Goal: Check status: Check status

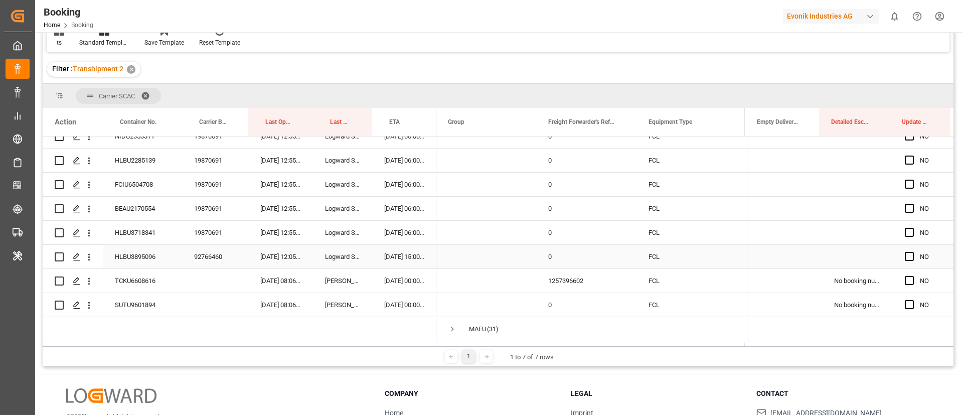
scroll to position [828, 0]
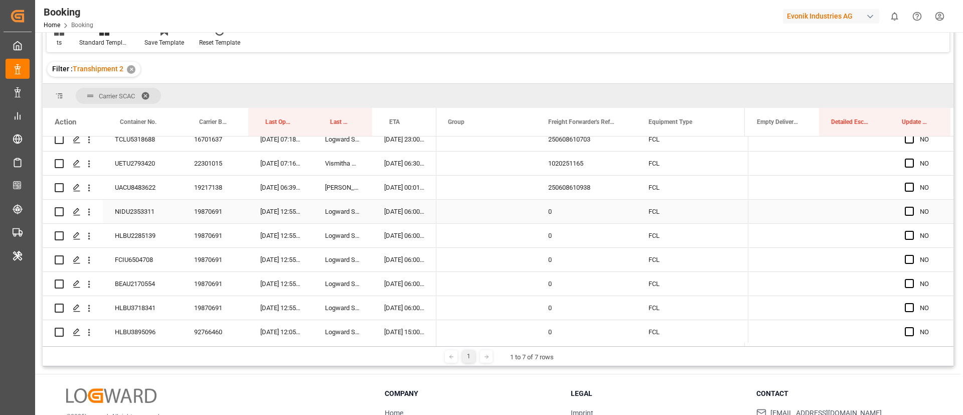
click at [209, 212] on div "19870691" at bounding box center [215, 212] width 66 height 24
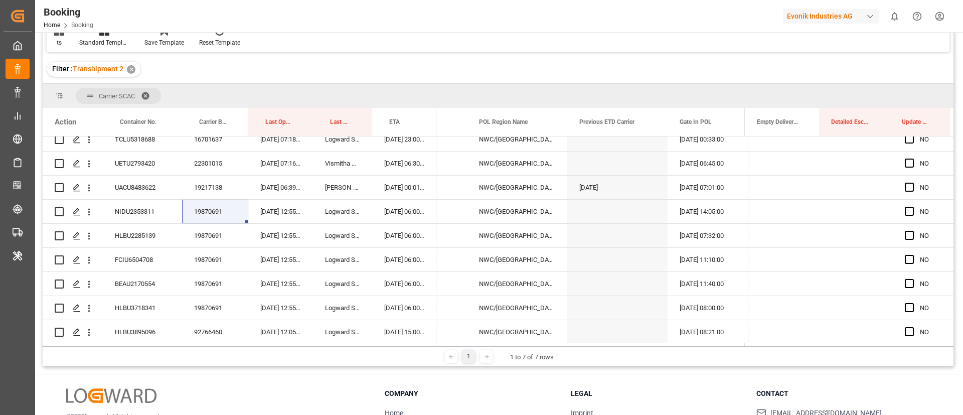
scroll to position [0, 0]
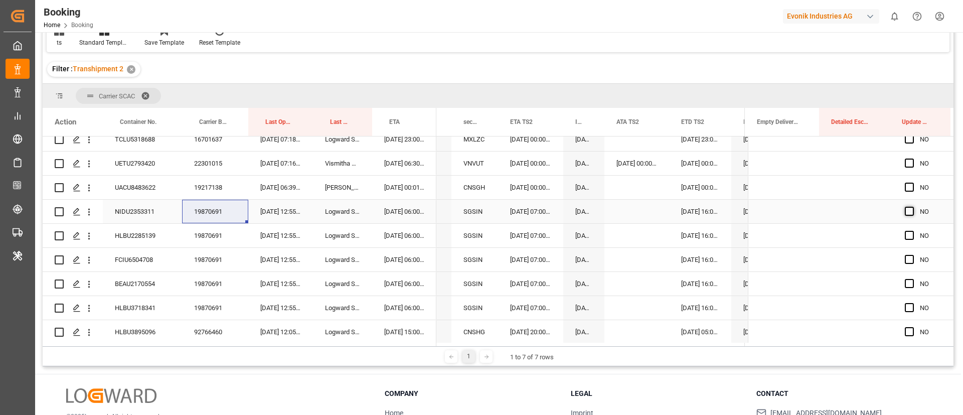
click at [908, 213] on span "Press SPACE to select this row." at bounding box center [909, 211] width 9 height 9
click at [912, 207] on input "Press SPACE to select this row." at bounding box center [912, 207] width 0 height 0
click at [906, 235] on span "Press SPACE to select this row." at bounding box center [909, 235] width 9 height 9
click at [912, 231] on input "Press SPACE to select this row." at bounding box center [912, 231] width 0 height 0
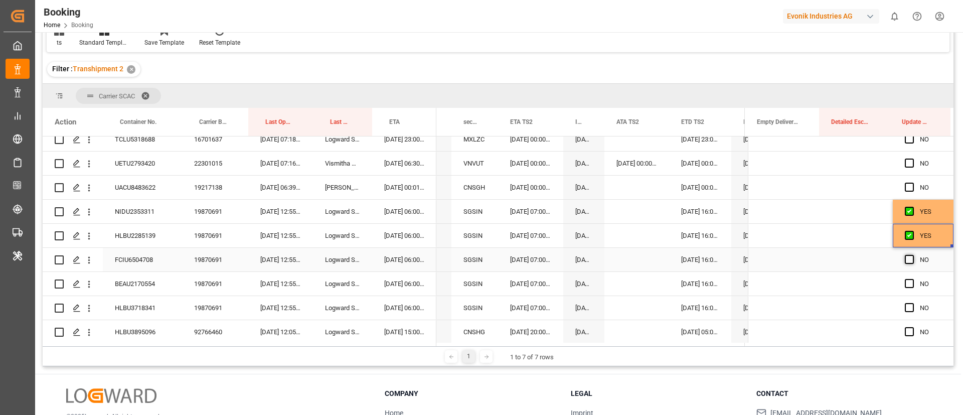
click at [908, 255] on span "Press SPACE to select this row." at bounding box center [909, 259] width 9 height 9
click at [912, 255] on input "Press SPACE to select this row." at bounding box center [912, 255] width 0 height 0
click at [905, 283] on span "Press SPACE to select this row." at bounding box center [909, 283] width 9 height 9
click at [912, 279] on input "Press SPACE to select this row." at bounding box center [912, 279] width 0 height 0
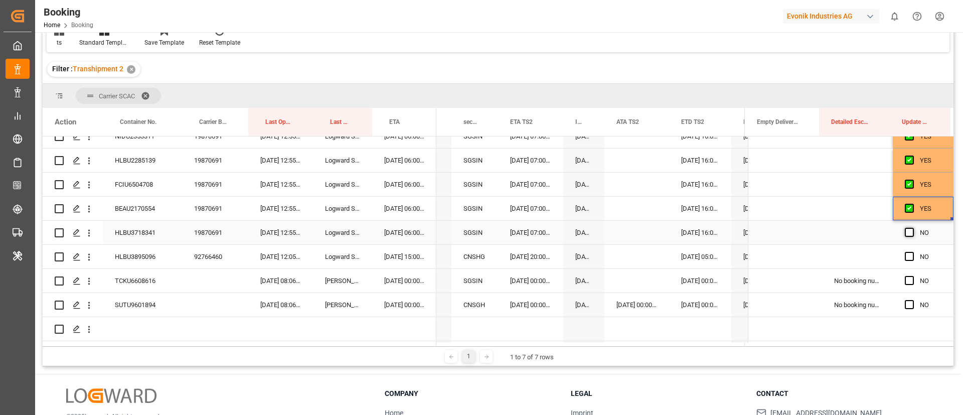
click at [906, 231] on span "Press SPACE to select this row." at bounding box center [909, 232] width 9 height 9
click at [912, 228] on input "Press SPACE to select this row." at bounding box center [912, 228] width 0 height 0
click at [230, 258] on div "92766460" at bounding box center [215, 257] width 66 height 24
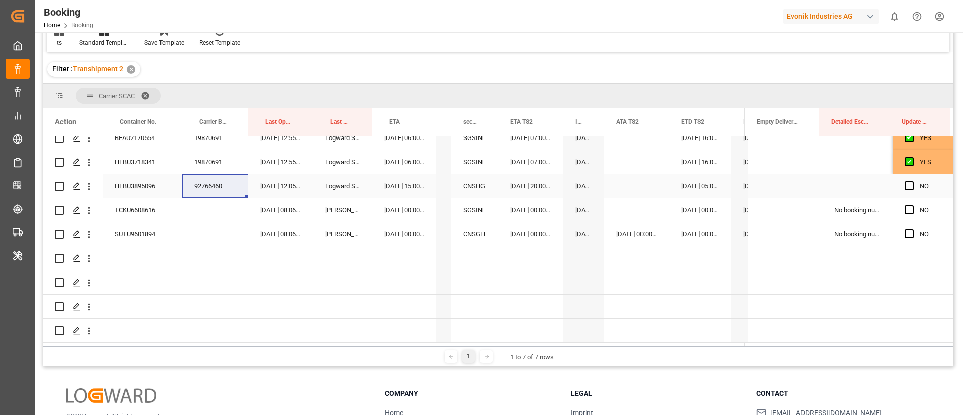
click at [907, 183] on span "Press SPACE to select this row." at bounding box center [909, 185] width 9 height 9
click at [912, 181] on input "Press SPACE to select this row." at bounding box center [912, 181] width 0 height 0
click at [133, 211] on div "TCKU6608616" at bounding box center [142, 210] width 79 height 24
click at [92, 211] on icon "open menu" at bounding box center [89, 210] width 11 height 11
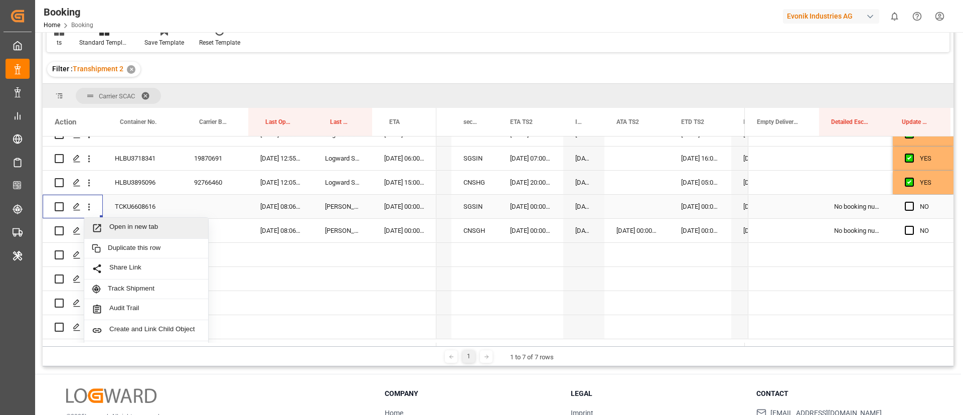
click at [139, 230] on span "Open in new tab" at bounding box center [154, 228] width 91 height 11
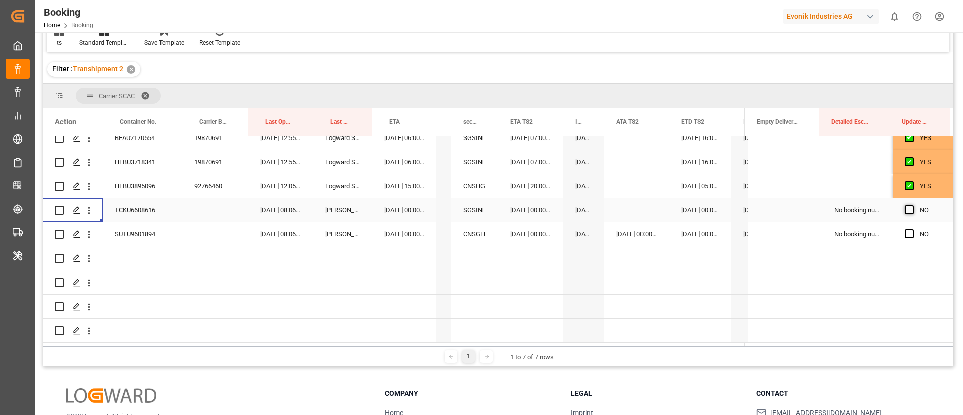
click at [908, 206] on span "Press SPACE to select this row." at bounding box center [909, 209] width 9 height 9
click at [912, 205] on input "Press SPACE to select this row." at bounding box center [912, 205] width 0 height 0
click at [146, 238] on div "SUTU9601894" at bounding box center [142, 234] width 79 height 24
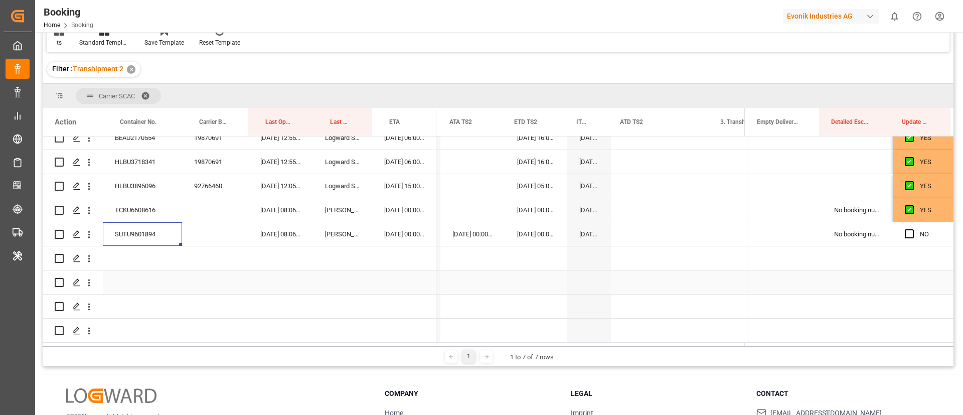
scroll to position [0, 10927]
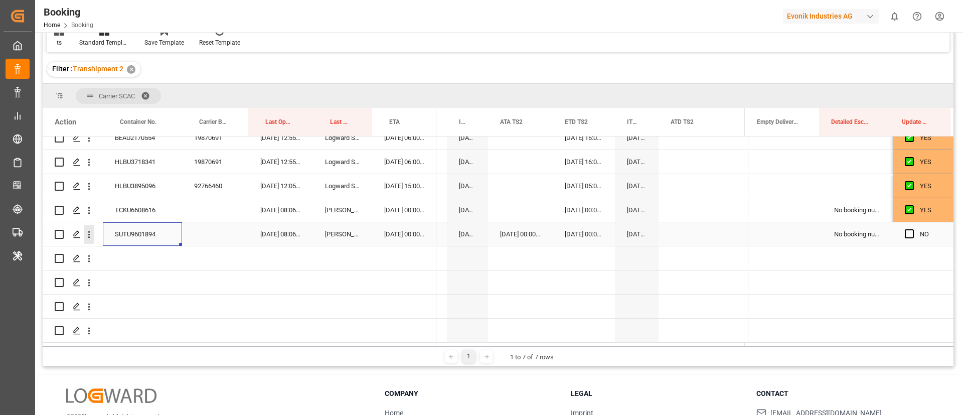
click at [89, 235] on icon "open menu" at bounding box center [89, 234] width 11 height 11
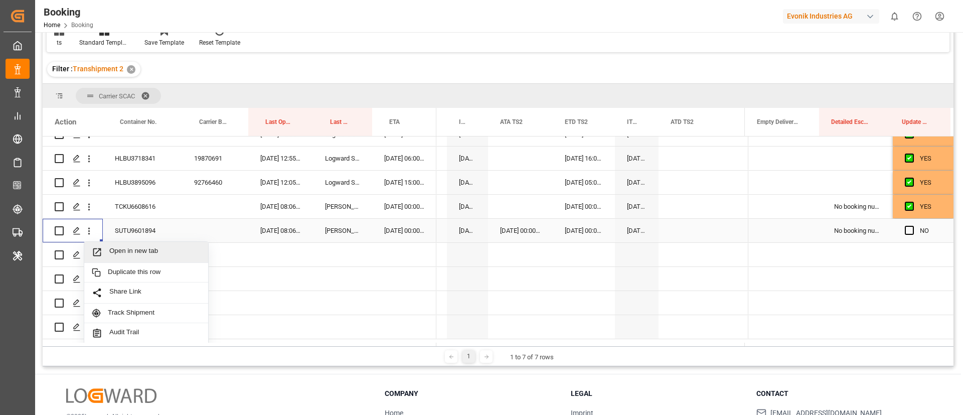
click at [128, 254] on span "Open in new tab" at bounding box center [154, 252] width 91 height 11
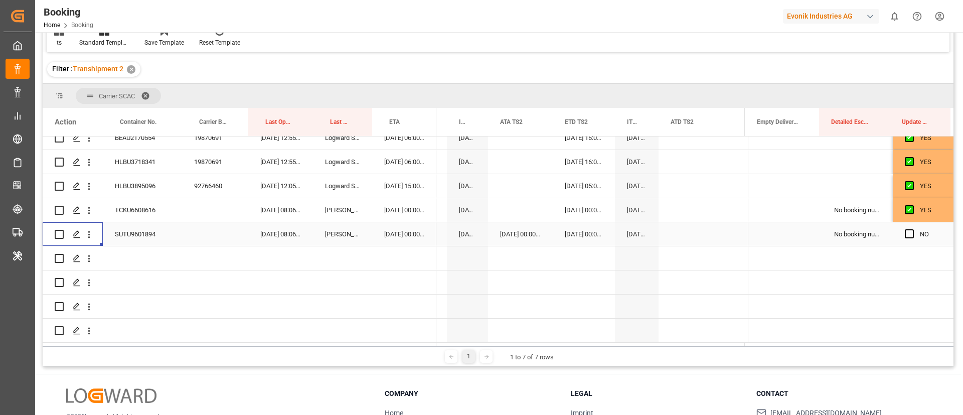
click at [905, 230] on span "Press SPACE to select this row." at bounding box center [909, 233] width 9 height 9
click at [912, 229] on input "Press SPACE to select this row." at bounding box center [912, 229] width 0 height 0
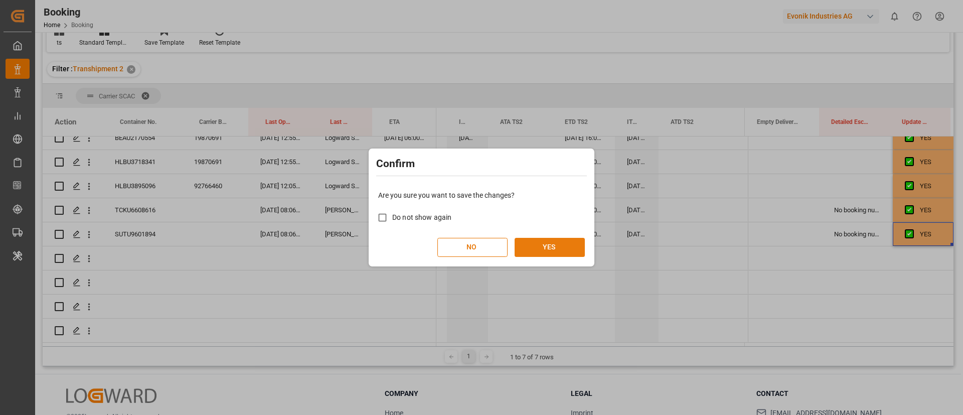
click at [556, 249] on button "YES" at bounding box center [550, 247] width 70 height 19
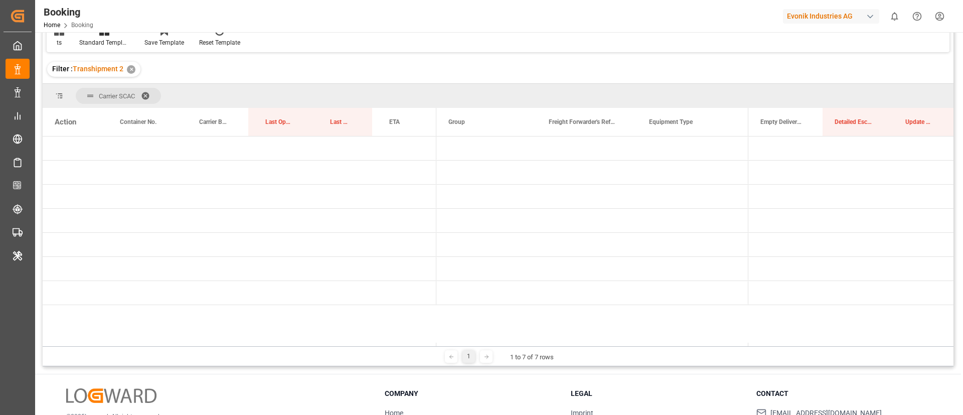
scroll to position [0, 0]
click at [454, 220] on span "Press SPACE to select this row." at bounding box center [452, 220] width 9 height 9
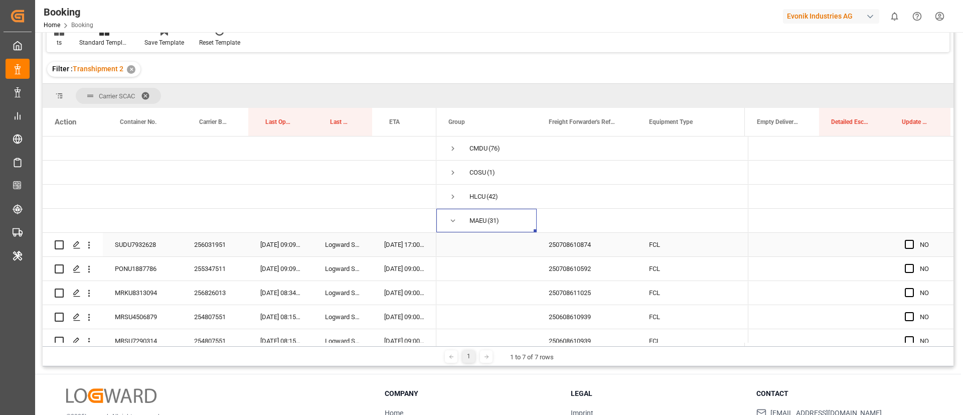
click at [210, 244] on div "256031951" at bounding box center [215, 245] width 66 height 24
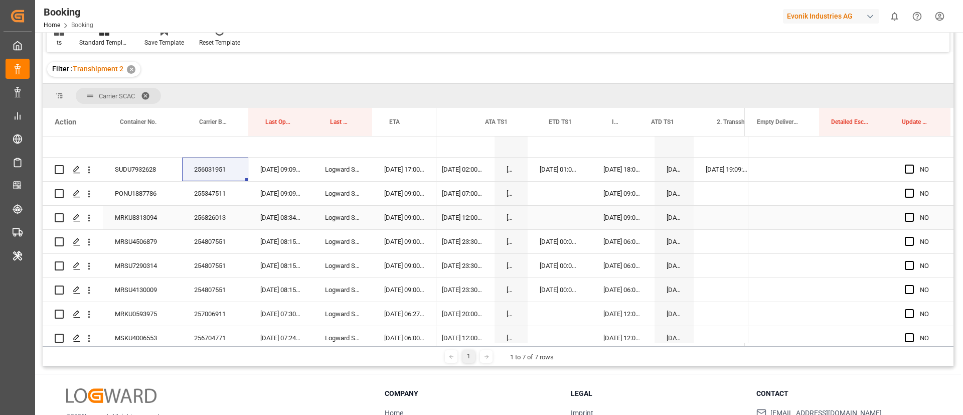
scroll to position [0, 10387]
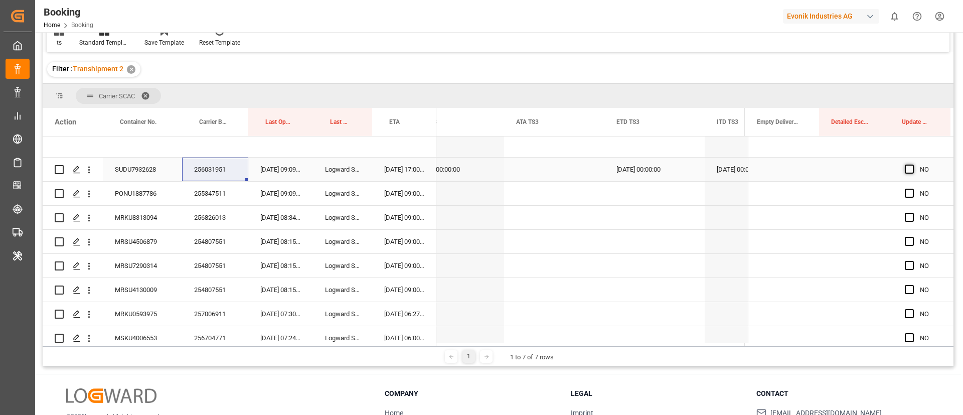
click at [905, 168] on span "Press SPACE to select this row." at bounding box center [909, 169] width 9 height 9
click at [912, 165] on input "Press SPACE to select this row." at bounding box center [912, 165] width 0 height 0
click at [216, 193] on div "255347511" at bounding box center [215, 194] width 66 height 24
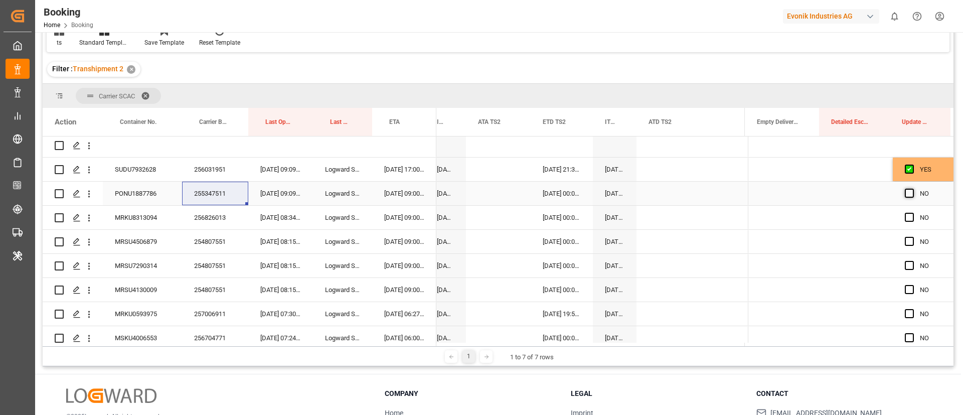
click at [905, 192] on span "Press SPACE to select this row." at bounding box center [909, 193] width 9 height 9
click at [912, 189] on input "Press SPACE to select this row." at bounding box center [912, 189] width 0 height 0
click at [216, 221] on div "256826013" at bounding box center [215, 218] width 66 height 24
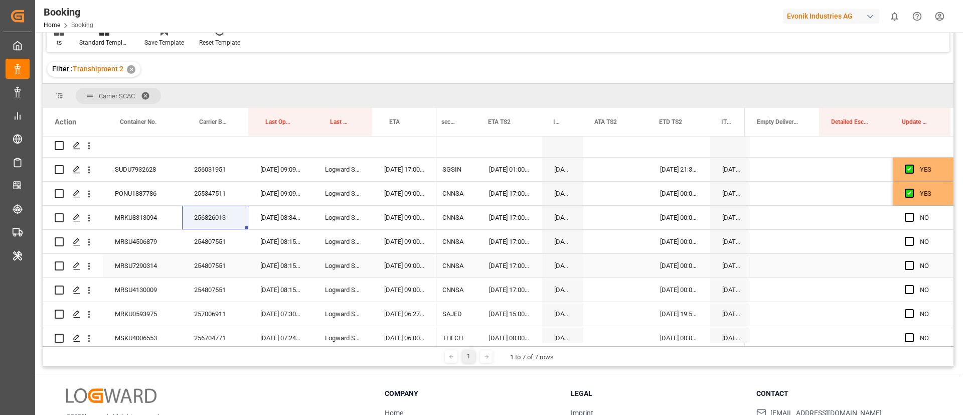
scroll to position [0, 10785]
click at [907, 219] on span "Press SPACE to select this row." at bounding box center [909, 217] width 9 height 9
click at [912, 213] on input "Press SPACE to select this row." at bounding box center [912, 213] width 0 height 0
click at [211, 246] on div "254807551" at bounding box center [215, 242] width 66 height 24
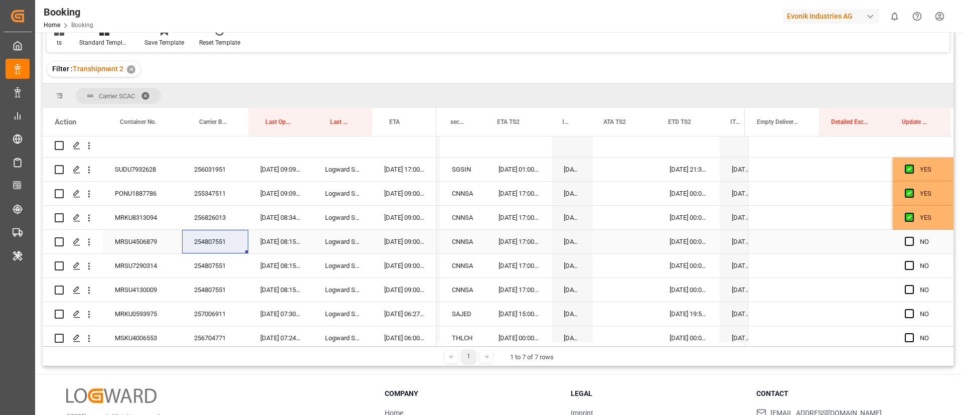
scroll to position [0, 10777]
click at [905, 240] on span "Press SPACE to select this row." at bounding box center [909, 241] width 9 height 9
click at [912, 237] on input "Press SPACE to select this row." at bounding box center [912, 237] width 0 height 0
click at [905, 267] on span "Press SPACE to select this row." at bounding box center [909, 265] width 9 height 9
click at [912, 261] on input "Press SPACE to select this row." at bounding box center [912, 261] width 0 height 0
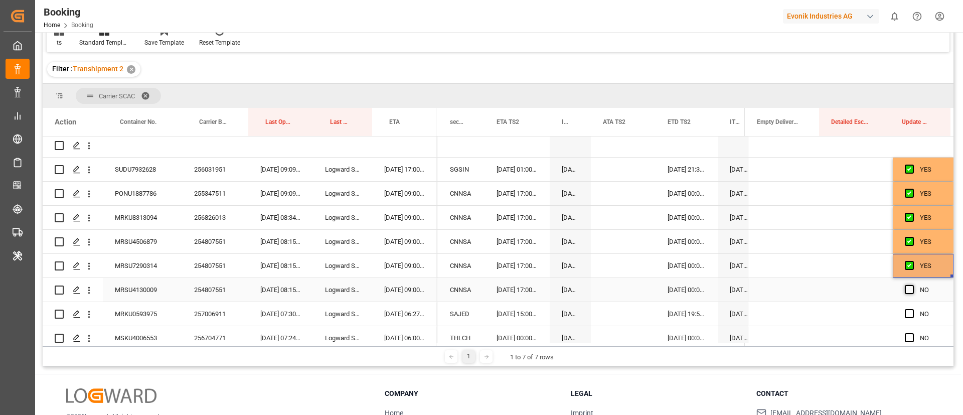
click at [909, 291] on span "Press SPACE to select this row." at bounding box center [909, 289] width 9 height 9
click at [912, 285] on input "Press SPACE to select this row." at bounding box center [912, 285] width 0 height 0
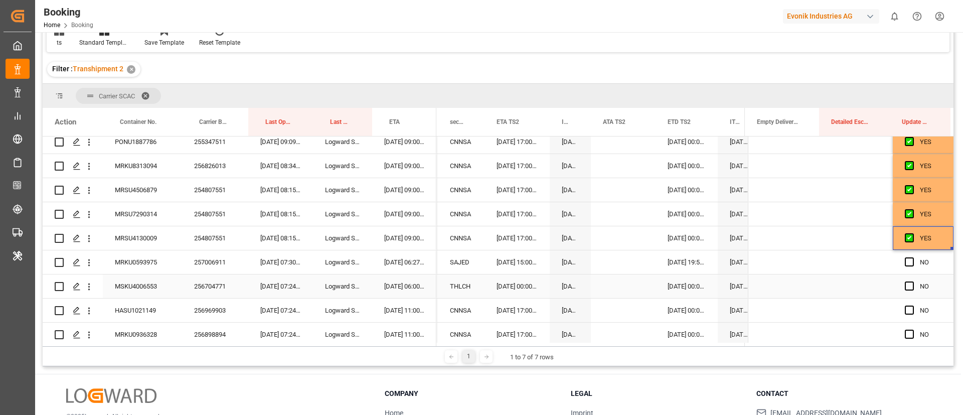
scroll to position [150, 0]
click at [196, 243] on div "257006911" at bounding box center [215, 239] width 66 height 24
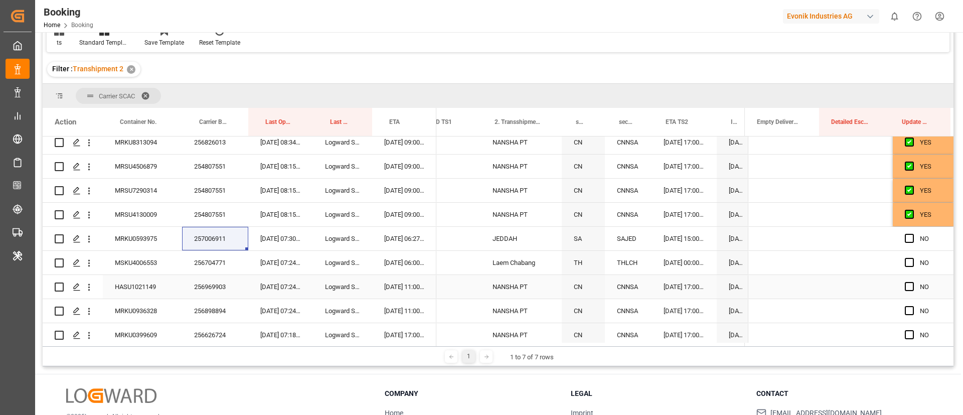
scroll to position [0, 10595]
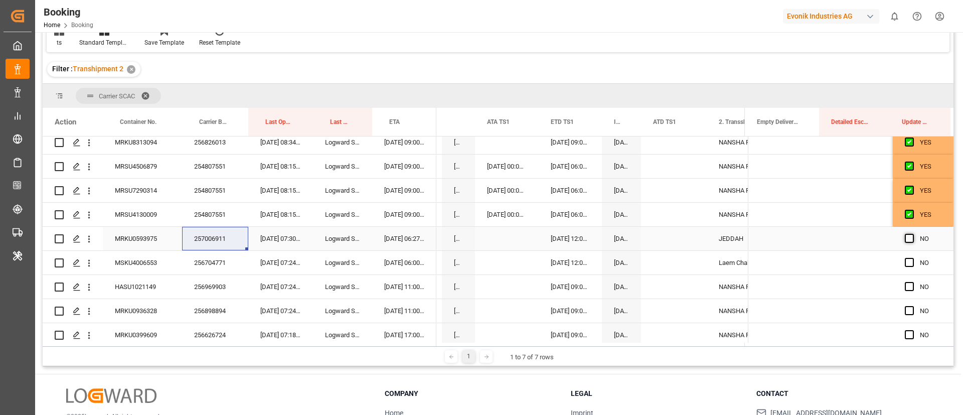
click at [908, 237] on span "Press SPACE to select this row." at bounding box center [909, 238] width 9 height 9
click at [912, 234] on input "Press SPACE to select this row." at bounding box center [912, 234] width 0 height 0
click at [232, 262] on div "256704771" at bounding box center [215, 263] width 66 height 24
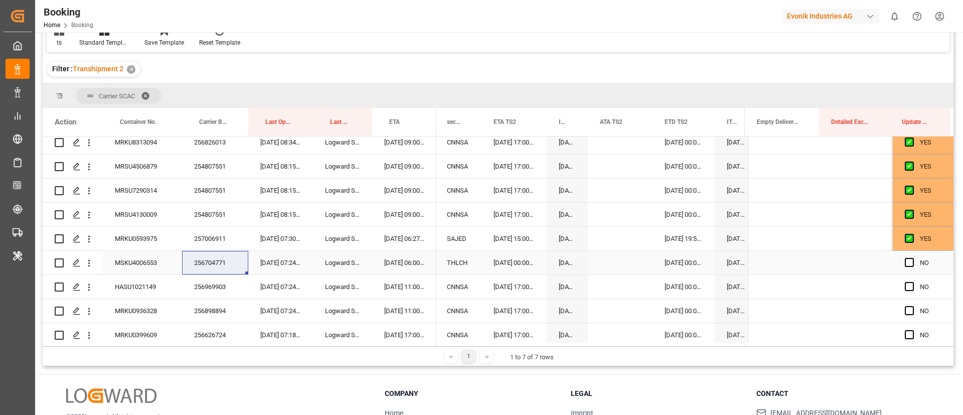
click at [398, 261] on div "19.09.2025 06:00:00" at bounding box center [404, 263] width 64 height 24
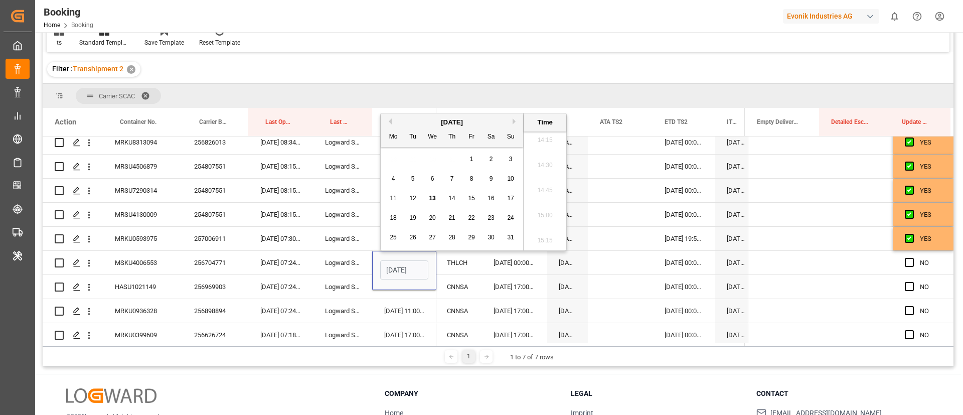
click at [514, 121] on button "Next Month" at bounding box center [516, 121] width 6 height 6
click at [393, 237] on span "29" at bounding box center [393, 237] width 7 height 7
type input "29.09.2025 06:00"
click at [905, 262] on span "Press SPACE to select this row." at bounding box center [909, 262] width 9 height 9
click at [912, 258] on input "Press SPACE to select this row." at bounding box center [912, 258] width 0 height 0
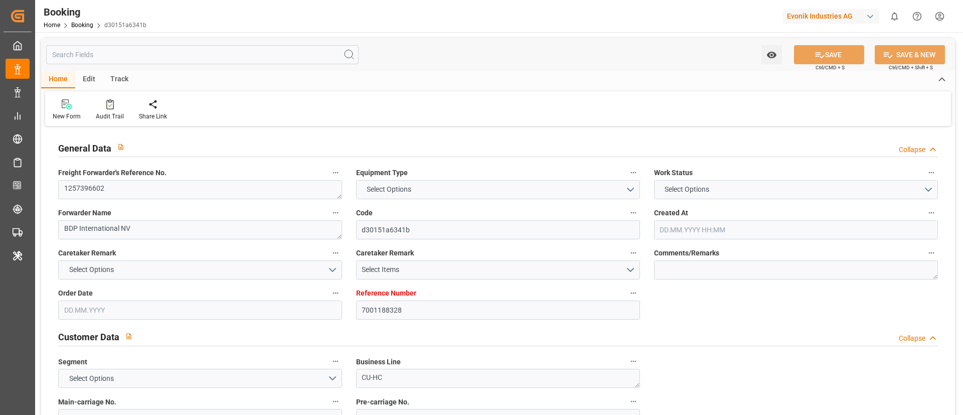
type input "7001188328"
type input "9215660"
type input "Hapag [PERSON_NAME]"
type input "Hapag [PERSON_NAME] Aktiengesellschaft"
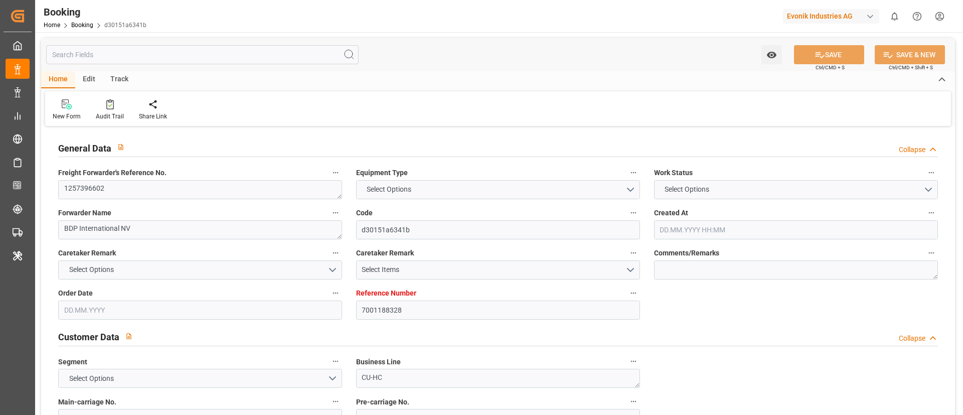
type input "BEANR"
type input "AUMEL"
type input "MAPTM"
type input "SGSIN"
type input "0"
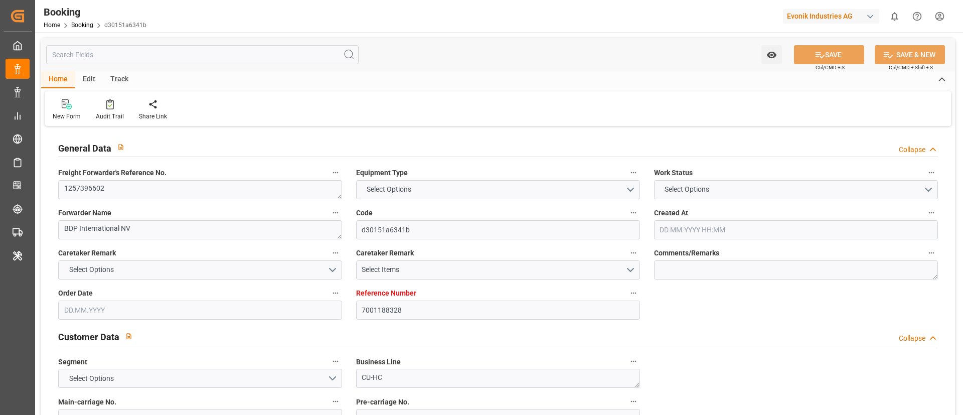
type input "05.06.2025 12:42"
type input "[DATE]"
type input "07.07.2025 00:00"
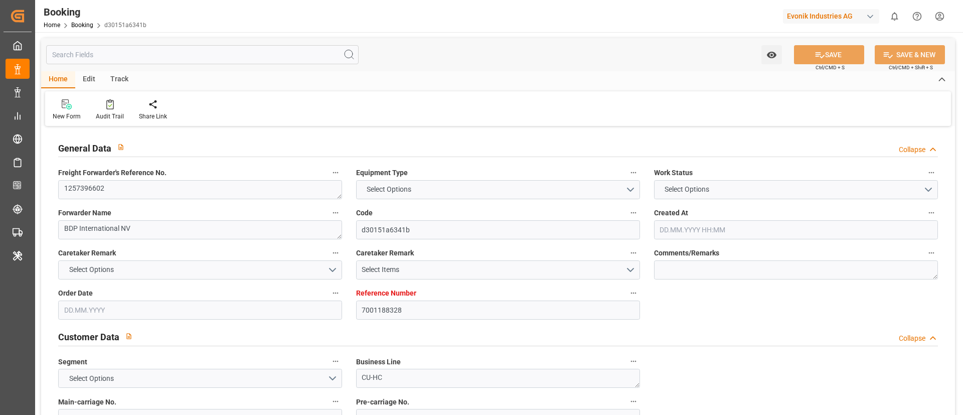
type input "07.07.2025 00:00"
type input "03.07.2025 00:00"
type input "02.09.2025 00:00"
type input "09.09.2025 00:00"
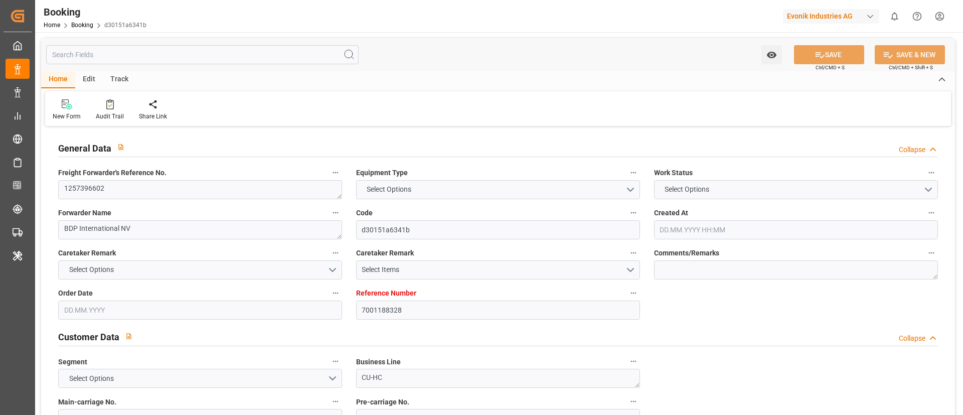
type input "11.07.2025 00:00"
type input "16.07.2025 00:00"
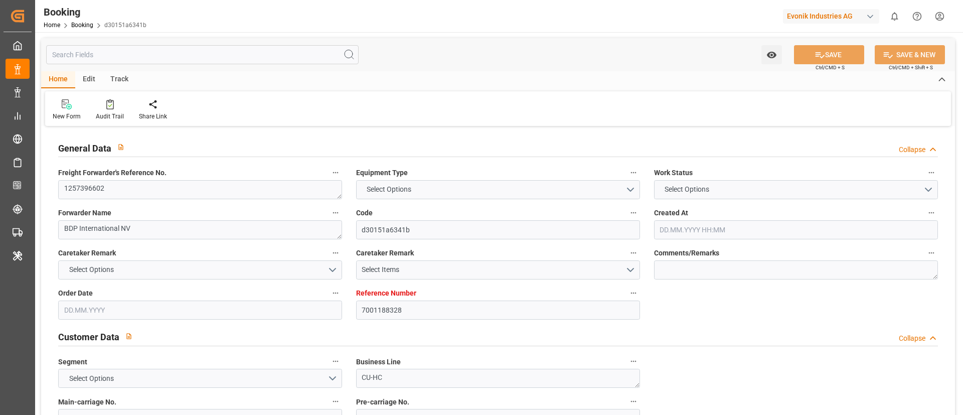
type input "11.07.2025 00:00"
type input "12.08.2025 00:00"
type input "11.08.2025 00:00"
type input "21.08.2025 00:00"
type input "28.08.2025 00:00"
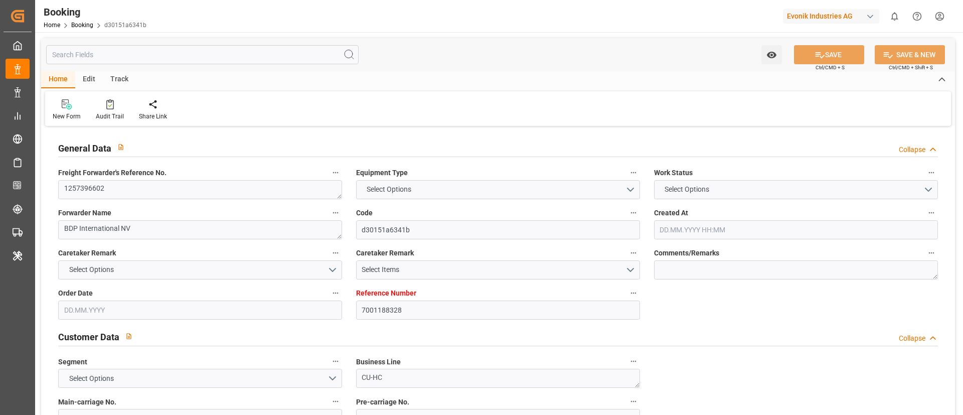
type input "[DATE]"
type input "12.08.2025 08:06"
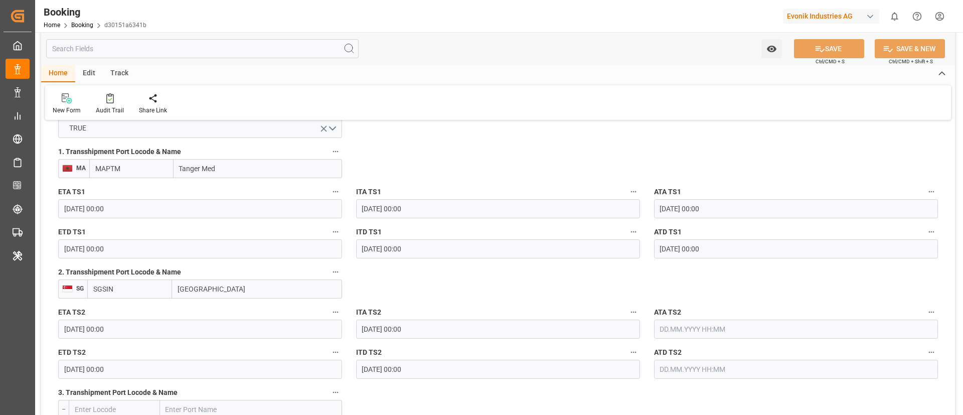
scroll to position [1129, 0]
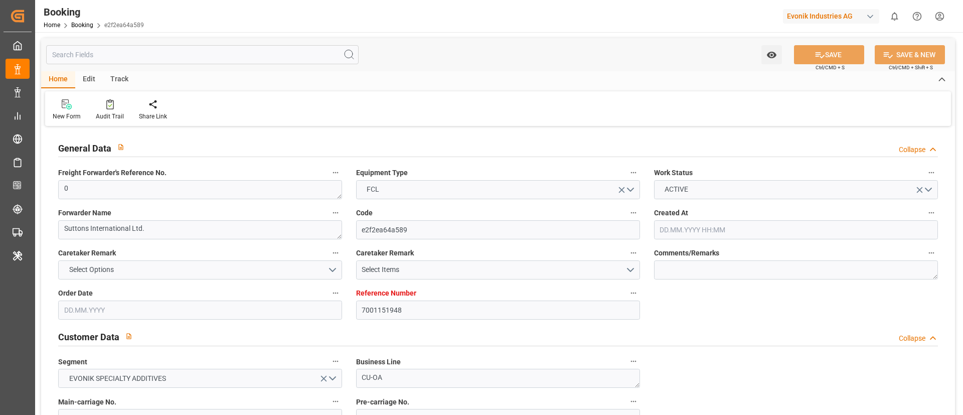
type input "7001151948"
type input "9275763"
type input "Hapag [PERSON_NAME]"
type input "Hapag [PERSON_NAME] Aktiengesellschaft"
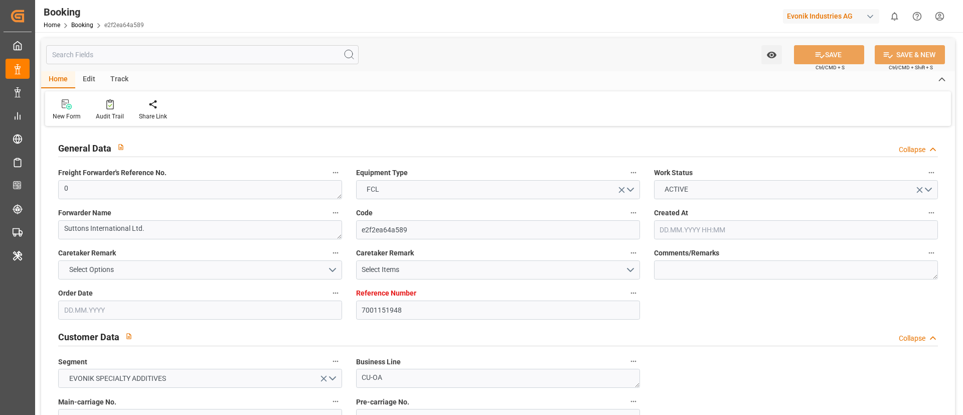
type input "BEANR"
type input "CNWHG"
type input "MAPTM"
type input "CNSGH"
type input "0"
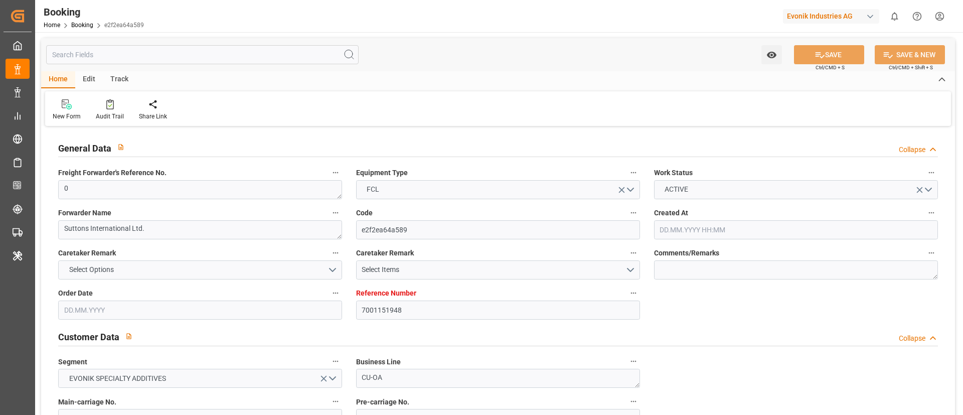
type input "-35"
type input "25.04.2025 11:56"
type input "[DATE]"
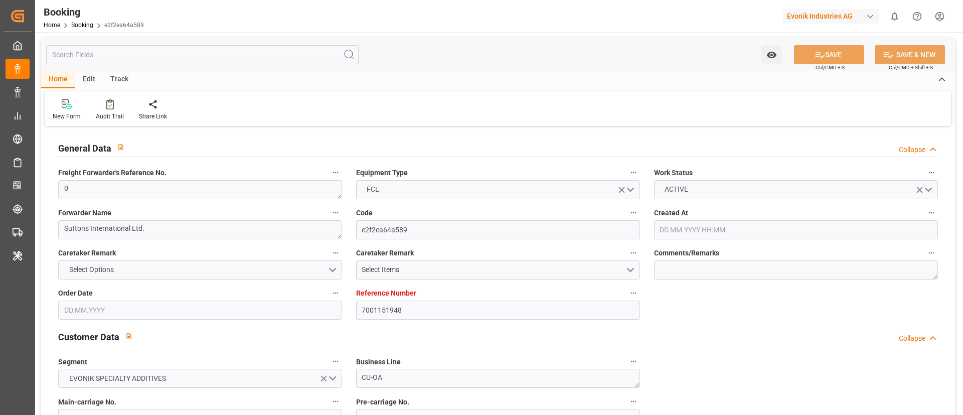
type input "28.05.2025 00:00"
type input "23.06.2025 00:00"
type input "14.06.2025 00:00"
type input "23.06.2025 17:30"
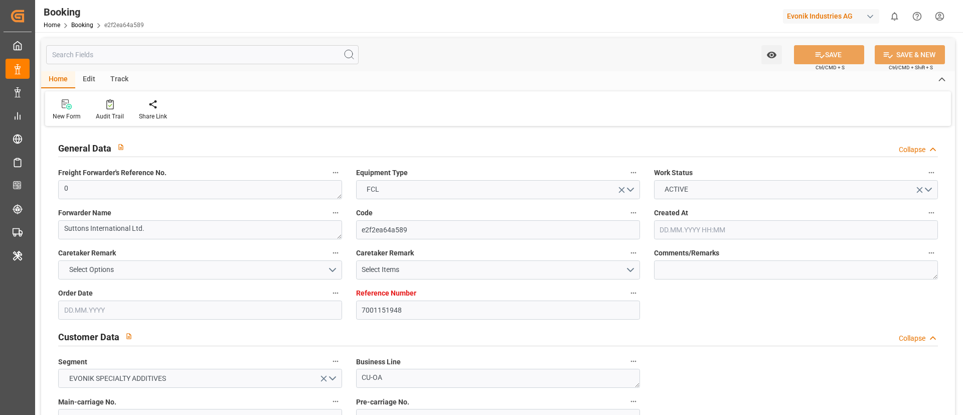
type input "20.06.2025 00:00"
type input "16.08.2025 00:00"
type input "28.07.2025 00:00"
type input "[DATE]"
type input "27.06.2025 00:00"
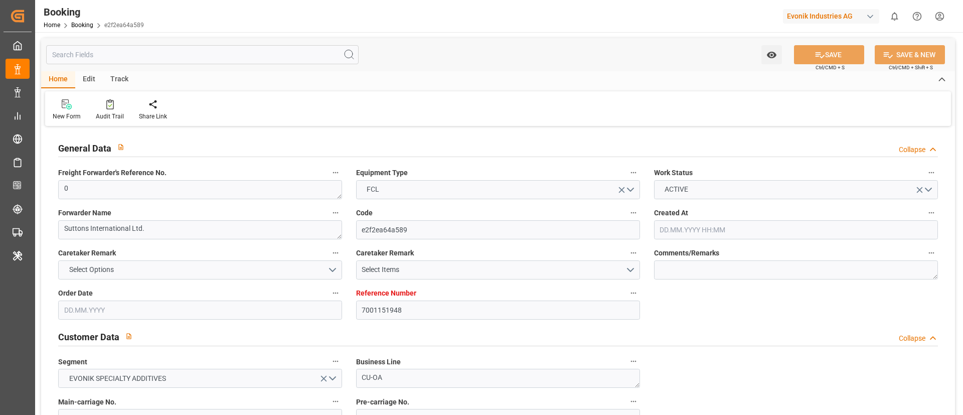
type input "02.07.2025 00:00"
type input "27.06.2025 00:00"
type input "02.07.2025 00:00"
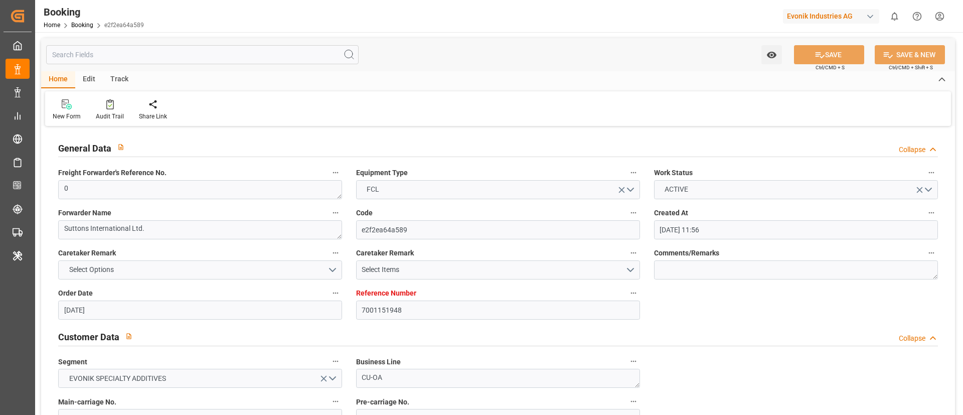
type input "10.08.2025 00:00"
type input "05.08.2025 00:00"
type input "10.08.2025 00:00"
type input "11.08.2025 00:00"
type input "07.08.2025 00:00"
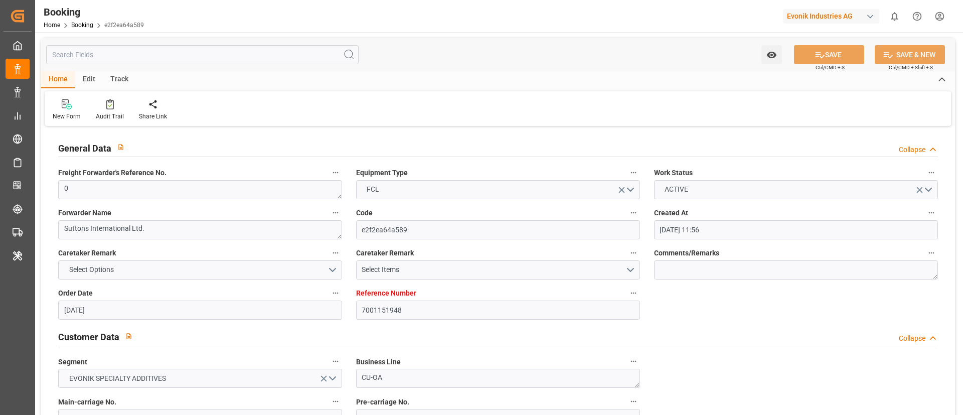
type input "[DATE]"
type input "12.08.2025 08:06"
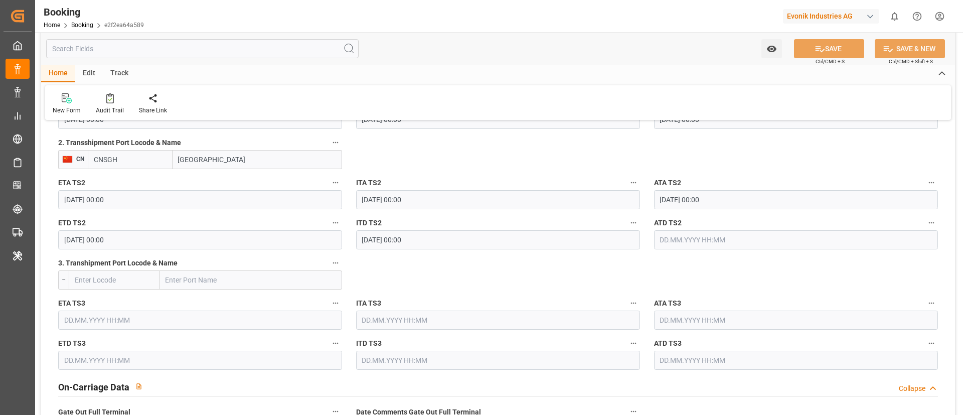
scroll to position [1204, 0]
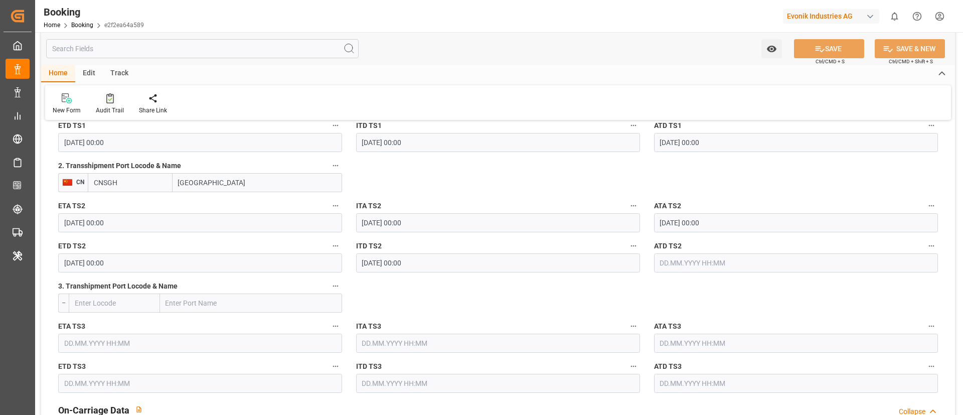
click at [108, 106] on div "Audit Trail" at bounding box center [110, 110] width 28 height 9
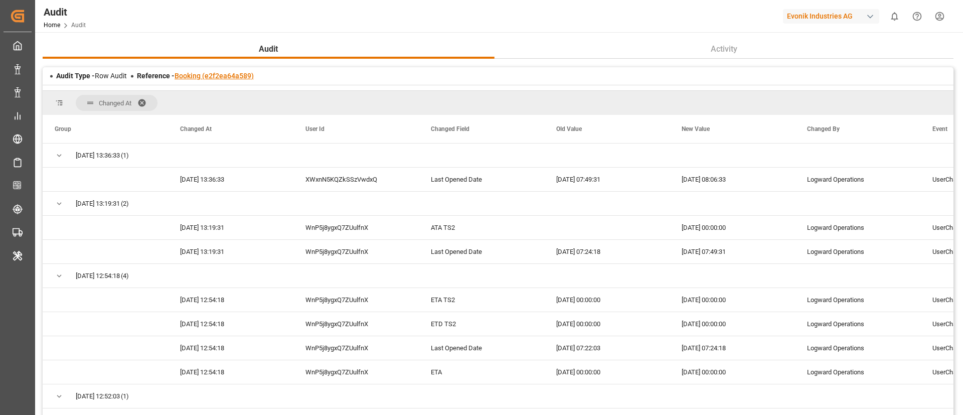
click at [225, 76] on link "Booking (e2f2ea64a589)" at bounding box center [214, 76] width 79 height 8
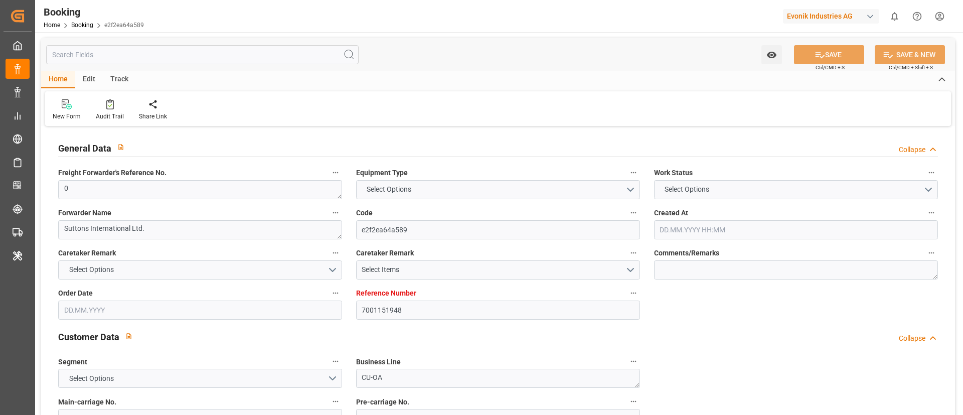
type input "7001151948"
type input "9275763"
type input "Hapag [PERSON_NAME]"
type input "Hapag [PERSON_NAME] Aktiengesellschaft"
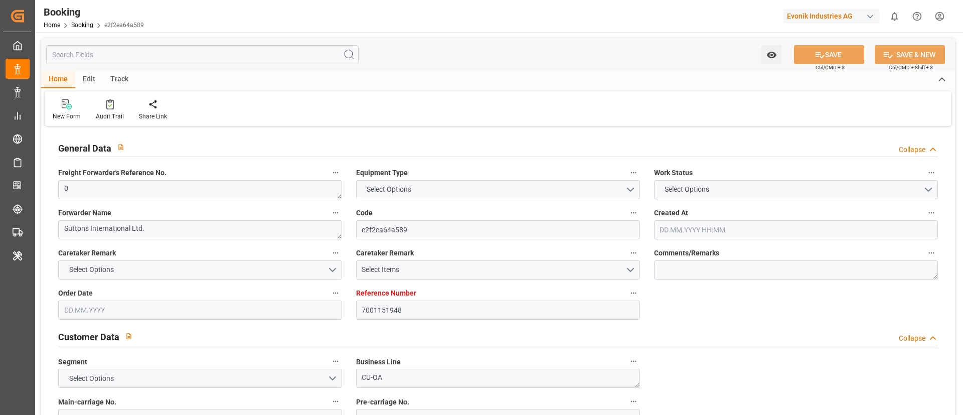
type input "BEANR"
type input "CNWHG"
type input "MAPTM"
type input "CNSGH"
type input "0"
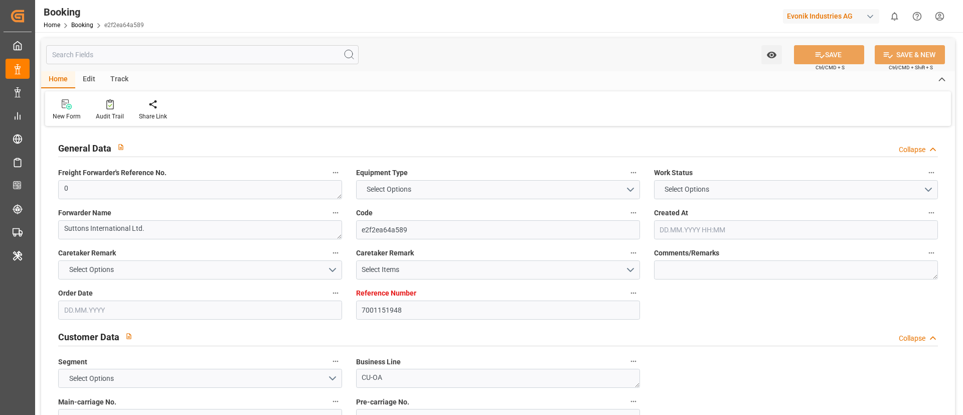
type input "-35"
type input "25.04.2025 11:56"
type input "25.04.2025"
type input "28.07.2025"
type input "28.05.2025"
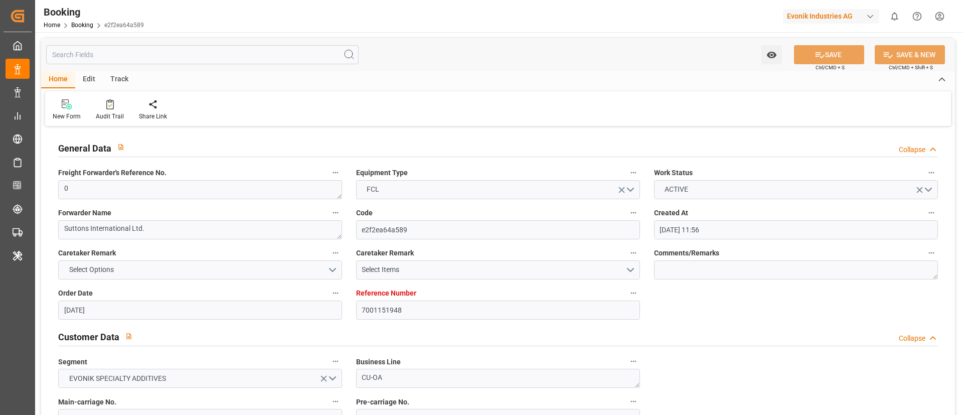
type input "28.05.2025 00:00"
type input "23.06.2025 00:00"
type input "14.06.2025 00:00"
type input "23.06.2025 17:30"
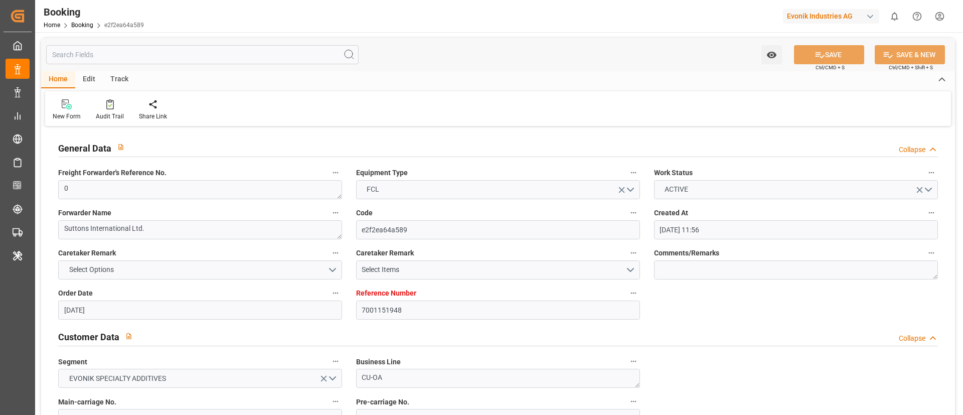
type input "20.06.2025 00:00"
type input "16.08.2025 00:00"
type input "28.07.2025 00:00"
type input "28.07.2025"
type input "27.06.2025 00:00"
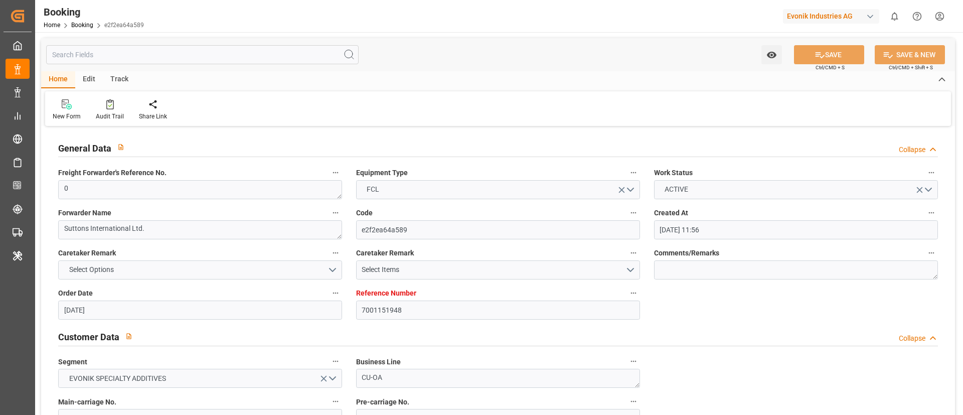
type input "02.07.2025 00:00"
type input "27.06.2025 00:00"
type input "02.07.2025 00:00"
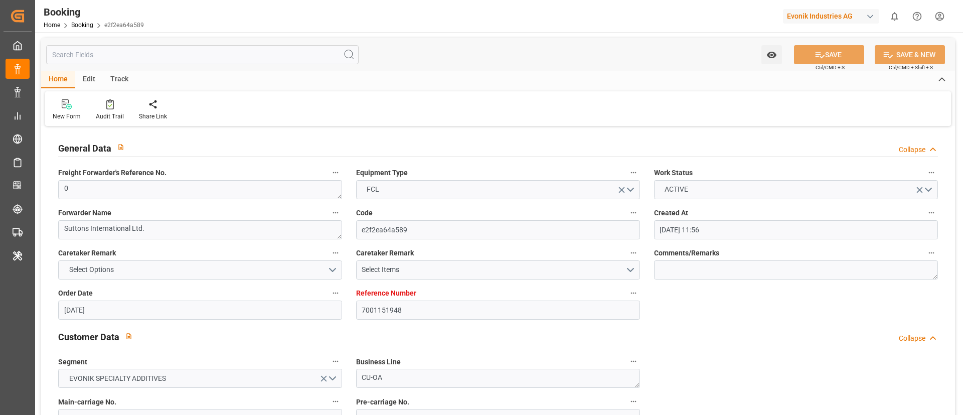
type input "10.08.2025 00:00"
type input "05.08.2025 00:00"
type input "10.08.2025 00:00"
type input "11.08.2025 00:00"
type input "07.08.2025 00:00"
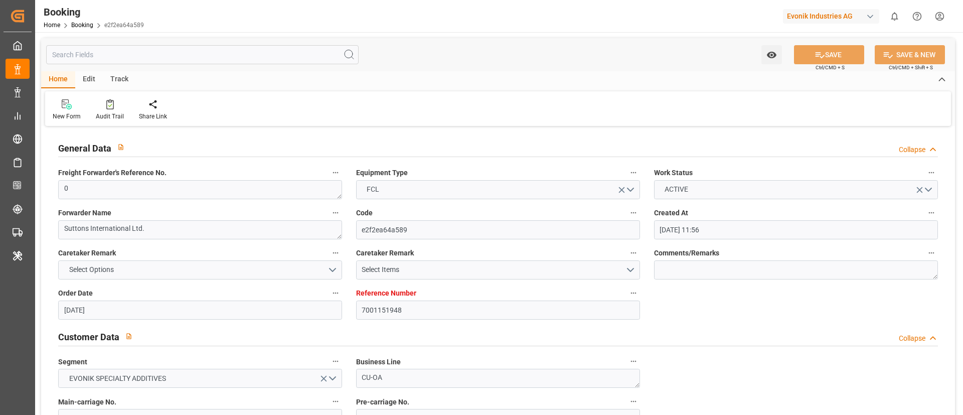
type input "[DATE]"
type input "13.08.2025 09:17"
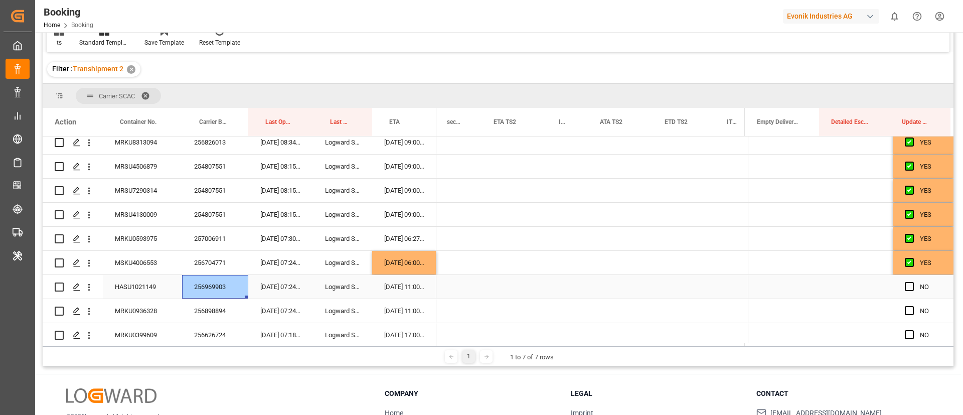
scroll to position [0, -1]
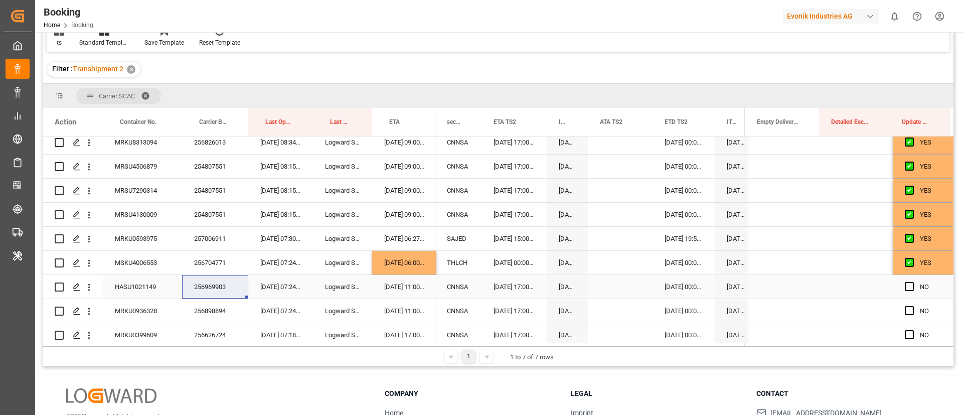
click at [144, 290] on div "HASU1021149" at bounding box center [142, 287] width 79 height 24
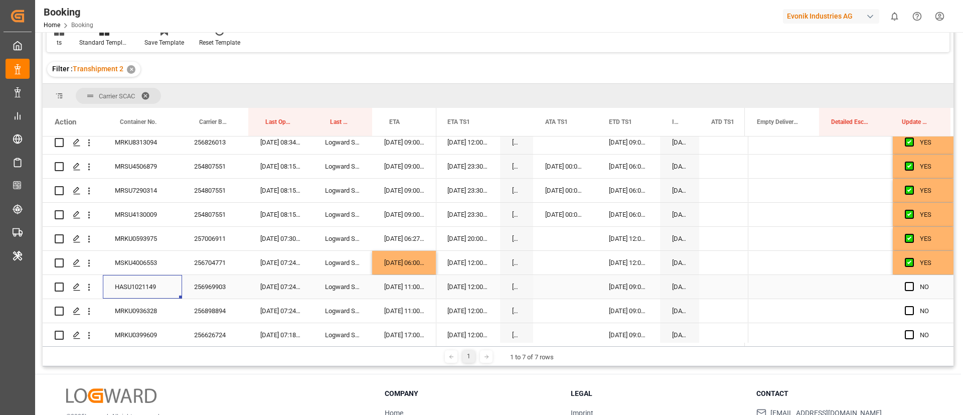
click at [907, 287] on span "Press SPACE to select this row." at bounding box center [909, 286] width 9 height 9
click at [912, 282] on input "Press SPACE to select this row." at bounding box center [912, 282] width 0 height 0
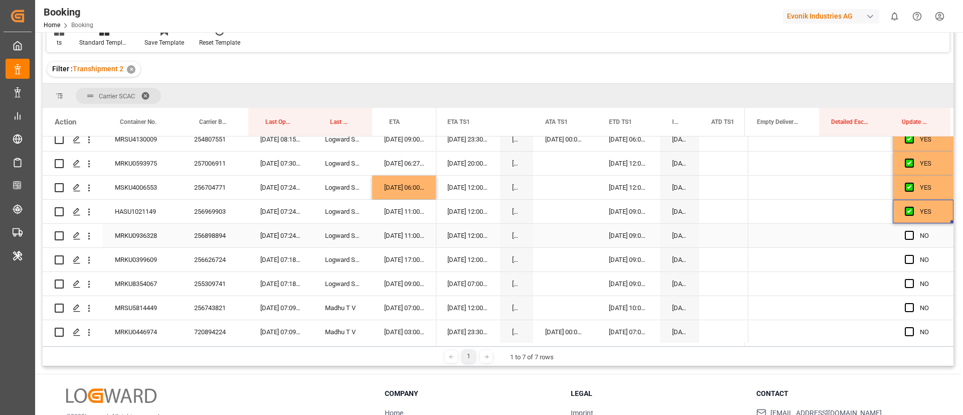
click at [218, 241] on div "256898894" at bounding box center [215, 236] width 66 height 24
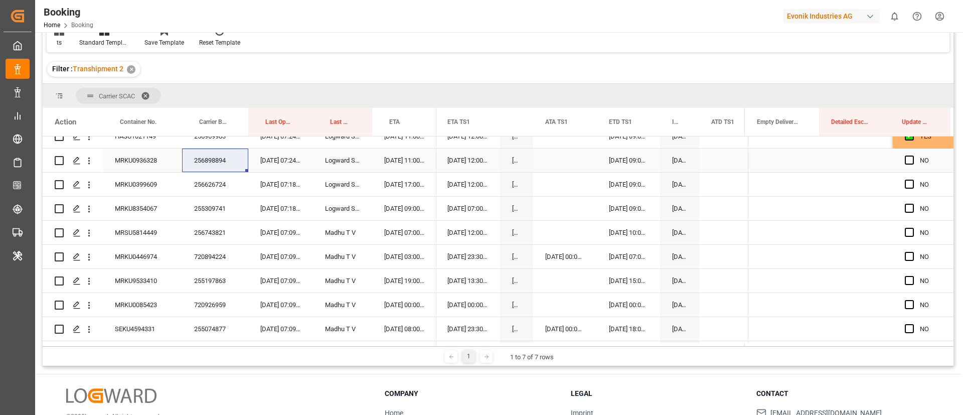
click at [145, 158] on div "MRKU0936328" at bounding box center [142, 160] width 79 height 24
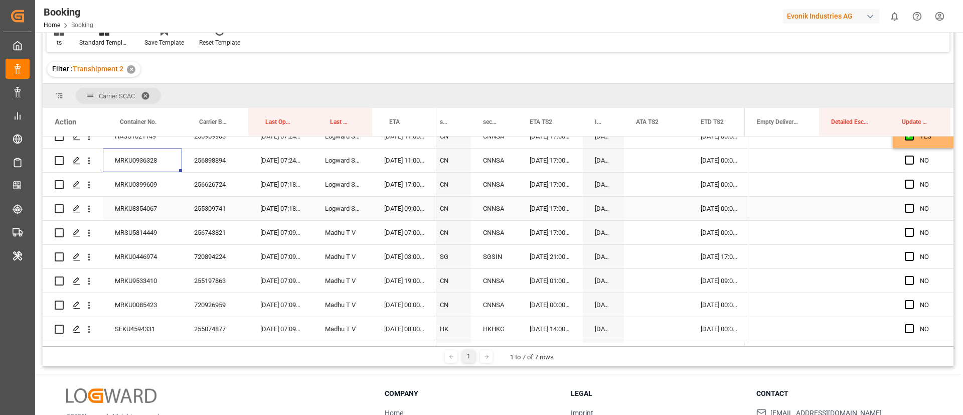
scroll to position [0, 10753]
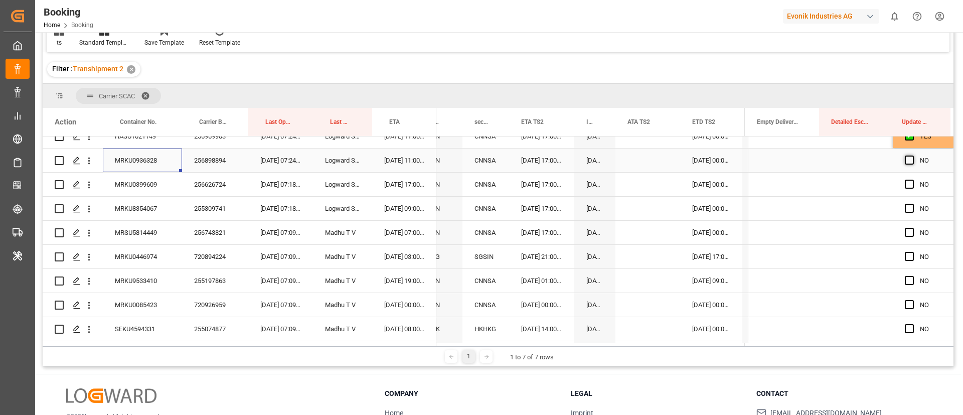
click at [905, 163] on span "Press SPACE to select this row." at bounding box center [909, 159] width 9 height 9
click at [912, 155] on input "Press SPACE to select this row." at bounding box center [912, 155] width 0 height 0
click at [220, 183] on div "256626724" at bounding box center [215, 185] width 66 height 24
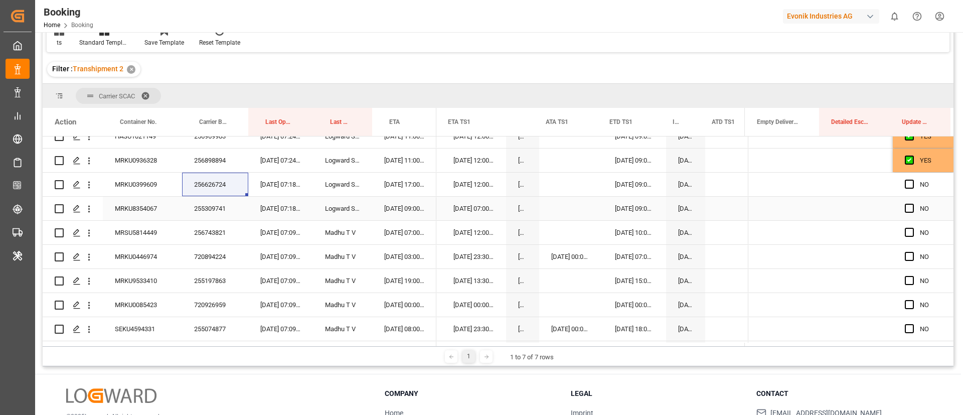
scroll to position [0, 10316]
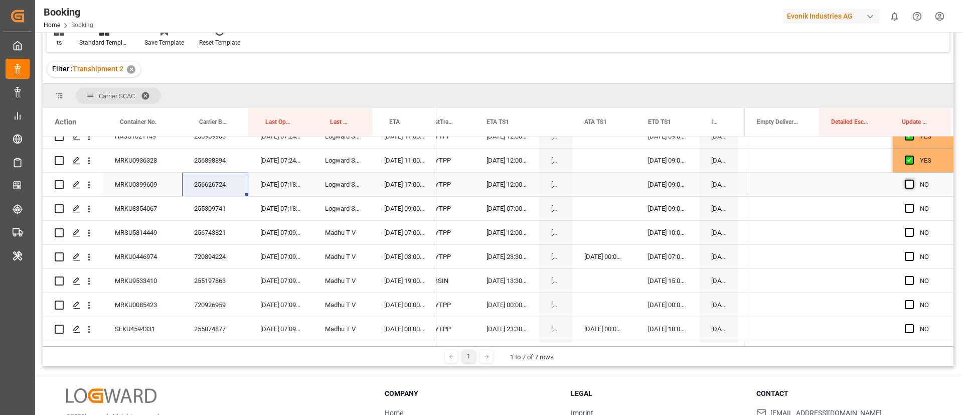
click at [906, 184] on span "Press SPACE to select this row." at bounding box center [909, 184] width 9 height 9
click at [912, 180] on input "Press SPACE to select this row." at bounding box center [912, 180] width 0 height 0
click at [212, 211] on div "255309741" at bounding box center [215, 209] width 66 height 24
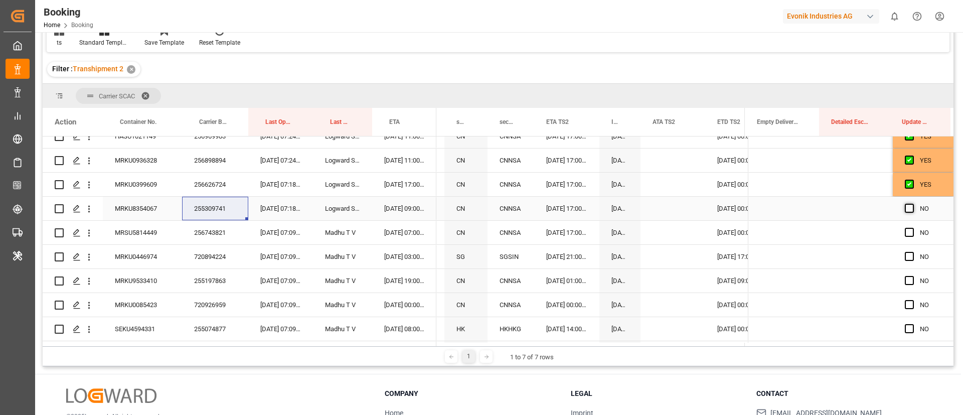
click at [906, 210] on span "Press SPACE to select this row." at bounding box center [909, 208] width 9 height 9
click at [912, 204] on input "Press SPACE to select this row." at bounding box center [912, 204] width 0 height 0
click at [221, 231] on div "256743821" at bounding box center [215, 233] width 66 height 24
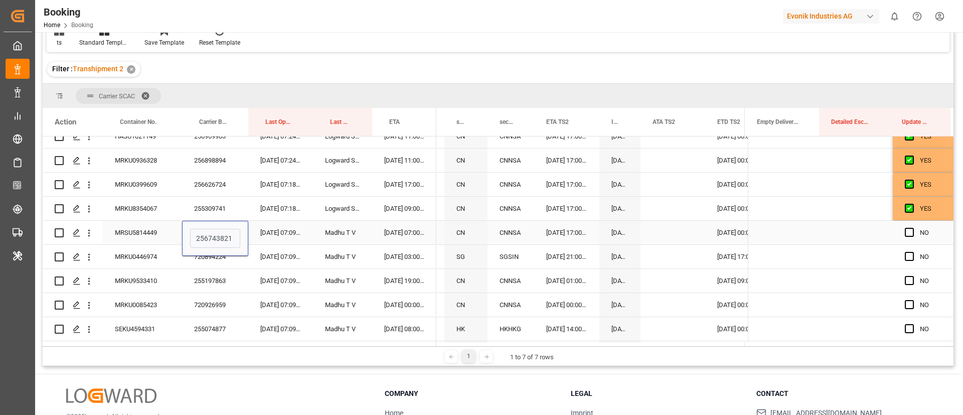
click at [265, 204] on div "[DATE] 07:18:20" at bounding box center [280, 209] width 65 height 24
click at [207, 237] on div "256743821" at bounding box center [215, 233] width 66 height 24
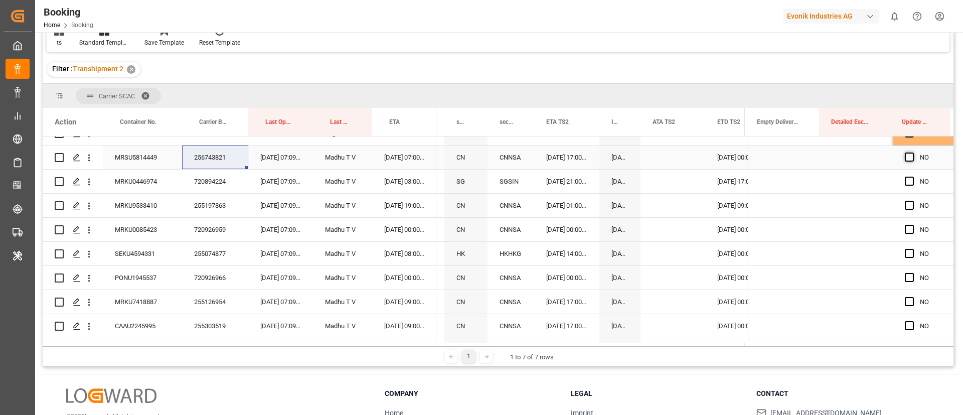
click at [905, 155] on span "Press SPACE to select this row." at bounding box center [909, 156] width 9 height 9
click at [912, 152] on input "Press SPACE to select this row." at bounding box center [912, 152] width 0 height 0
click at [225, 184] on div "720894224" at bounding box center [215, 182] width 66 height 24
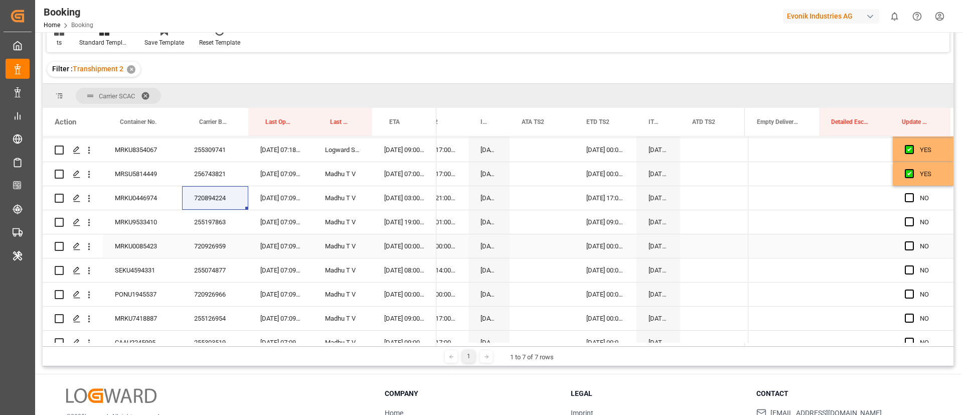
scroll to position [0, 10944]
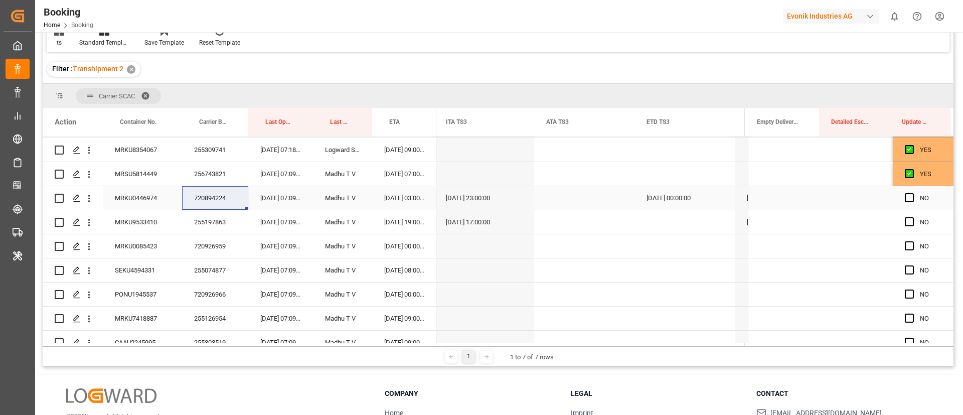
click at [909, 197] on span "Press SPACE to select this row." at bounding box center [909, 197] width 9 height 9
click at [912, 193] on input "Press SPACE to select this row." at bounding box center [912, 193] width 0 height 0
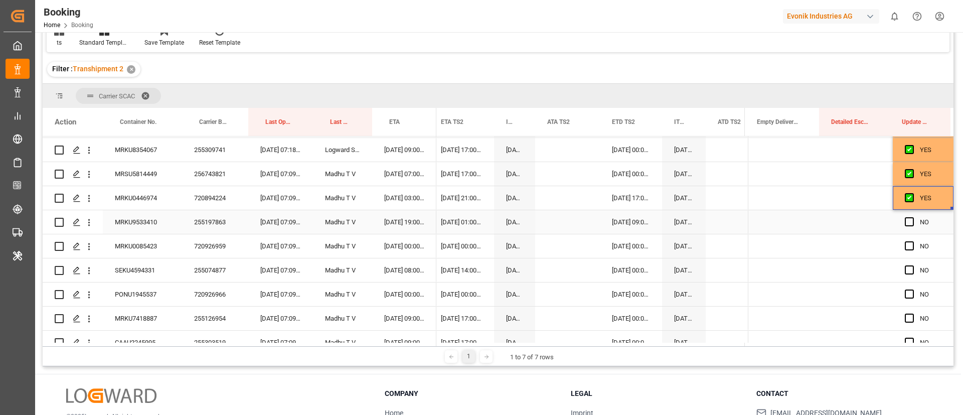
click at [205, 225] on div "255197863" at bounding box center [215, 222] width 66 height 24
click at [138, 228] on div "MRKU9533410" at bounding box center [142, 222] width 79 height 24
click at [908, 222] on span "Press SPACE to select this row." at bounding box center [909, 221] width 9 height 9
click at [912, 217] on input "Press SPACE to select this row." at bounding box center [912, 217] width 0 height 0
click at [223, 257] on div "720926959" at bounding box center [215, 246] width 66 height 24
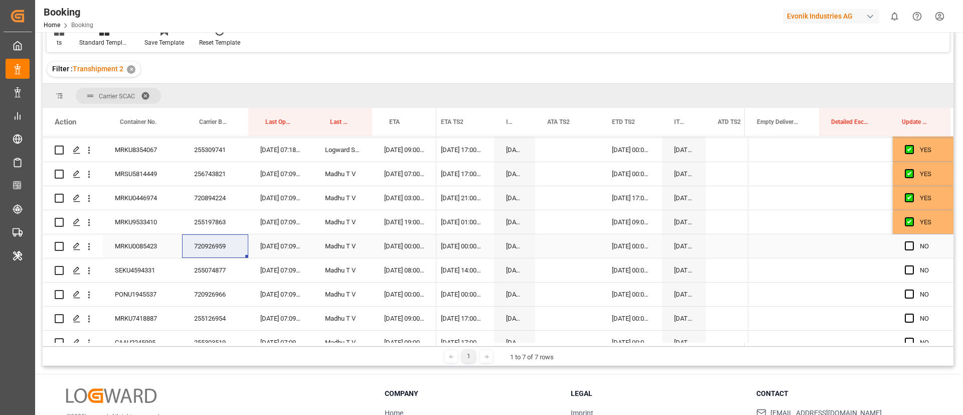
scroll to position [435, 0]
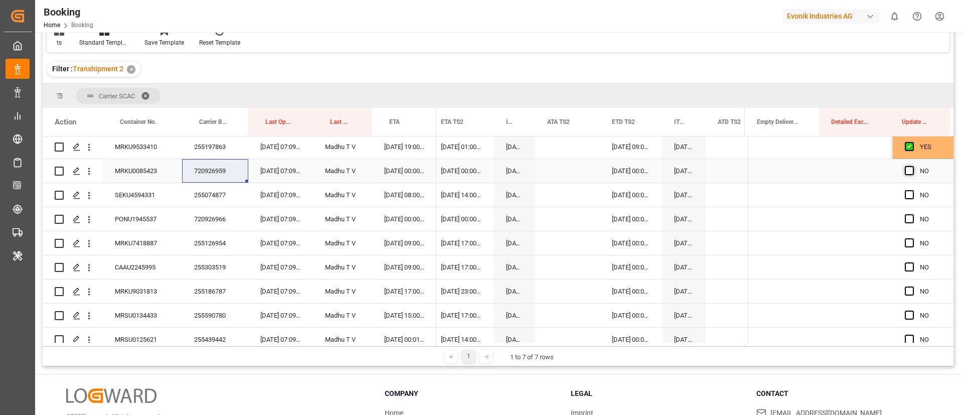
click at [908, 169] on span "Press SPACE to select this row." at bounding box center [909, 170] width 9 height 9
click at [912, 166] on input "Press SPACE to select this row." at bounding box center [912, 166] width 0 height 0
click at [211, 196] on div "255074877" at bounding box center [215, 195] width 66 height 24
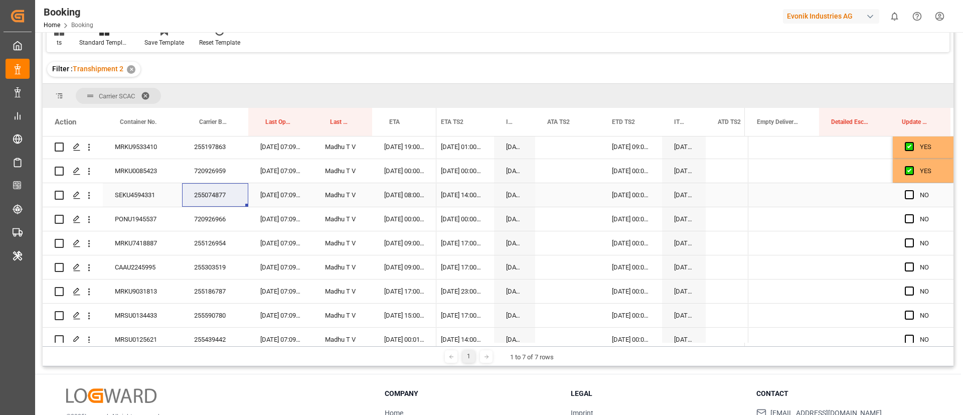
click at [909, 191] on span "Press SPACE to select this row." at bounding box center [909, 194] width 9 height 9
click at [912, 190] on input "Press SPACE to select this row." at bounding box center [912, 190] width 0 height 0
click at [206, 223] on div "720926966" at bounding box center [215, 219] width 66 height 24
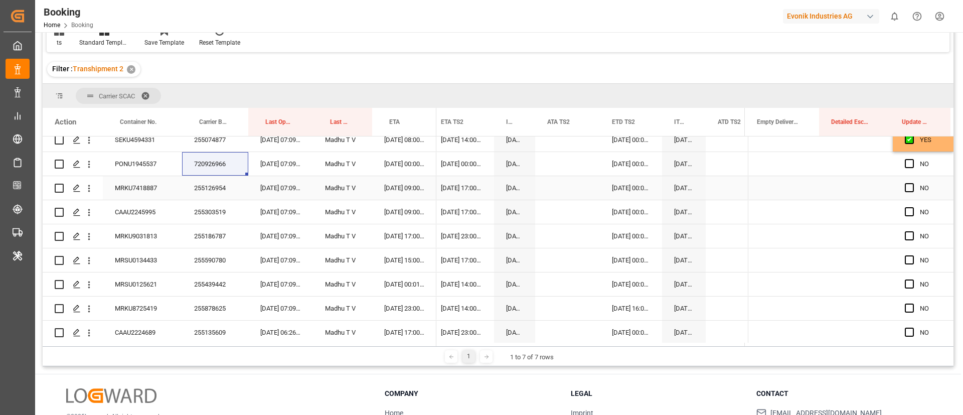
scroll to position [510, 0]
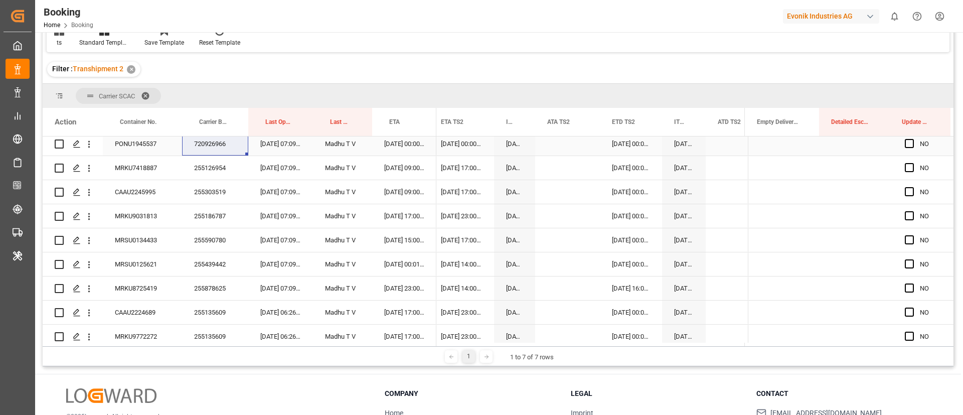
click at [907, 141] on span "Press SPACE to select this row." at bounding box center [909, 143] width 9 height 9
click at [912, 139] on input "Press SPACE to select this row." at bounding box center [912, 139] width 0 height 0
click at [203, 170] on div "255126954" at bounding box center [215, 168] width 66 height 24
click at [907, 166] on span "Press SPACE to select this row." at bounding box center [909, 167] width 9 height 9
click at [912, 163] on input "Press SPACE to select this row." at bounding box center [912, 163] width 0 height 0
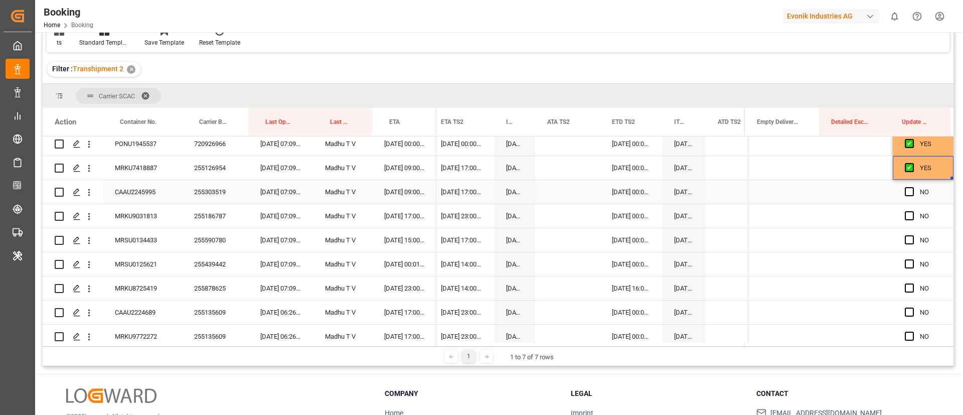
click at [203, 194] on div "255303519" at bounding box center [215, 192] width 66 height 24
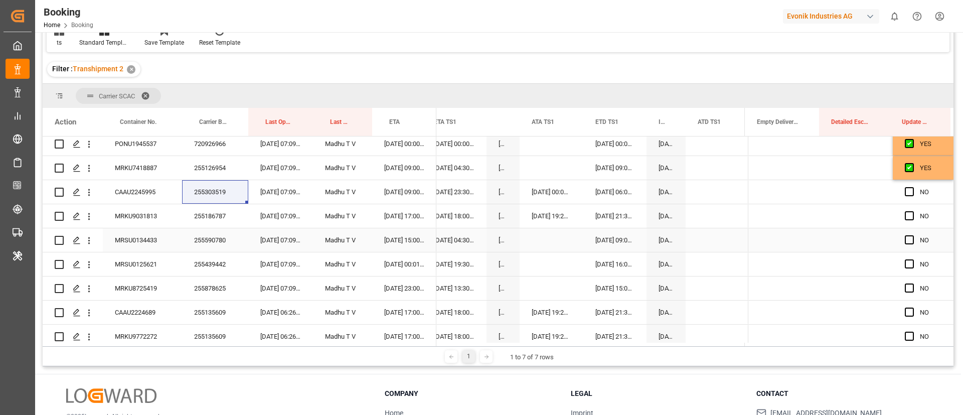
scroll to position [0, 10339]
click at [909, 188] on span "Press SPACE to select this row." at bounding box center [909, 191] width 9 height 9
click at [912, 187] on input "Press SPACE to select this row." at bounding box center [912, 187] width 0 height 0
click at [905, 212] on span "Press SPACE to select this row." at bounding box center [909, 215] width 9 height 9
click at [912, 211] on input "Press SPACE to select this row." at bounding box center [912, 211] width 0 height 0
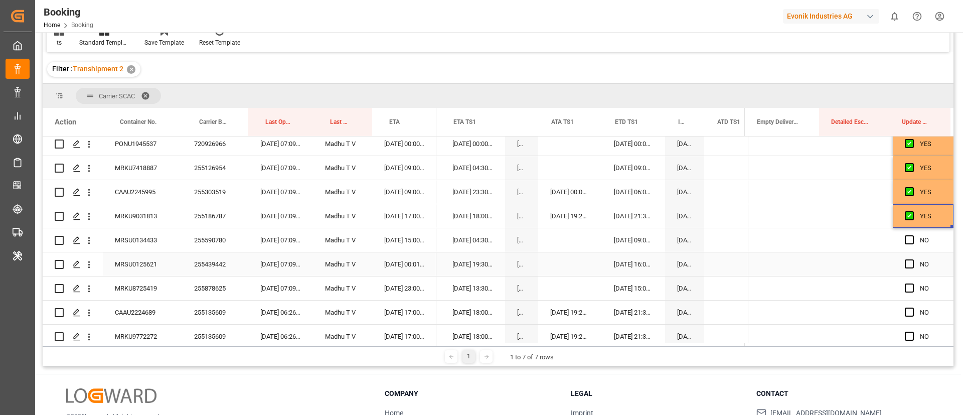
scroll to position [0, 10319]
click at [905, 240] on span "Press SPACE to select this row." at bounding box center [909, 239] width 9 height 9
click at [912, 235] on input "Press SPACE to select this row." at bounding box center [912, 235] width 0 height 0
click at [905, 261] on span "Press SPACE to select this row." at bounding box center [909, 263] width 9 height 9
click at [912, 259] on input "Press SPACE to select this row." at bounding box center [912, 259] width 0 height 0
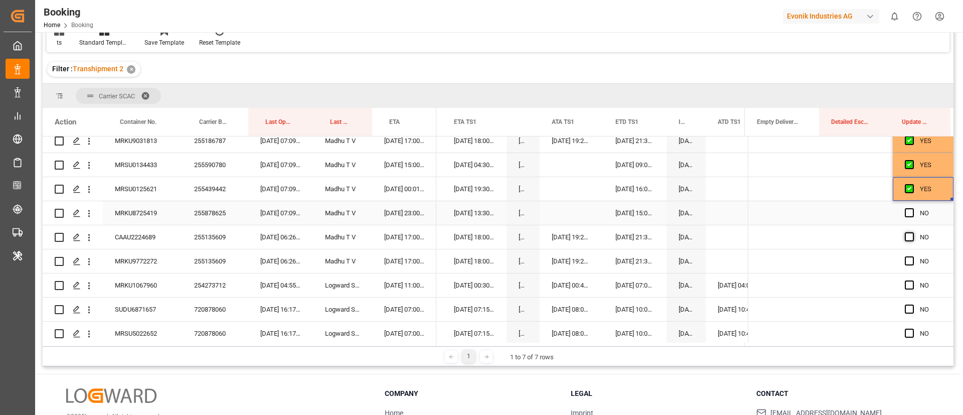
click at [907, 215] on span "Press SPACE to select this row." at bounding box center [909, 212] width 9 height 9
click at [912, 208] on input "Press SPACE to select this row." at bounding box center [912, 208] width 0 height 0
click at [906, 238] on span "Press SPACE to select this row." at bounding box center [909, 236] width 9 height 9
click at [912, 232] on input "Press SPACE to select this row." at bounding box center [912, 232] width 0 height 0
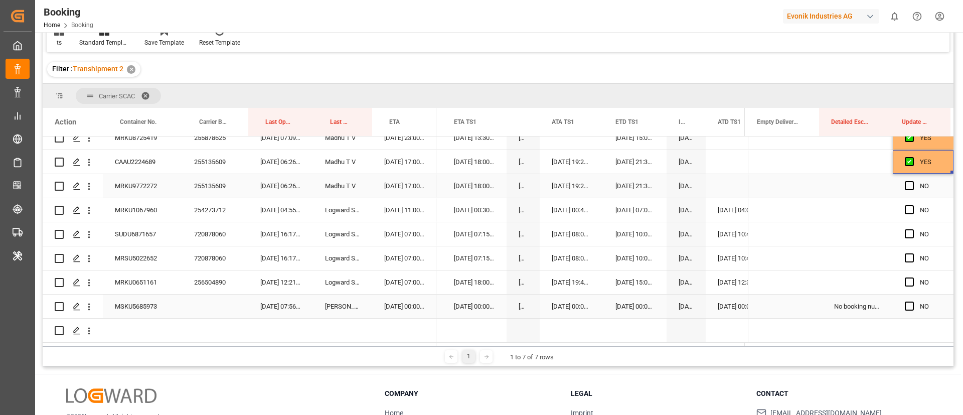
click at [906, 186] on span "Press SPACE to select this row." at bounding box center [909, 185] width 9 height 9
click at [912, 181] on input "Press SPACE to select this row." at bounding box center [912, 181] width 0 height 0
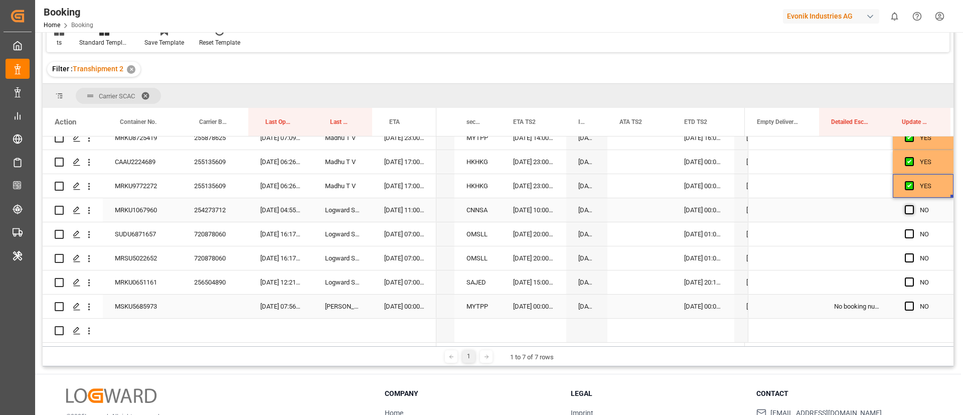
click at [905, 211] on span "Press SPACE to select this row." at bounding box center [909, 209] width 9 height 9
click at [912, 205] on input "Press SPACE to select this row." at bounding box center [912, 205] width 0 height 0
click at [207, 237] on div "720878060" at bounding box center [215, 234] width 66 height 24
click at [132, 234] on div "SUDU6871657" at bounding box center [142, 234] width 79 height 24
click at [907, 231] on span "Press SPACE to select this row." at bounding box center [909, 233] width 9 height 9
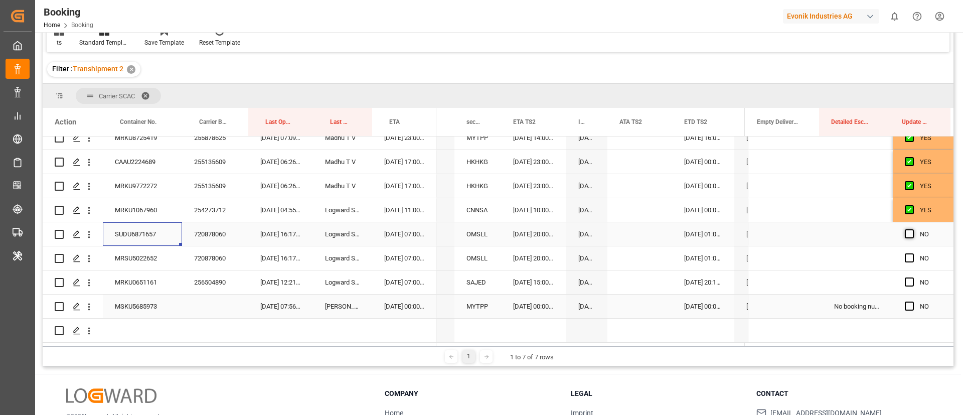
click at [912, 229] on input "Press SPACE to select this row." at bounding box center [912, 229] width 0 height 0
click at [905, 257] on span "Press SPACE to select this row." at bounding box center [909, 257] width 9 height 9
click at [912, 253] on input "Press SPACE to select this row." at bounding box center [912, 253] width 0 height 0
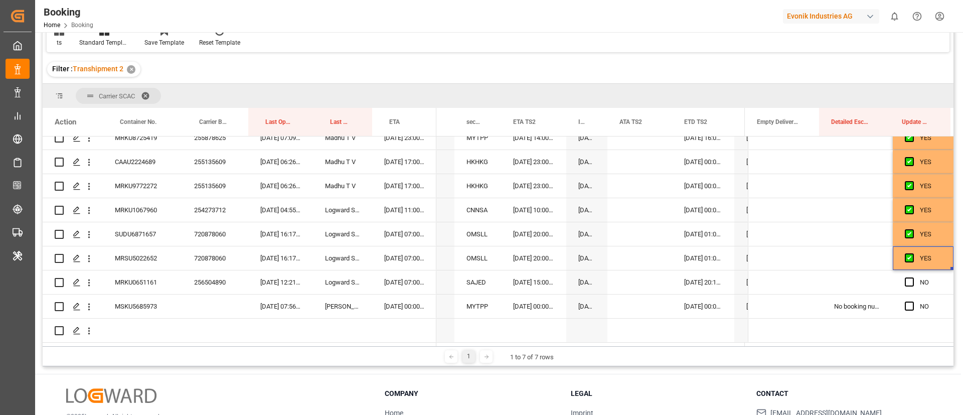
click at [149, 260] on div "MRSU5022652" at bounding box center [142, 258] width 79 height 24
click at [208, 283] on div "256504890" at bounding box center [215, 282] width 66 height 24
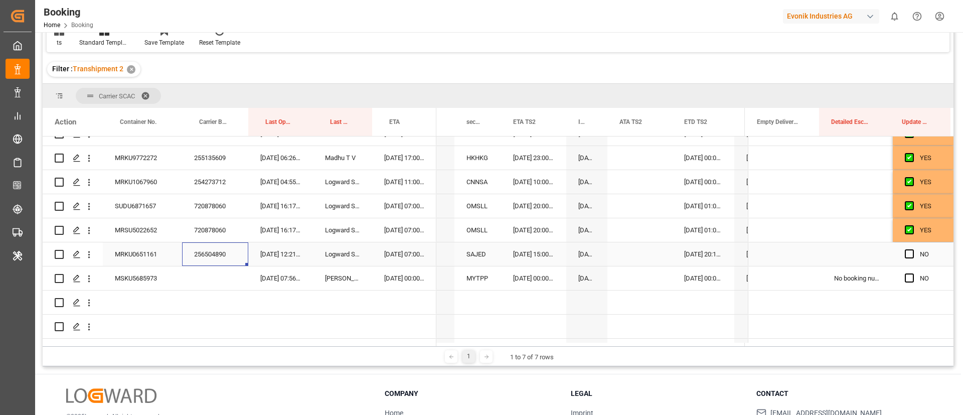
scroll to position [712, 0]
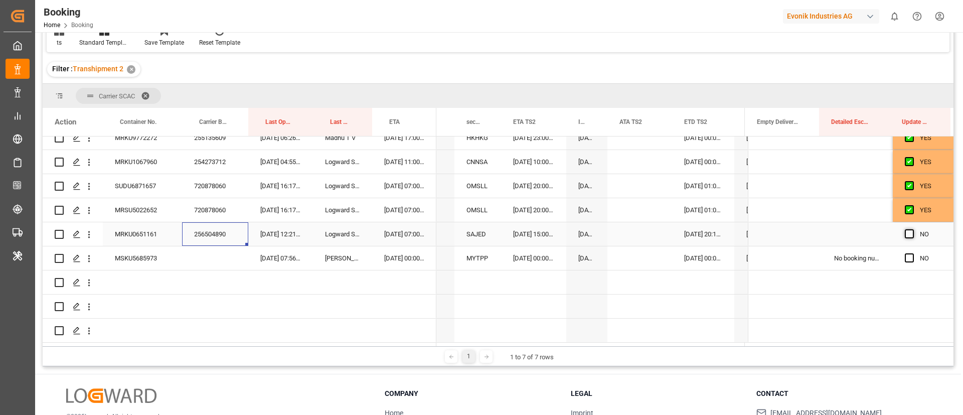
click at [906, 229] on span "Press SPACE to select this row." at bounding box center [909, 233] width 9 height 9
click at [912, 229] on input "Press SPACE to select this row." at bounding box center [912, 229] width 0 height 0
click at [403, 234] on div "19.08.2025 07:00:00" at bounding box center [404, 234] width 64 height 24
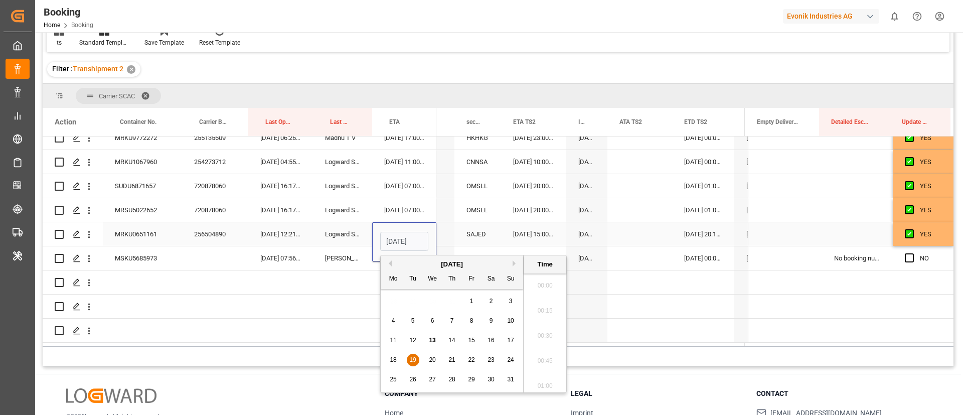
scroll to position [1458, 0]
click at [453, 357] on span "21" at bounding box center [451, 359] width 7 height 7
type input "21.08.2025 07:00"
click at [127, 252] on div "MSKU5685973" at bounding box center [142, 258] width 79 height 24
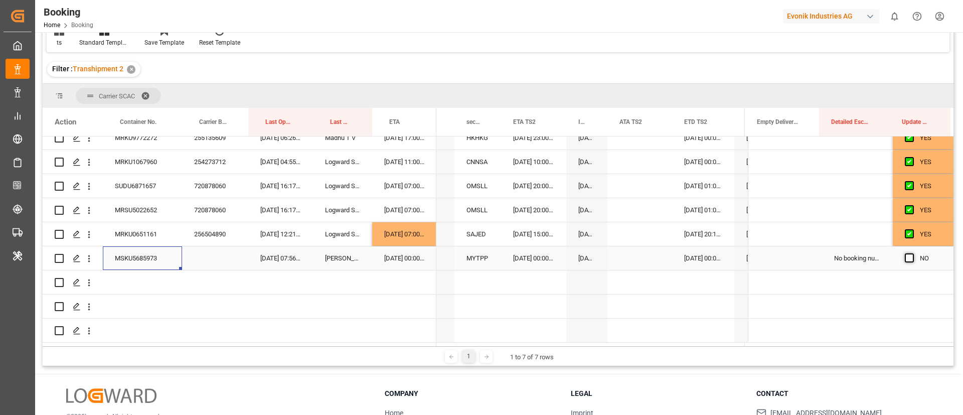
click at [907, 253] on span "Press SPACE to select this row." at bounding box center [909, 257] width 9 height 9
click at [912, 253] on input "Press SPACE to select this row." at bounding box center [912, 253] width 0 height 0
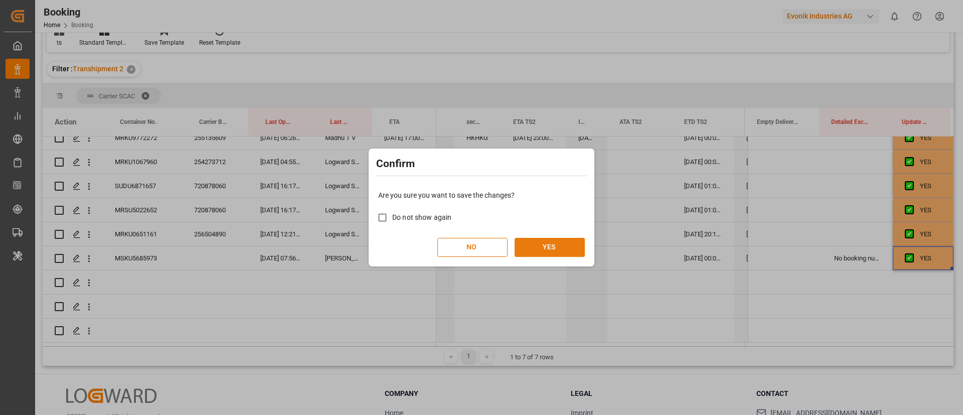
click at [535, 248] on button "YES" at bounding box center [550, 247] width 70 height 19
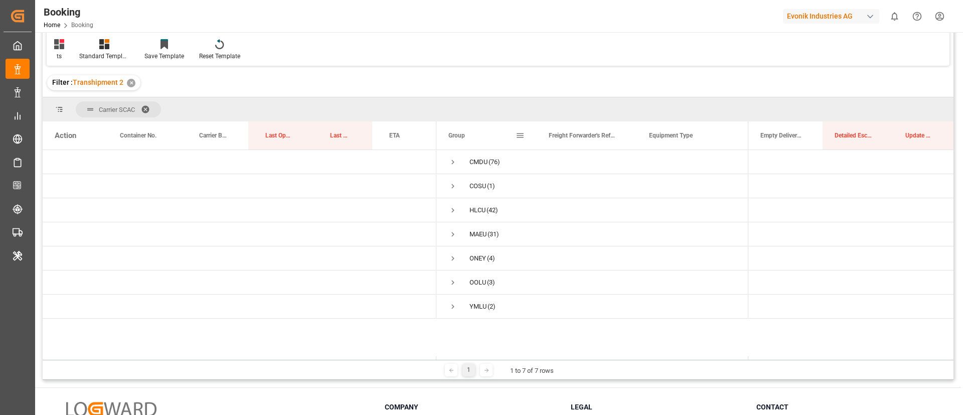
scroll to position [75, 0]
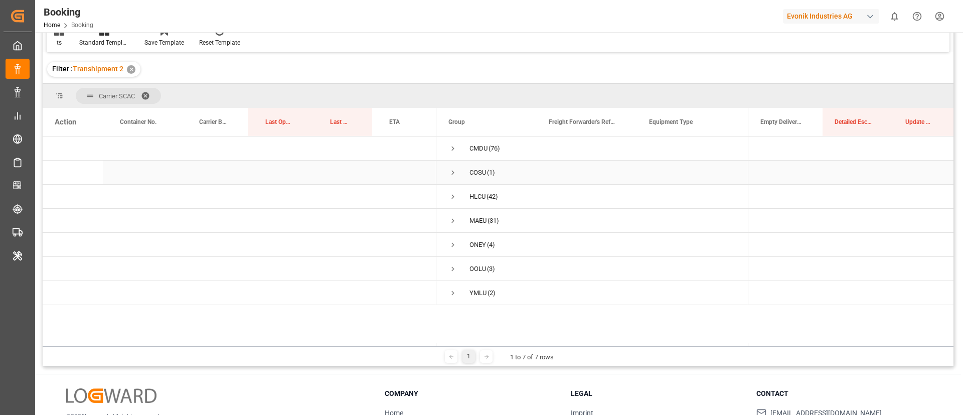
click at [453, 171] on span "Press SPACE to select this row." at bounding box center [452, 172] width 9 height 9
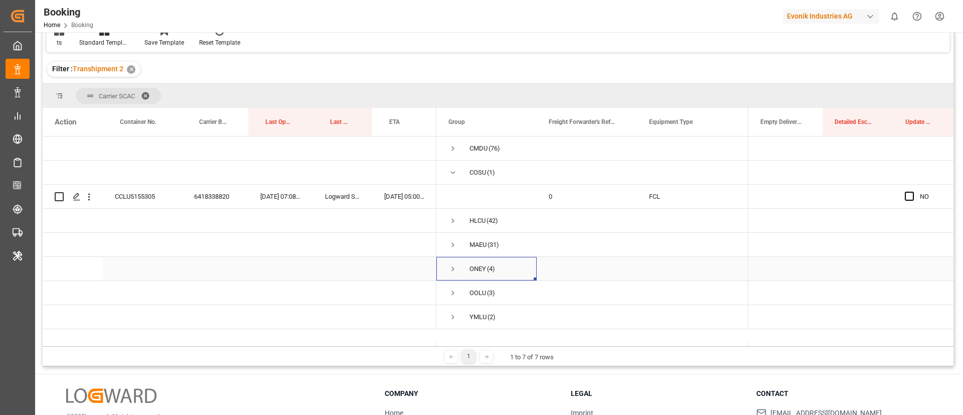
click at [449, 269] on span "Press SPACE to select this row." at bounding box center [452, 268] width 9 height 9
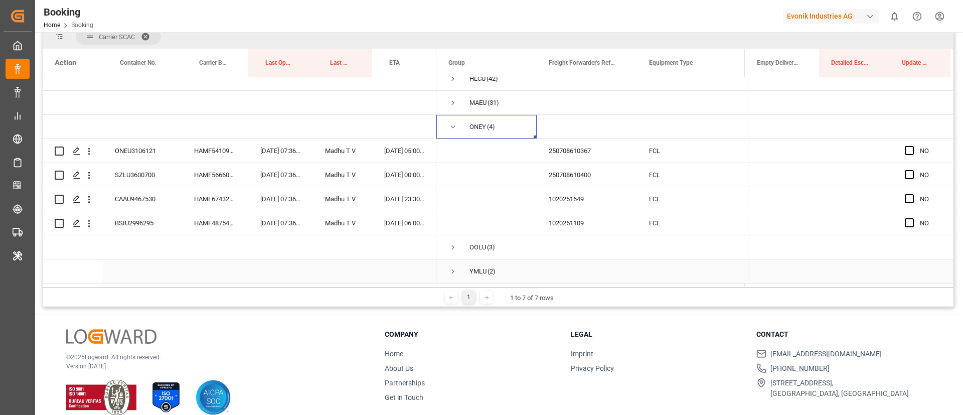
scroll to position [148, 0]
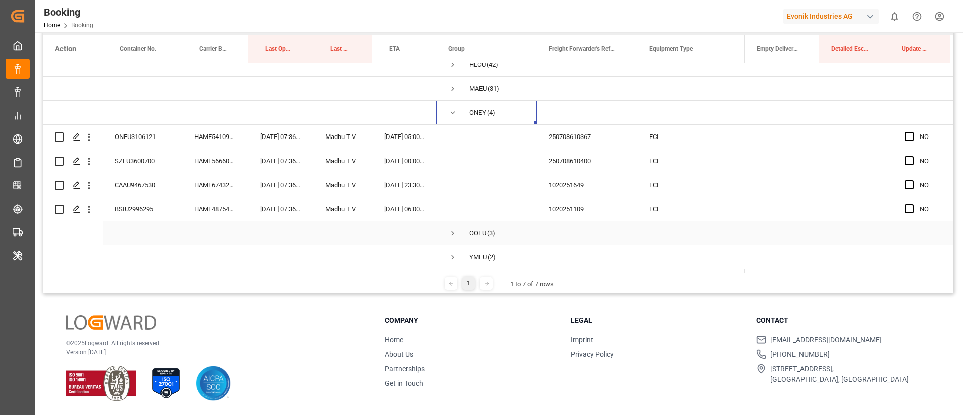
click at [454, 235] on span "Press SPACE to select this row." at bounding box center [452, 233] width 9 height 23
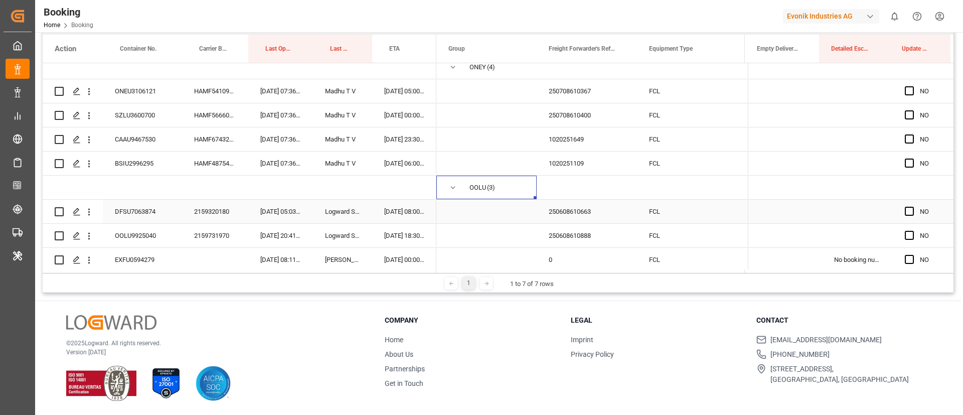
scroll to position [159, 0]
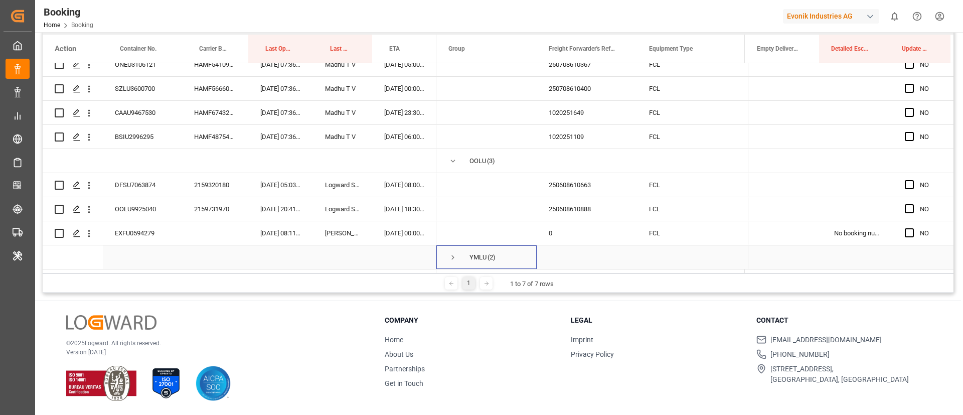
click at [453, 253] on span "Press SPACE to select this row." at bounding box center [452, 257] width 9 height 9
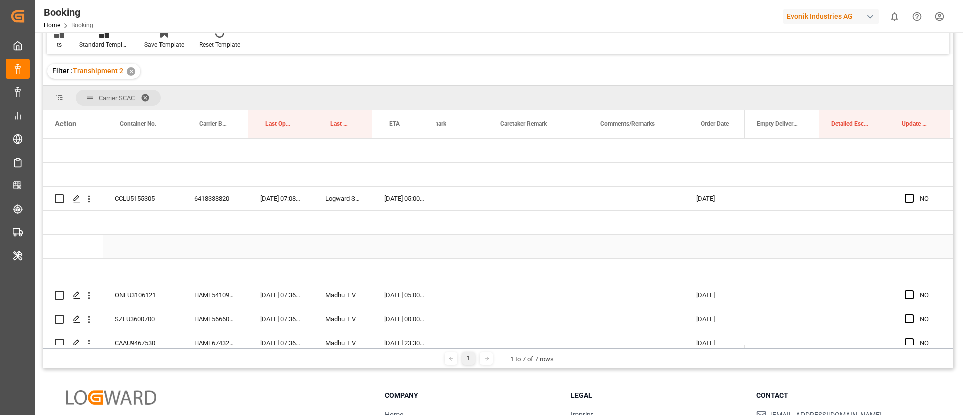
scroll to position [0, 755]
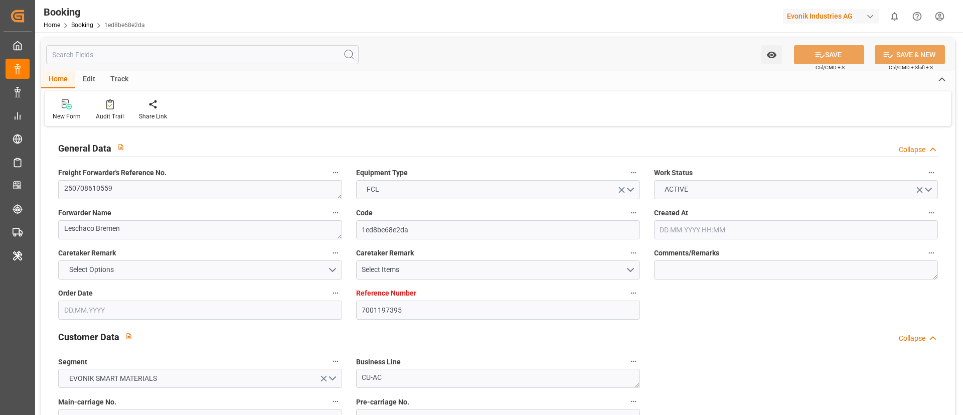
type input "7001197395"
type input "9778832"
type input "Hapag [PERSON_NAME]"
type input "Hapag [PERSON_NAME] Aktiengesellschaft"
type input "NLRTM"
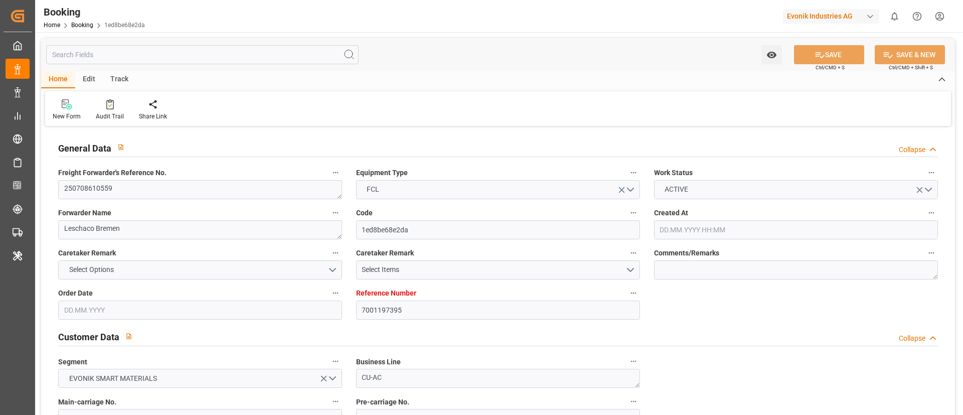
type input "TWKEL"
type input "CNSHG"
type input "TWTXG"
type input "0"
type input "NLRTM"
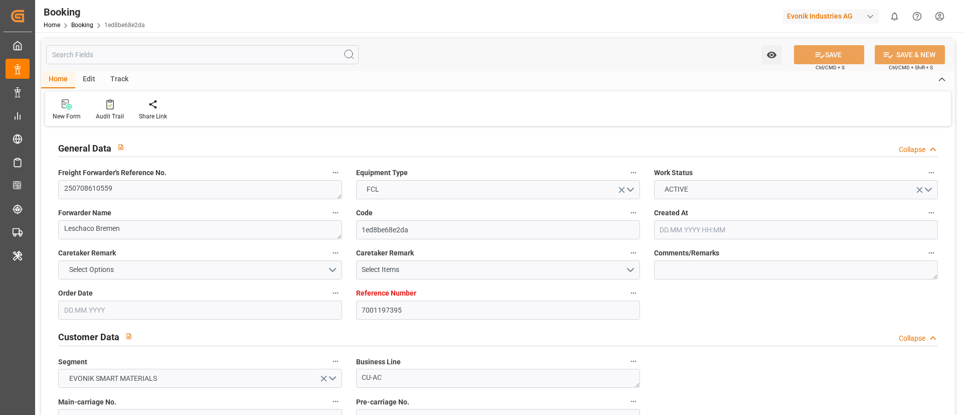
type input "TWTXG"
type input "9324966"
type input "[DATE] 10:00"
type input "[DATE]"
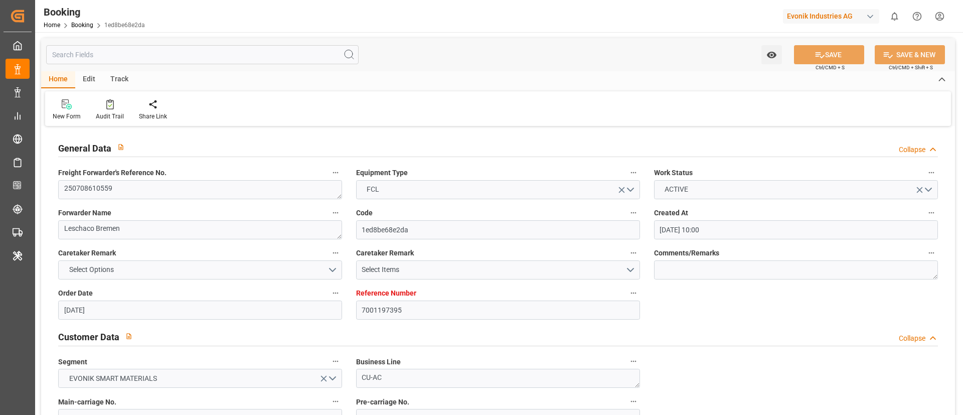
type input "[DATE]"
type input "[DATE] 08:30"
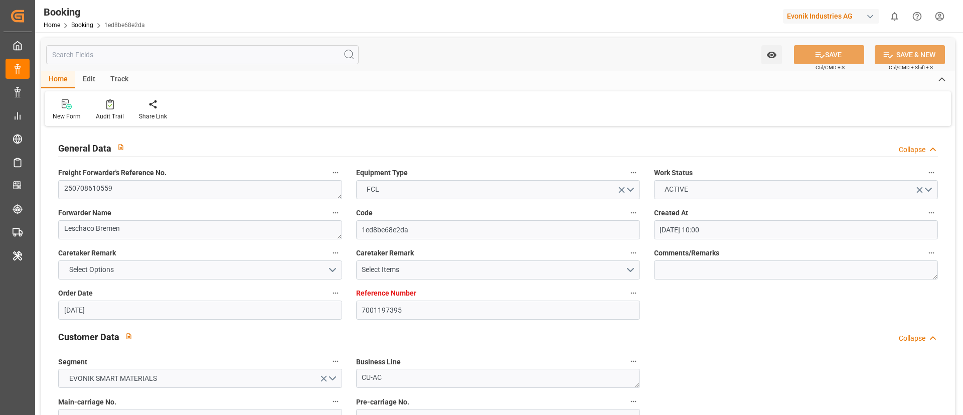
type input "[DATE] 12:12"
type input "[DATE] 12:00"
type input "[DATE] 00:00"
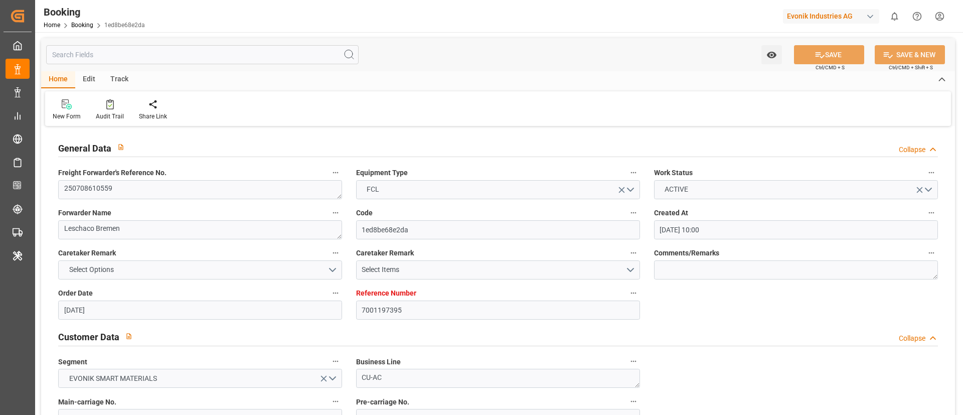
type input "[DATE] 23:00"
type input "[DATE] 00:00"
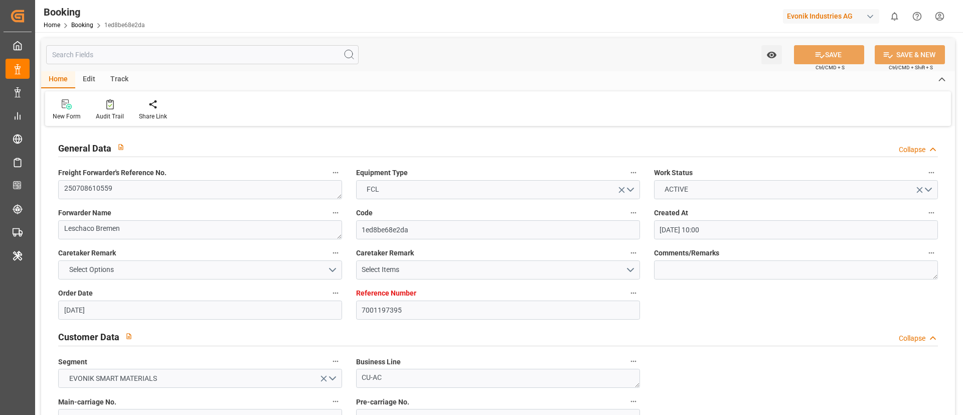
type input "[DATE] 00:00"
type input "[DATE]"
type input "[DATE] 07:32"
type input "[DATE]"
type input "[DATE] 06:41"
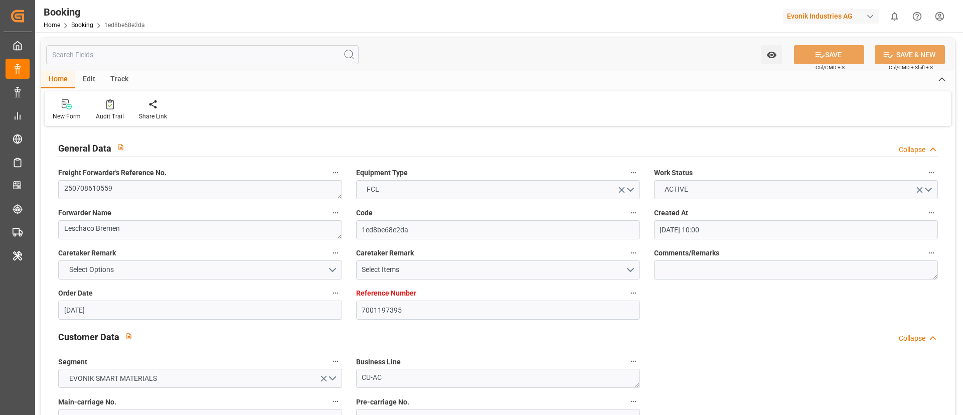
type input "[DATE] 12:00"
type input "[DATE] 01:30"
type input "[DATE] 09:30"
type input "[DATE] 01:30"
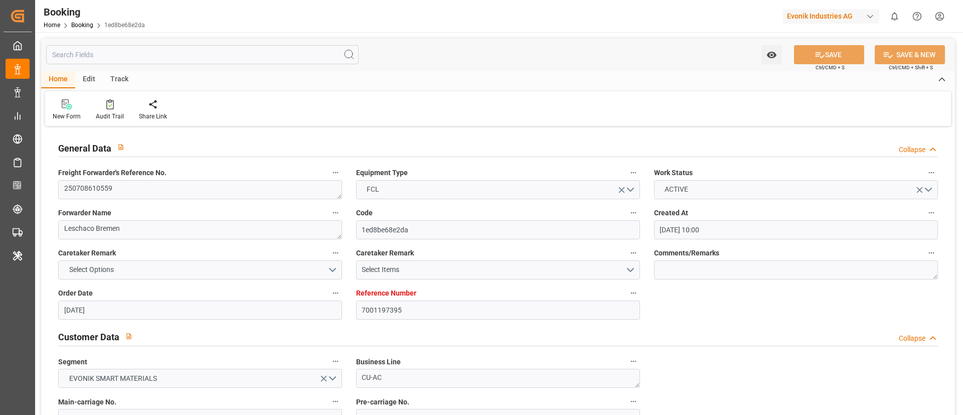
type input "[DATE] 01:30"
type input "[DATE] 10:27"
type input "[DATE] 23:00"
type input "[DATE] 12:00"
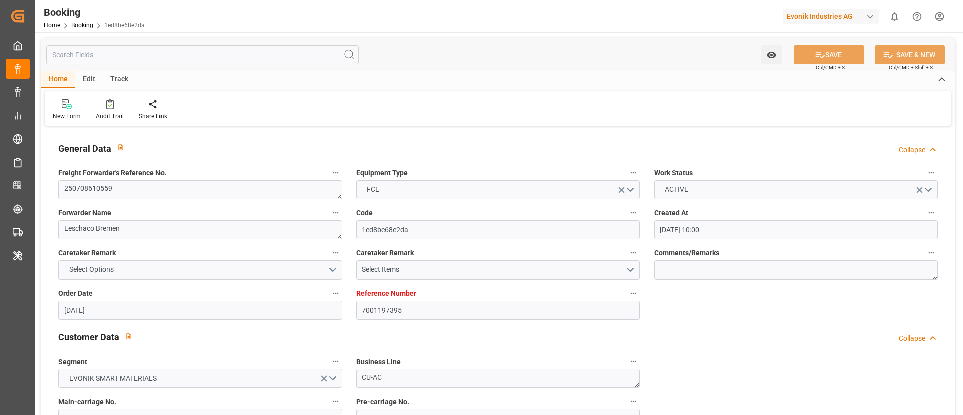
type input "[DATE] 22:46"
type input "[DATE] 12:00"
type input "[DATE] 22:46"
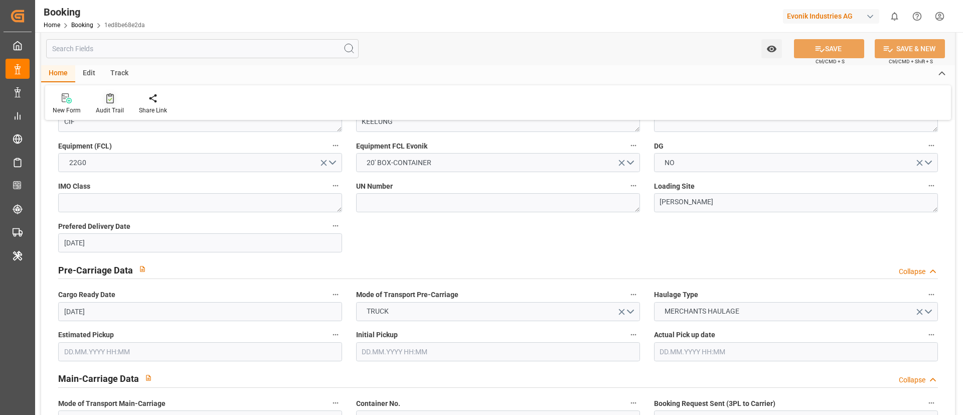
click at [109, 101] on icon at bounding box center [110, 98] width 8 height 10
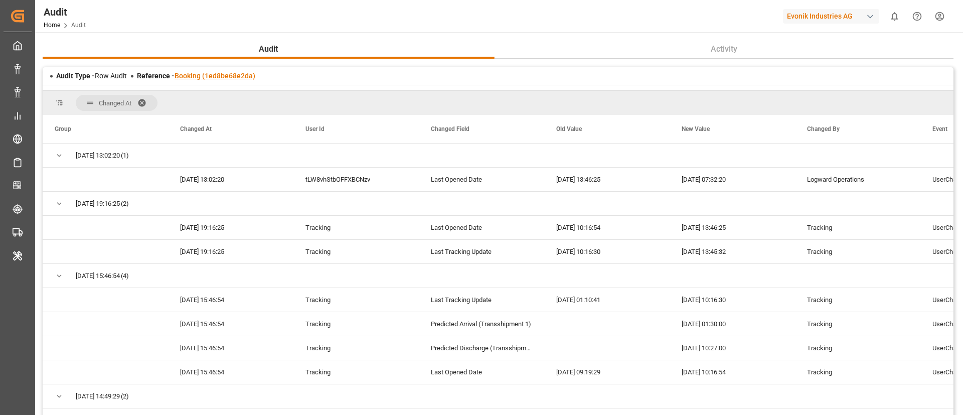
click at [222, 74] on link "Booking (1ed8be68e2da)" at bounding box center [215, 76] width 81 height 8
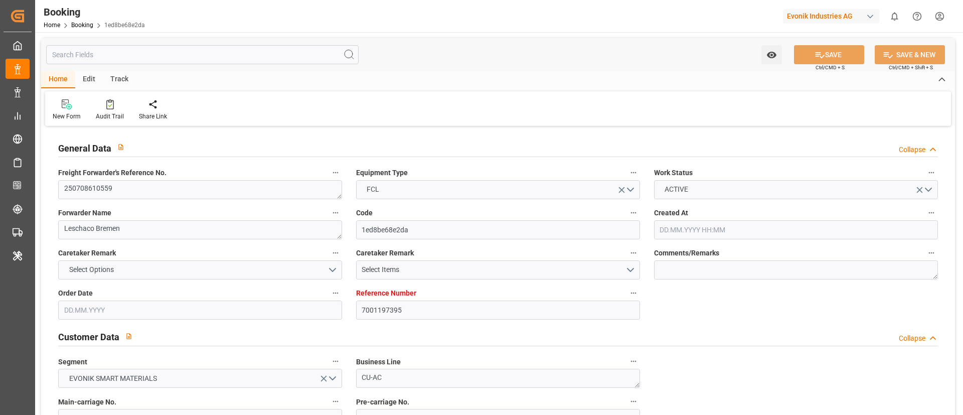
type input "7001197395"
type input "9778832"
type input "Hapag [PERSON_NAME]"
type input "Hapag [PERSON_NAME] Aktiengesellschaft"
type input "NLRTM"
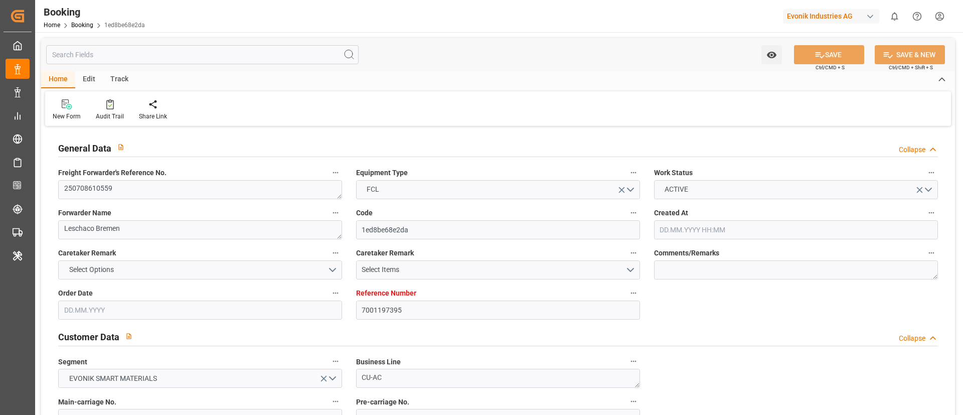
type input "TWKEL"
type input "CNSHG"
type input "TWTXG"
type input "0"
type input "NLRTM"
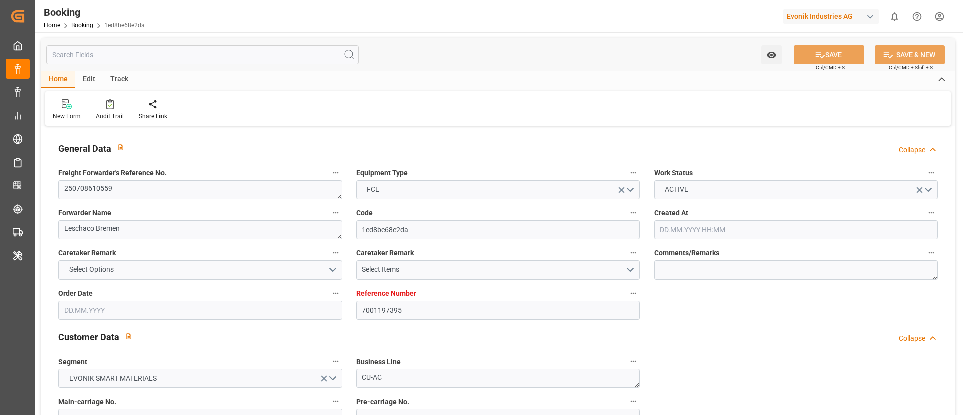
type input "TWTXG"
type input "9324966"
type input "17.06.2025 10:00"
type input "17.06.2025"
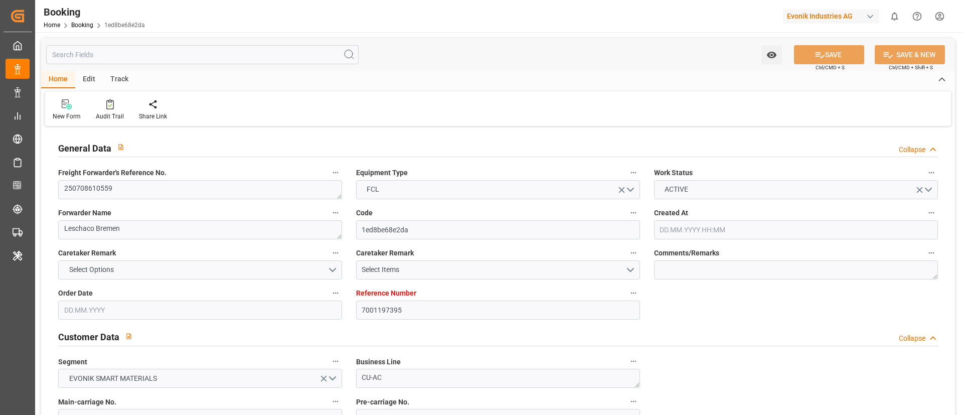
type input "29.08.2025"
type input "26.06.2025"
type input "[DATE]"
type input "03.07.2025"
type input "06.07.2025 08:30"
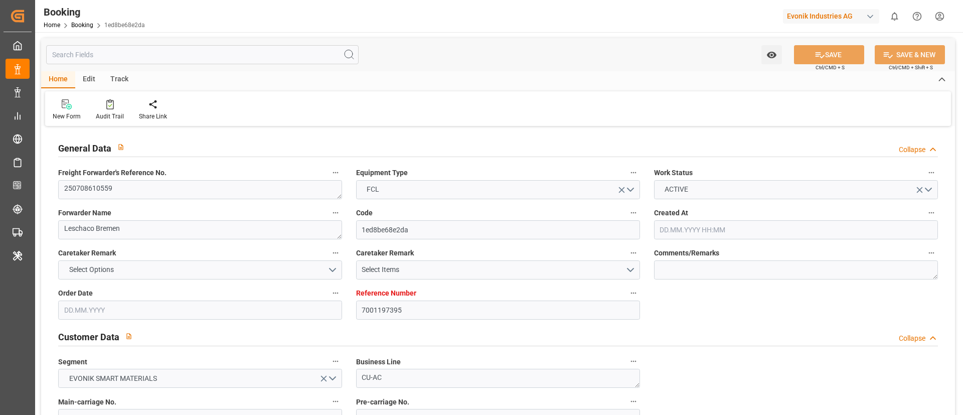
type input "03.07.2025 12:12"
type input "31.08.2025 12:00"
type input "09.09.2025 00:00"
type input "25.08.2025 00:00"
type input "18.08.2025 00:00"
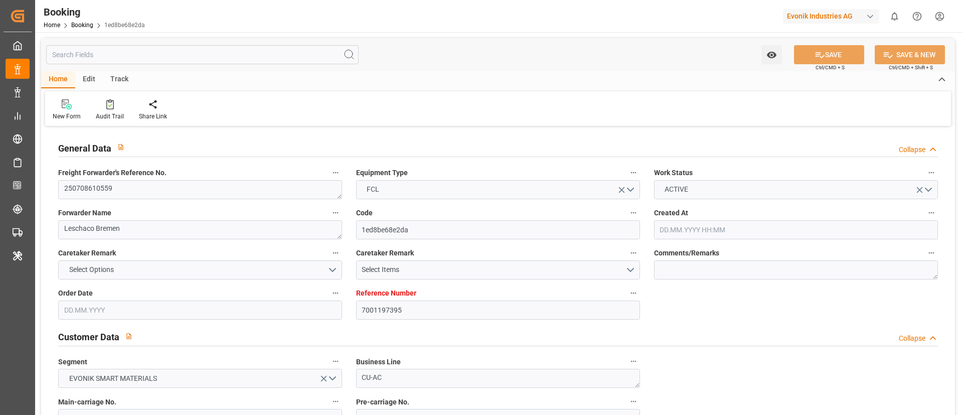
type input "27.08.2025 23:00"
type input "27.08.2025 00:00"
type input "31.08.2025 00:00"
type input "08.09.2025 00:00"
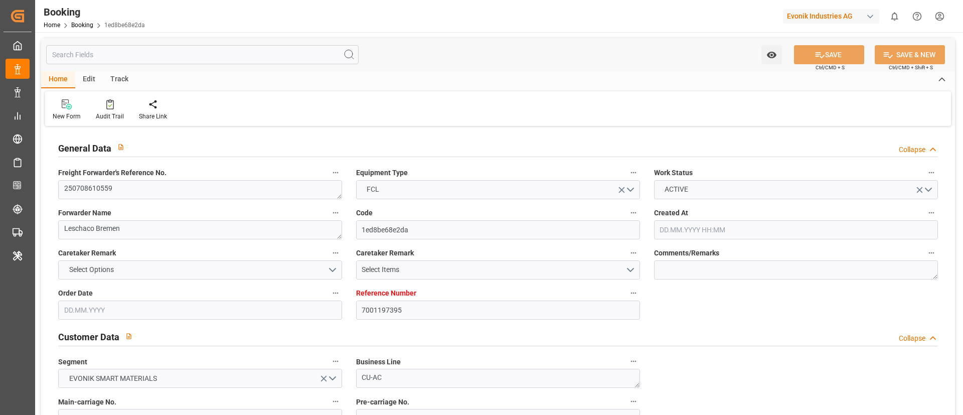
type input "08.09.2025 00:00"
type input "03.07.2025"
type input "13.08.2025 07:32"
type input "[DATE]"
type input "02.07.2025 06:41"
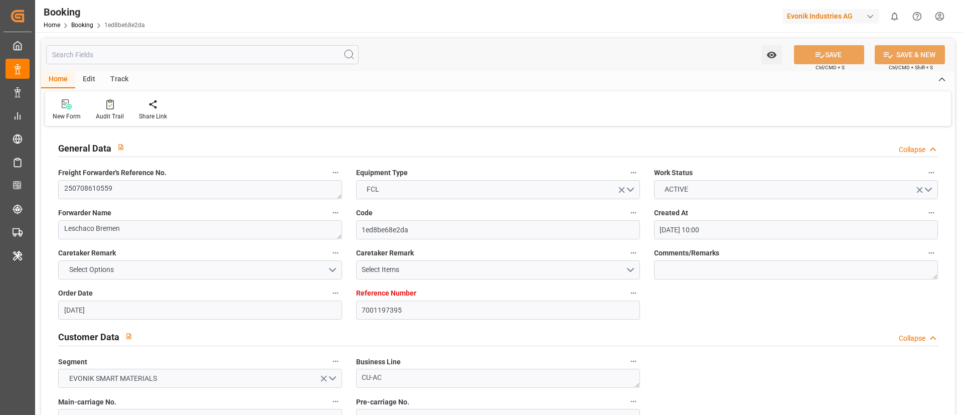
type input "09.09.2025 12:00"
type input "05.07.2025 01:30"
type input "06.07.2025 09:30"
type input "18.08.2025 01:30"
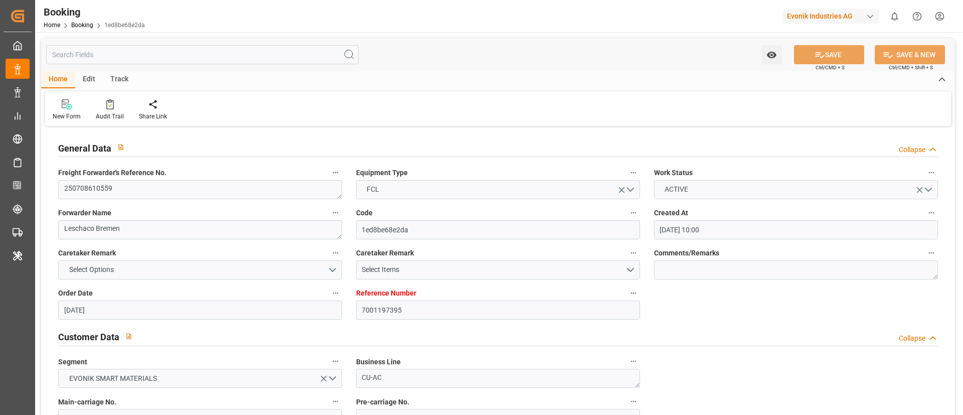
type input "18.08.2025 01:30"
type input "18.08.2025 10:27"
type input "27.08.2025 23:00"
type input "31.08.2025 12:00"
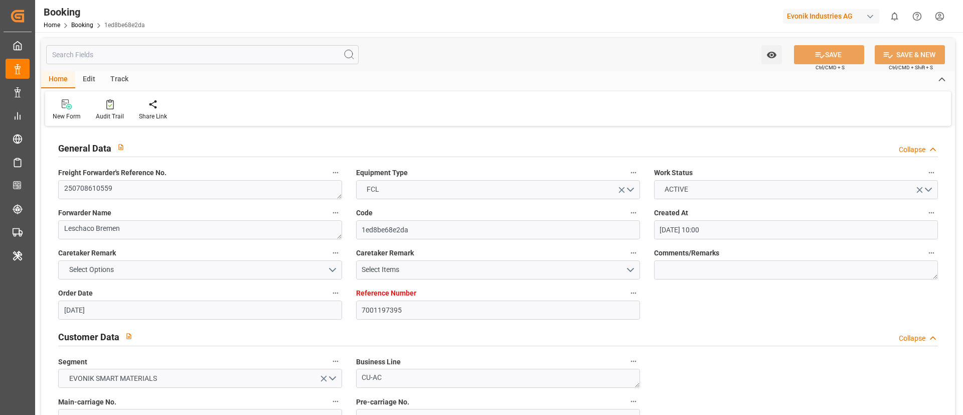
type input "31.08.2025 22:46"
type input "08.09.2025 12:00"
type input "04.09.2025 22:46"
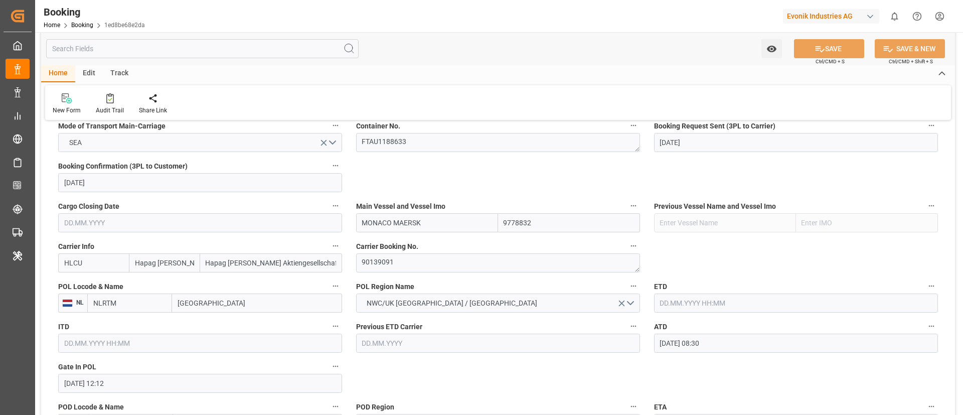
scroll to position [677, 0]
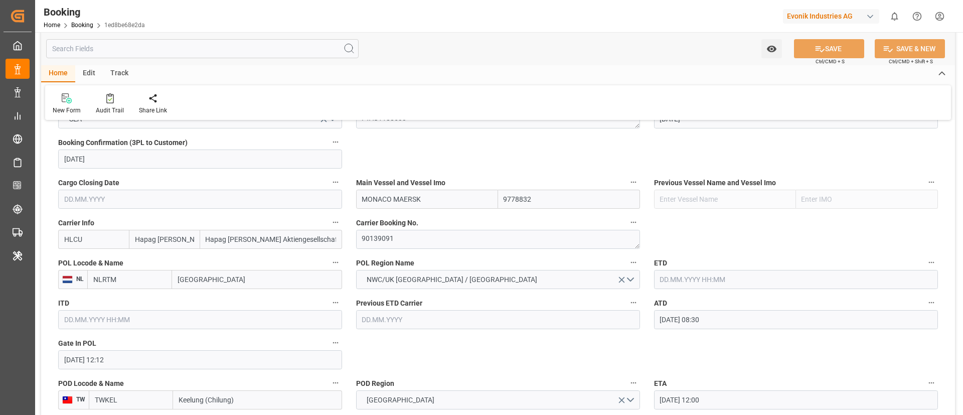
click at [683, 279] on input "text" at bounding box center [796, 279] width 284 height 19
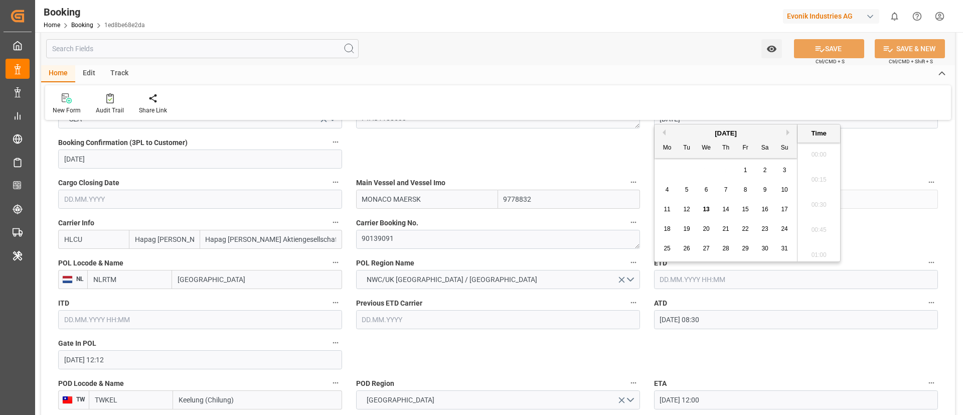
scroll to position [1458, 0]
click at [665, 130] on button "Previous Month" at bounding box center [663, 132] width 6 height 6
click at [785, 169] on span "6" at bounding box center [785, 170] width 4 height 7
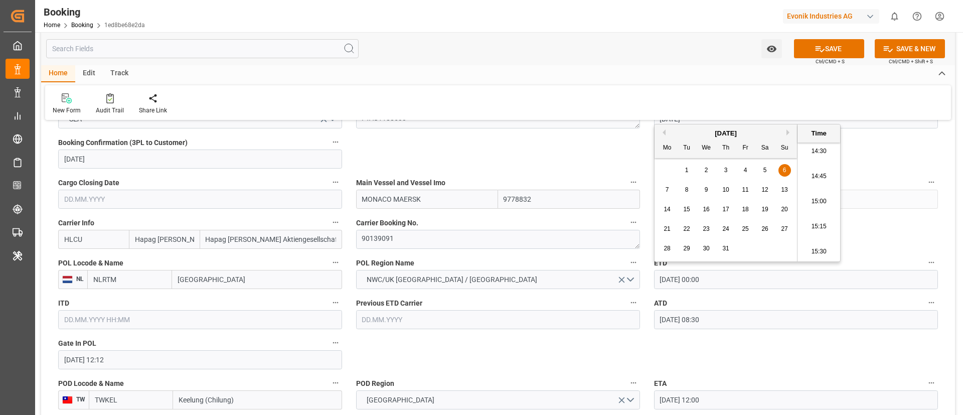
type input "06.07.2025 00:00"
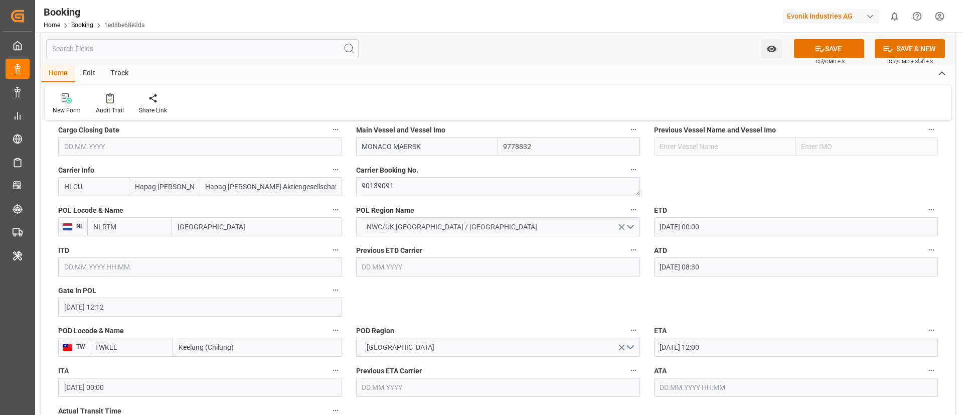
scroll to position [752, 0]
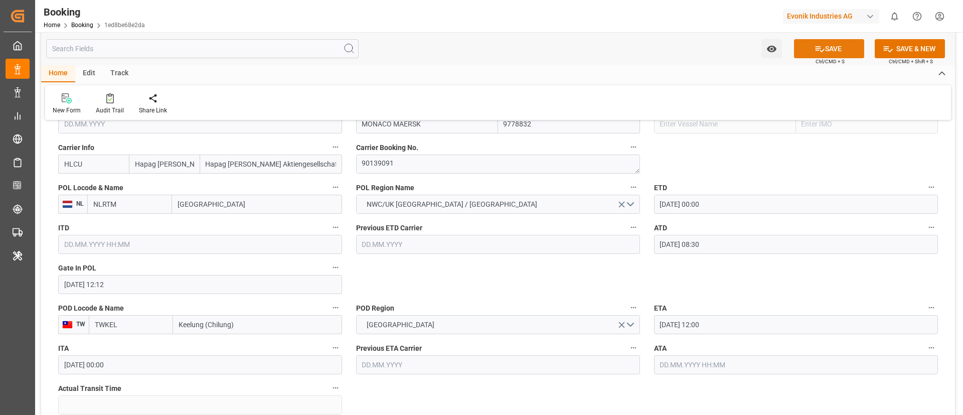
click at [823, 45] on button "SAVE" at bounding box center [829, 48] width 70 height 19
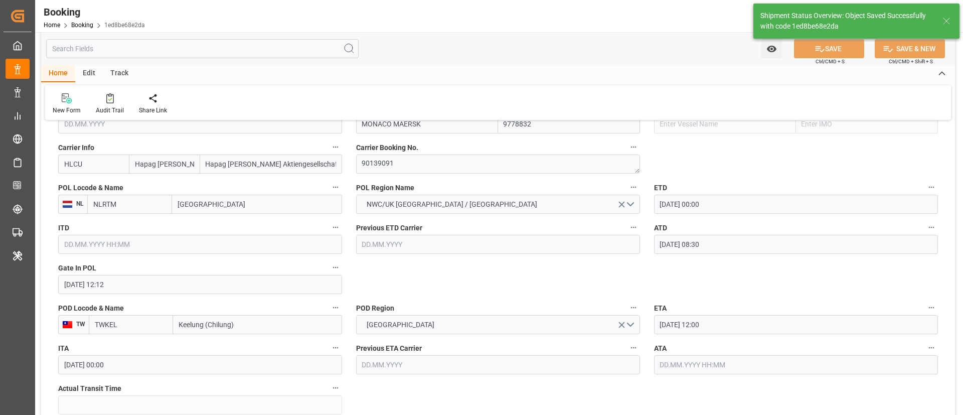
type textarea "Vismitha Mahadev"
type input "06.07.2025 00:00"
type input "13.08.2025 09:36"
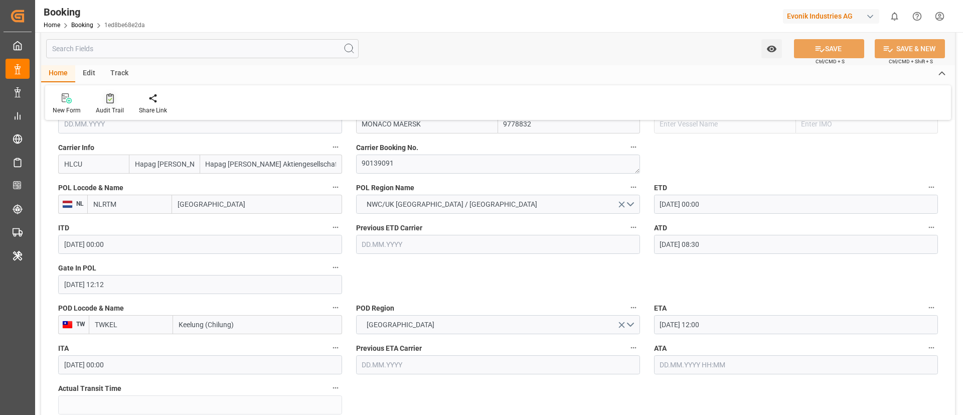
click at [103, 102] on div at bounding box center [110, 98] width 28 height 11
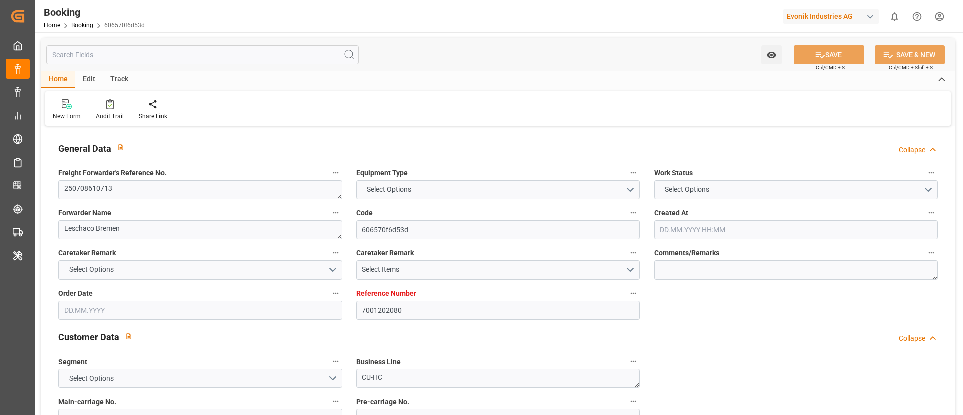
type textarea "250708610713"
type textarea "Leschaco Bremen"
type input "606570f6d53d"
type input "7001202080"
type textarea "CU-HC"
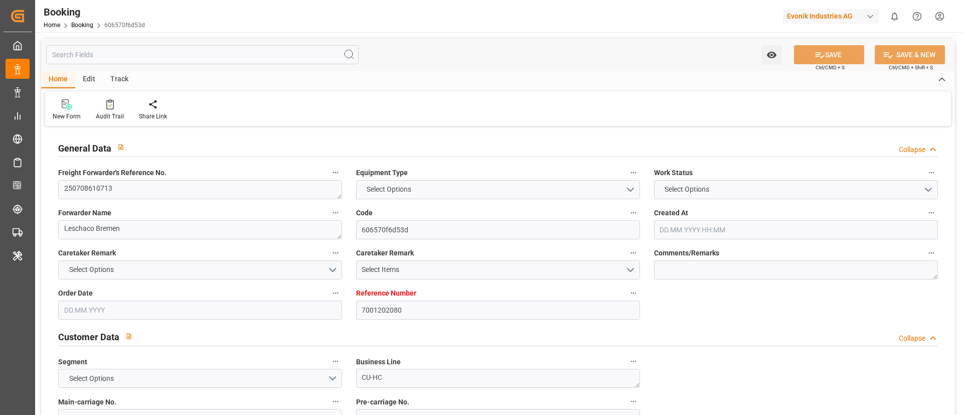
type input "7001202079"
type textarea "[PERSON_NAME][EMAIL_ADDRESS][PERSON_NAME][DOMAIN_NAME]"
type textarea "CIF"
type textarea "[GEOGRAPHIC_DATA], [GEOGRAPHIC_DATA]"
type textarea "[GEOGRAPHIC_DATA]"
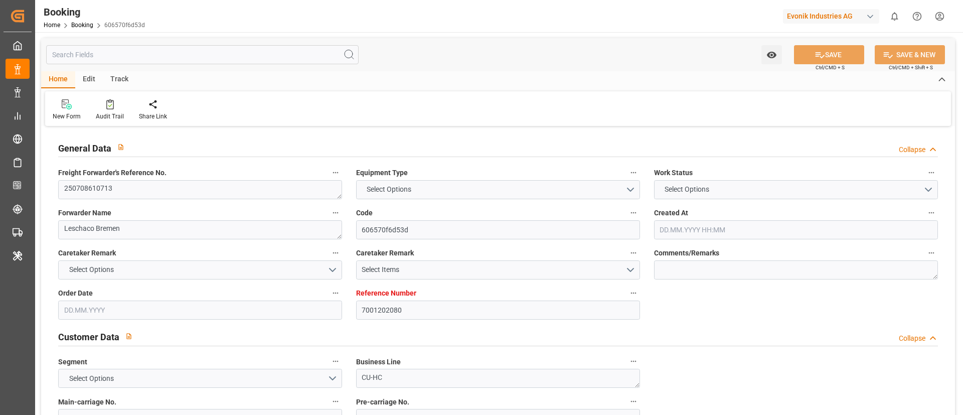
type textarea "HLBU9302599"
type input "[PERSON_NAME]"
type input "HLCU"
type textarea "21436786"
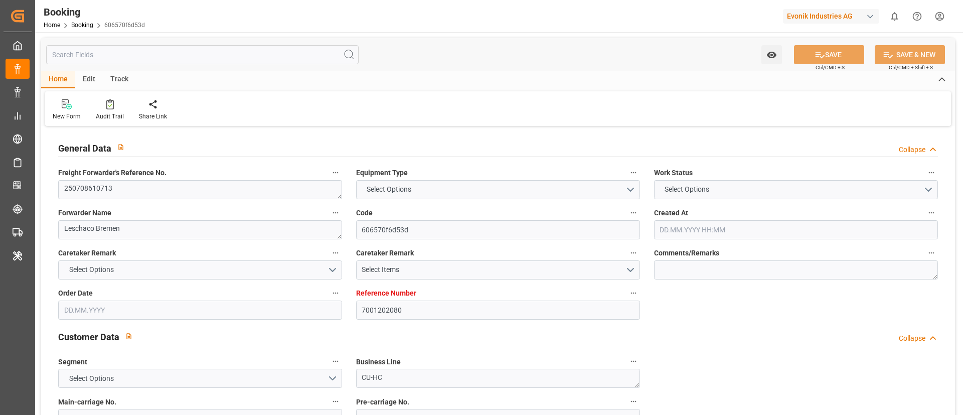
type input "[GEOGRAPHIC_DATA]"
type input "Vung Tau"
type textarea "vesselName etd [PERSON_NAME]"
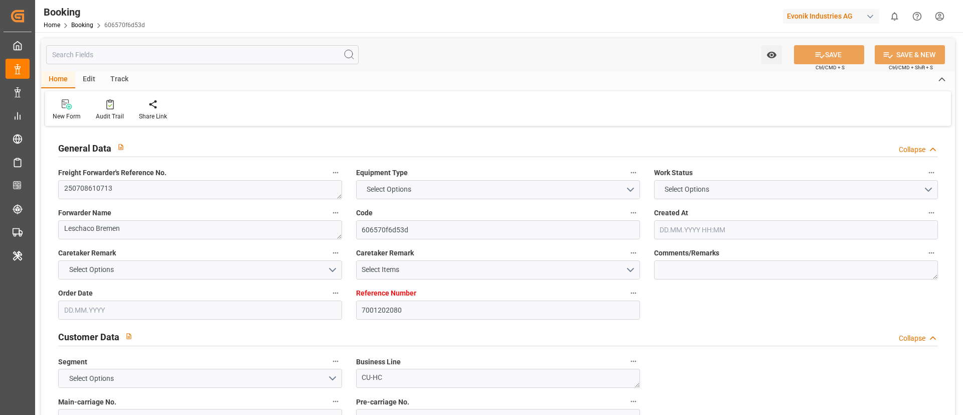
type textarea "INPUT_Evonik_Seeburger_IFTSTA_1002964202_20250717095928027.edi"
type textarea "NWC/[GEOGRAPHIC_DATA] [GEOGRAPHIC_DATA] Continent / [GEOGRAPHIC_DATA]-HC"
type textarea "INPUT_Evonik_Seeburger_IFTMIN_1002885993_20250623151400741.edi,INPUT_Evonik_See…"
type textarea "1002964202"
type textarea "Vismitha Mahadev"
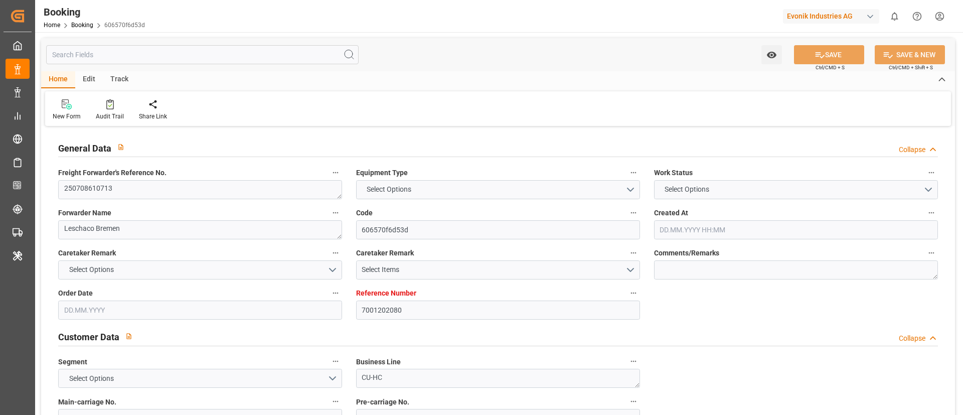
type textarea "businessLine-"
type textarea "IFTSTA"
type textarea "a011t00000LcJC5AAN"
type textarea "Yes"
type input "[GEOGRAPHIC_DATA]"
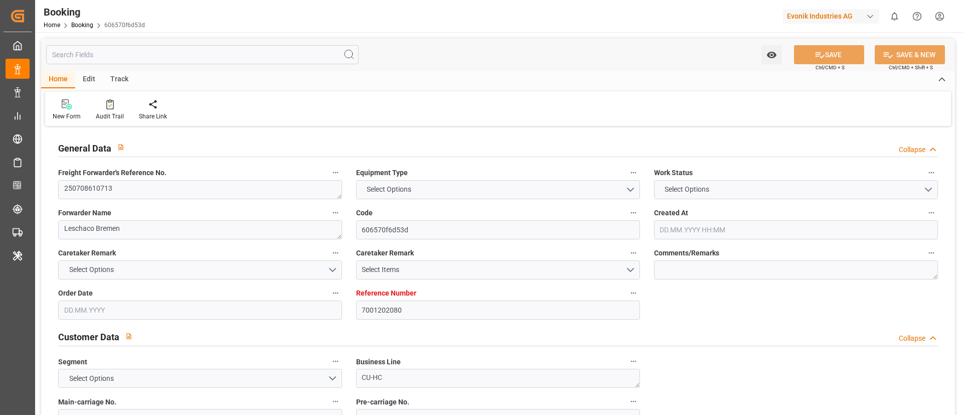
type input "VUNG TAU"
type input "[GEOGRAPHIC_DATA]"
type input "DE"
type input "TRUCK"
type input "529E"
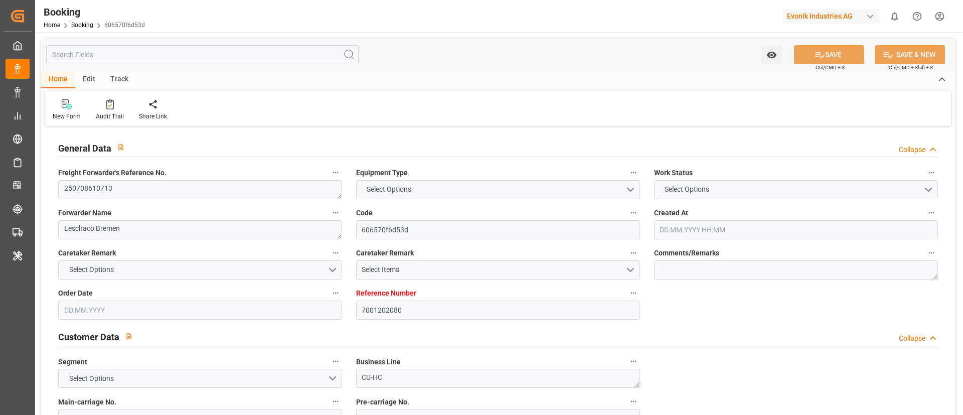
type input "VESSEL"
type input "ULSAN"
type input "535N"
type input "ULSAN"
type input "BARGE"
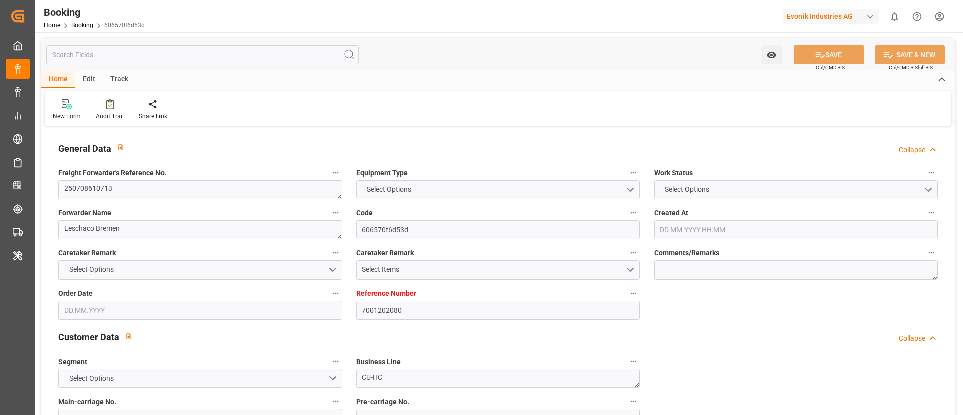
type input "7001202080"
type input "9778820"
type input "Hapag [PERSON_NAME]"
type input "Hapag [PERSON_NAME] Aktiengesellschaft"
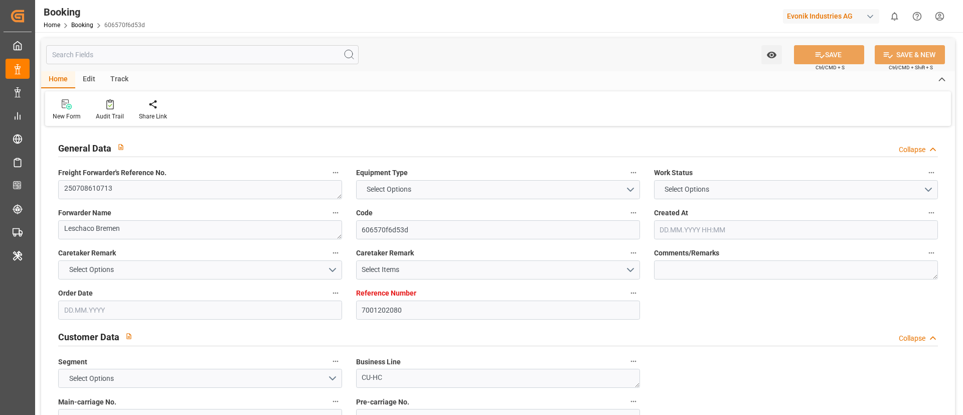
type input "DEHAM"
type input "VNSGN"
type input "SGSIN"
type input "VNVUT"
type input "0"
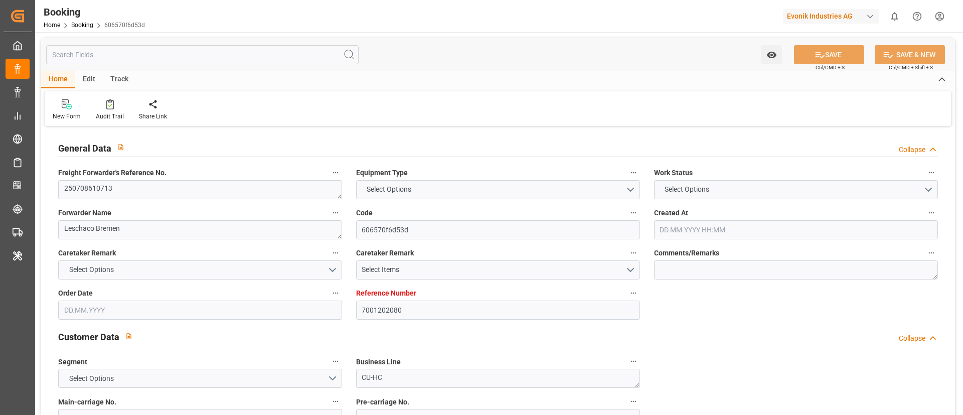
type input "DEHAM"
type input "VNVUT"
type input "9243306"
type input "23.06.2025 13:15"
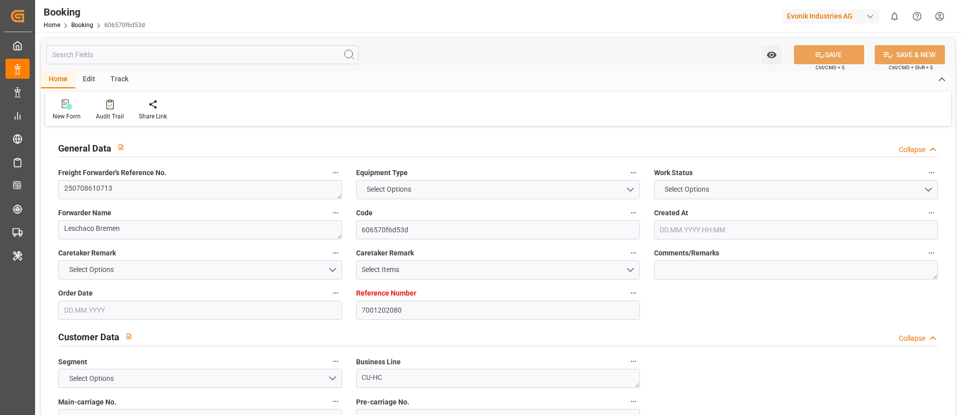
type input "23.06.2025"
type input "05.09.2025"
type input "04.07.2025"
type input "24.06.2025"
type input "17.07.2025"
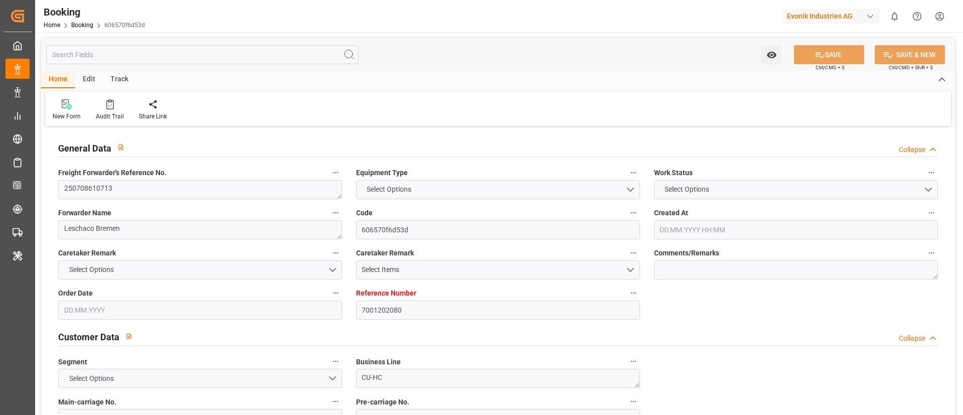
type input "20.07.2025 00:00"
type input "20.07.2025 18:36"
type input "15.07.2025 18:59"
type input "12.09.2025 15:00"
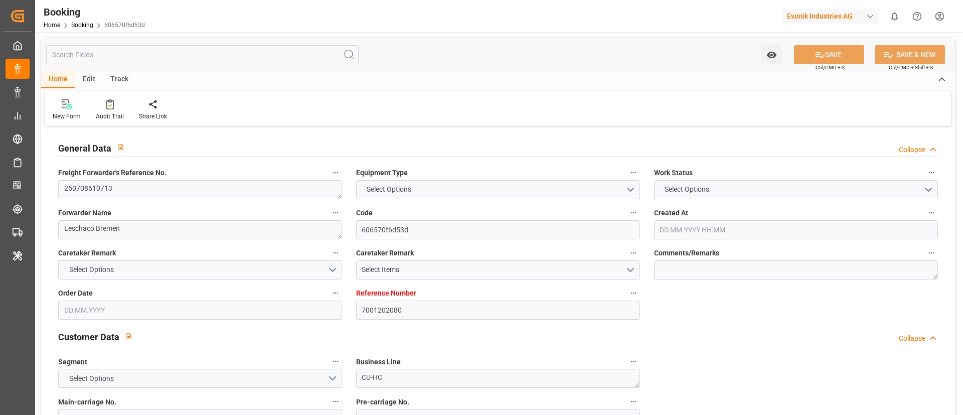
type input "12.09.2025 00:00"
type input "26.08.2025 07:00"
type input "[DATE] 00:00"
type input "29.08.2025 15:00"
type input "29.08.2025 00:00"
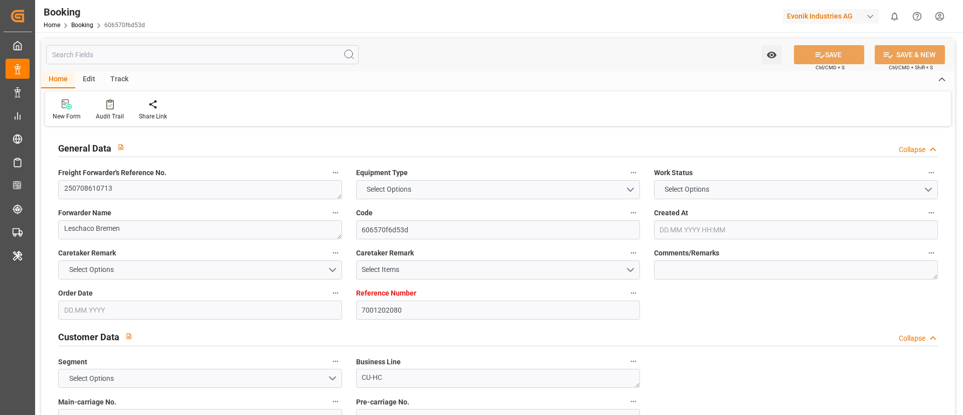
type input "07.09.2025 00:00"
type input "11.09.2025 00:00"
type input "17.07.2025"
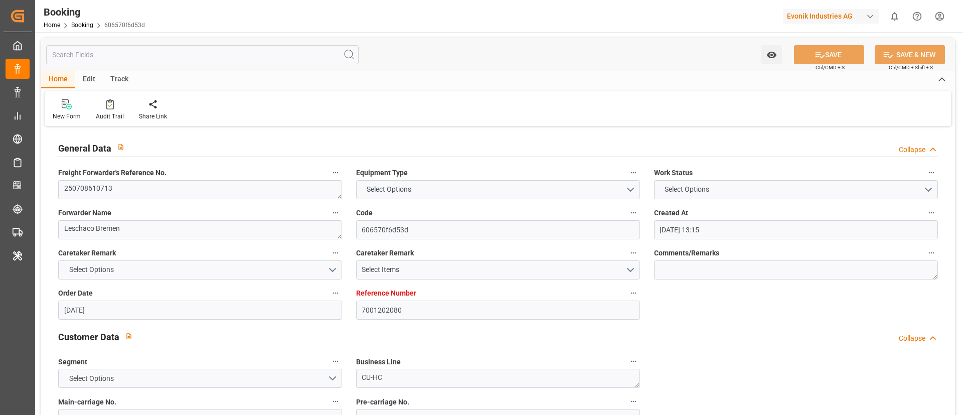
type input "13.08.2025 07:46"
type input "[DATE]"
type input "14.07.2025 17:20"
type input "19.07.2025 23:06"
type input "20.07.2025 19:03"
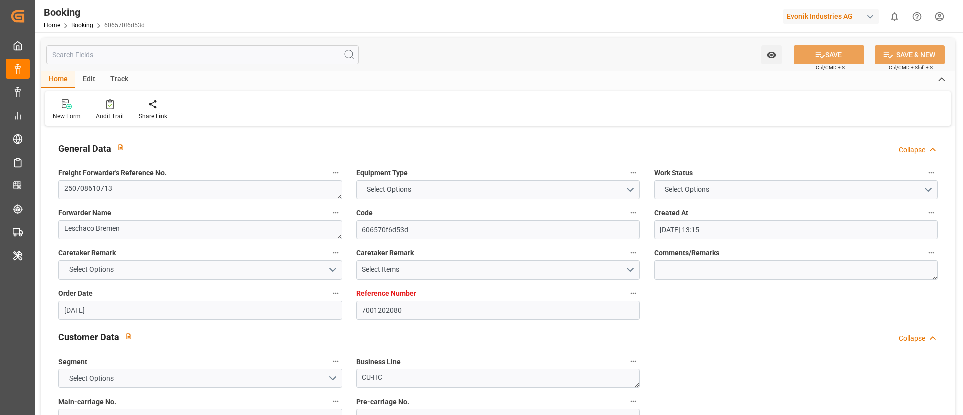
type input "26.08.2025 07:00"
type input "26.08.2025 19:22"
type input "29.08.2025 15:00"
type input "07.09.2025 15:00"
type input "08.09.2025 03:07"
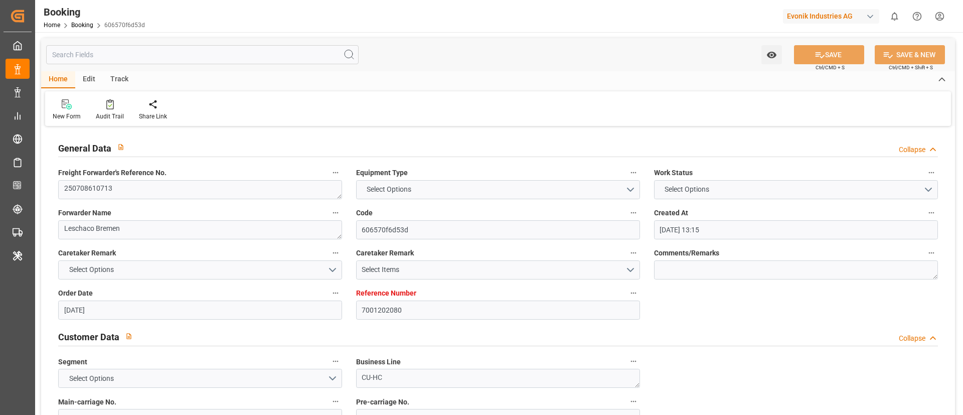
type input "11.09.2025 12:00"
type input "12.09.2025 03:07"
click at [102, 98] on div "New Form Audit Trail Share Link" at bounding box center [498, 108] width 906 height 35
click at [106, 108] on icon at bounding box center [110, 104] width 8 height 10
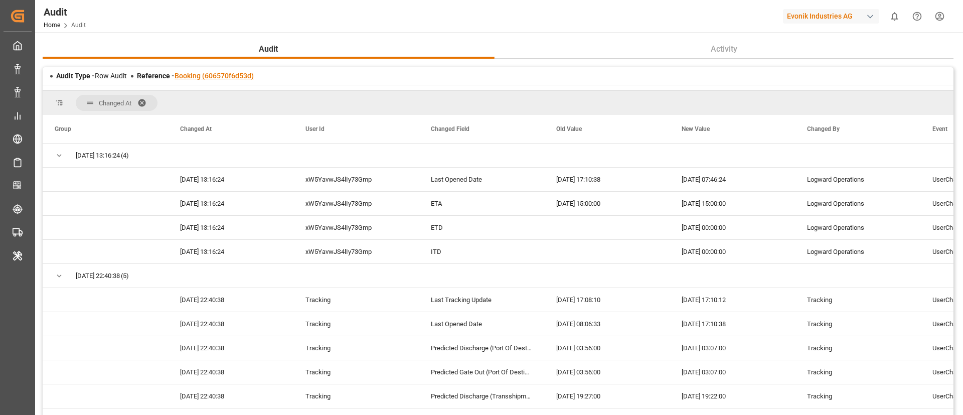
click at [233, 78] on link "Booking (606570f6d53d)" at bounding box center [214, 76] width 79 height 8
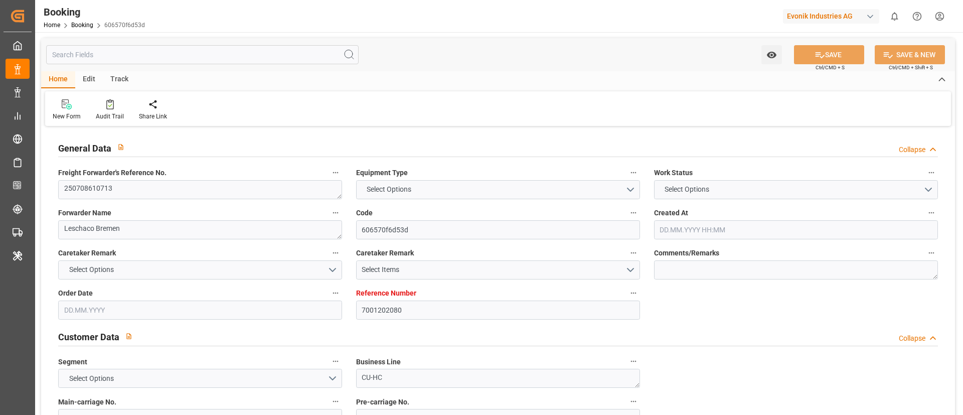
type textarea "250708610713"
type textarea "Leschaco Bremen"
type input "606570f6d53d"
type input "7001202080"
type textarea "CU-HC"
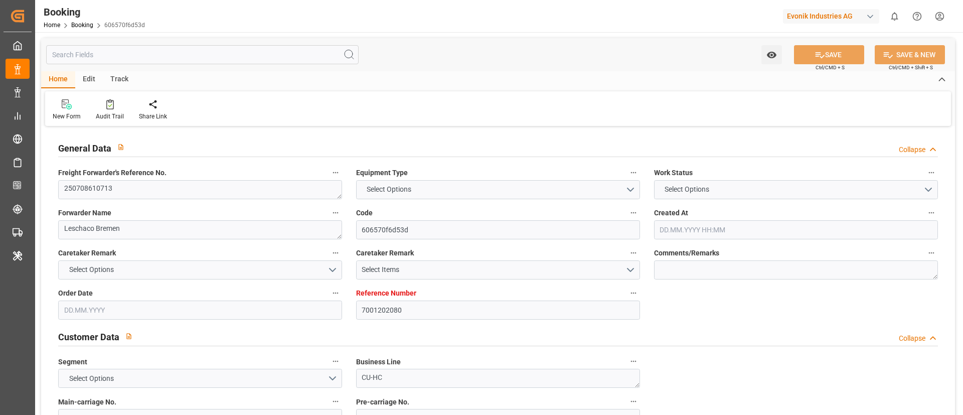
type input "7001202079"
type textarea "eva.schuler@evonik.com"
type textarea "CIF"
type textarea "HO CHI MINH CITY PORT, VIETN"
type textarea "Weiterstadt"
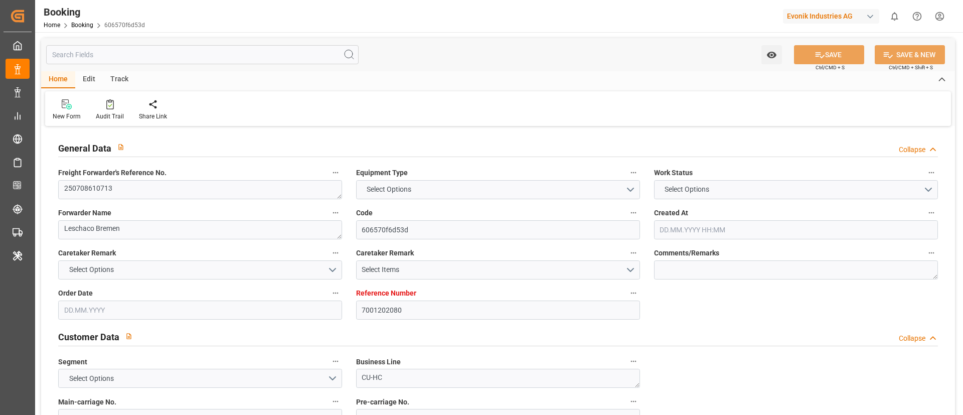
type textarea "HLBU9302599"
type input "MILAN MAERSK"
type input "Milan Maersk"
type input "HLCU"
type textarea "21436786"
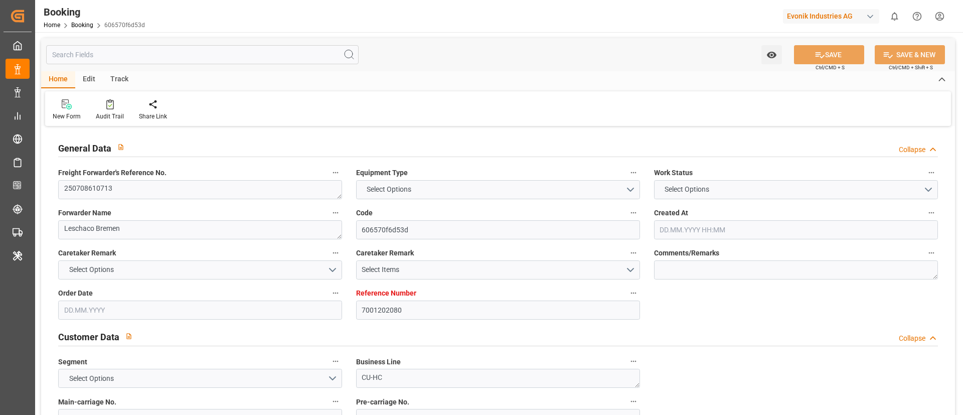
type input "[GEOGRAPHIC_DATA]"
type input "Ho Chi Minh City"
type input "SINGAPORE"
type input "Vung Tau"
type textarea "vesselName etd [PERSON_NAME]"
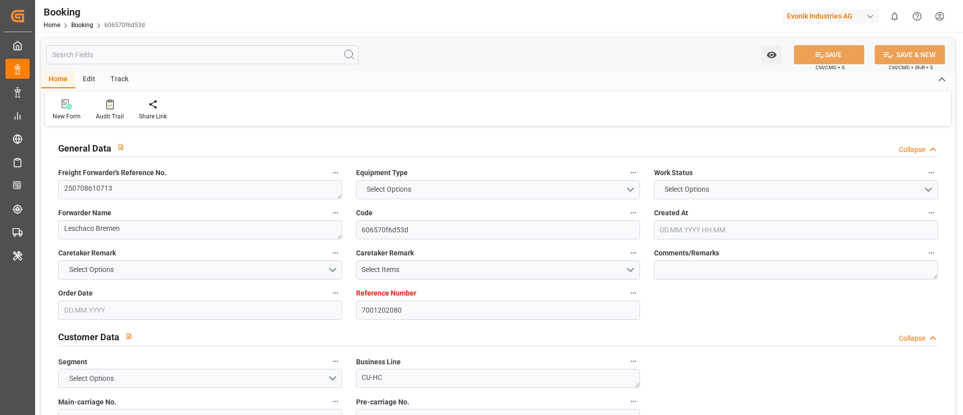
type textarea "INPUT_Evonik_Seeburger_IFTSTA_1002964202_20250717095928027.edi"
type textarea "NWC/UK North West Continent / UK_VNSGN_HLCU_CU-HC"
type textarea "INPUT_Evonik_Seeburger_IFTMIN_1002885993_20250623151400741.edi,INPUT_Evonik_See…"
type textarea "1002964202"
type textarea "Vismitha Mahadev"
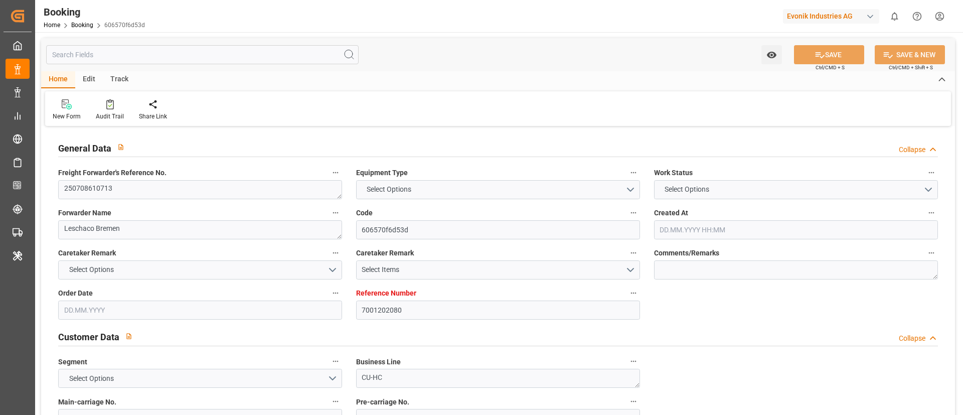
type textarea "businessLine-"
type textarea "IFTSTA"
type textarea "a011t00000LcJC5AAN"
type textarea "Yes"
type input "[GEOGRAPHIC_DATA]"
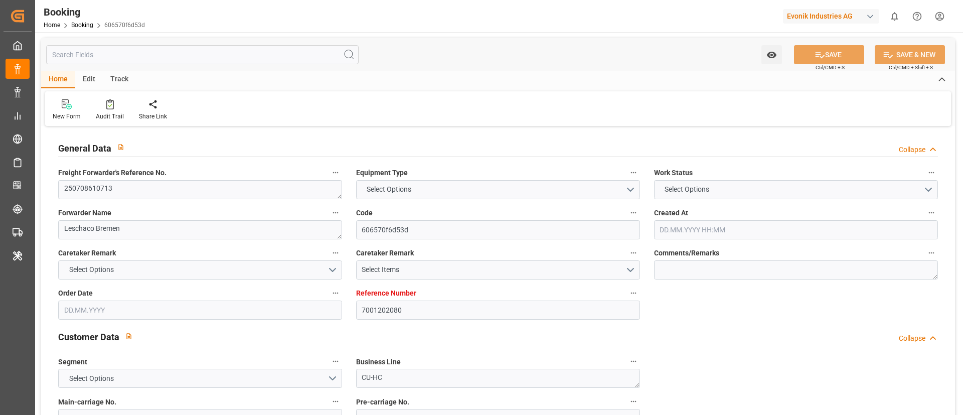
type input "VUNG TAU"
type input "[GEOGRAPHIC_DATA]"
type input "DE"
type input "TRUCK"
type input "529E"
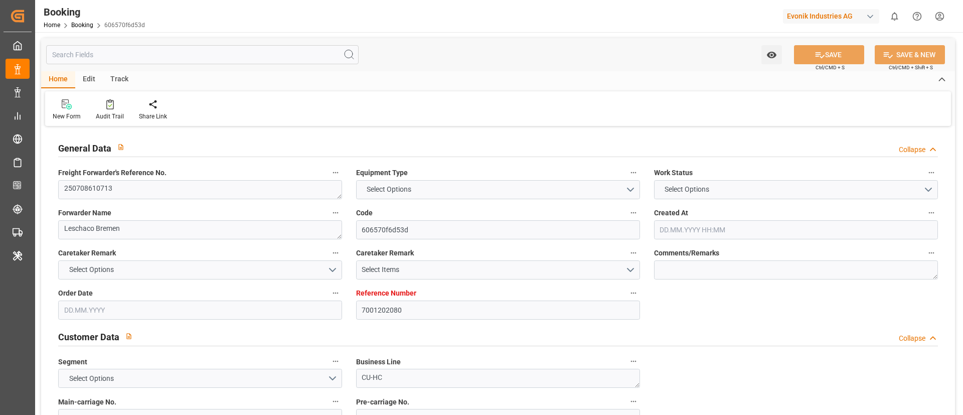
type input "VESSEL"
type input "ULSAN"
type input "535N"
type input "ULSAN"
type input "BARGE"
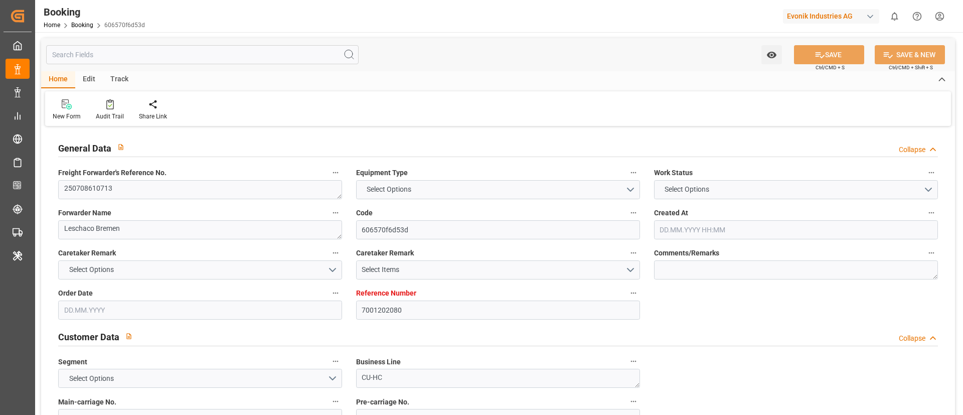
type input "7001202080"
type input "9778820"
type input "Hapag [PERSON_NAME]"
type input "Hapag [PERSON_NAME] Aktiengesellschaft"
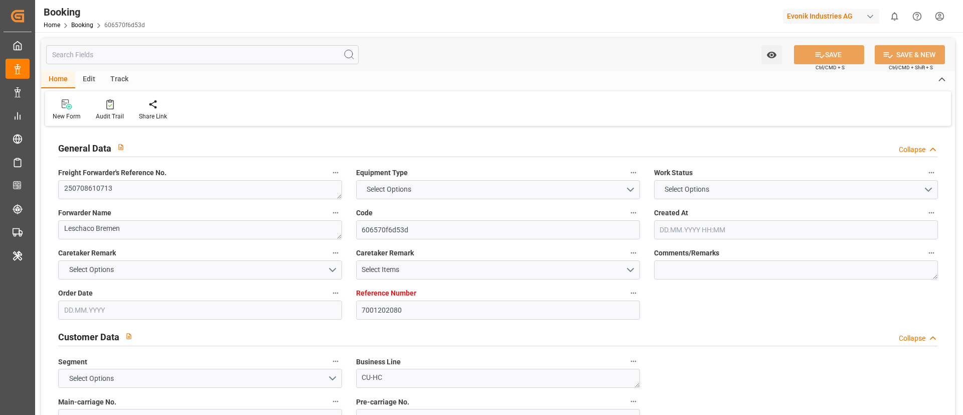
type input "DEHAM"
type input "VNSGN"
type input "SGSIN"
type input "VNVUT"
type input "0"
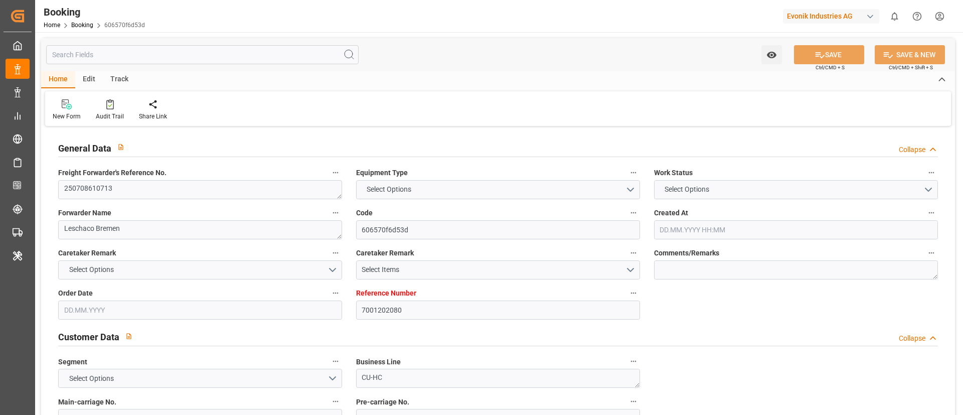
type input "DEHAM"
type input "VNVUT"
type input "9243306"
type input "23.06.2025 13:15"
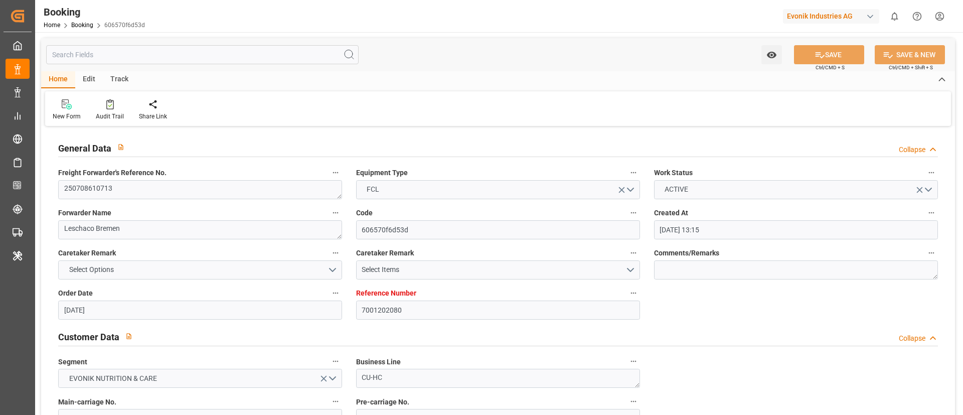
type input "23.06.2025"
type input "05.09.2025"
type input "04.07.2025"
type input "24.06.2025"
type input "17.07.2025"
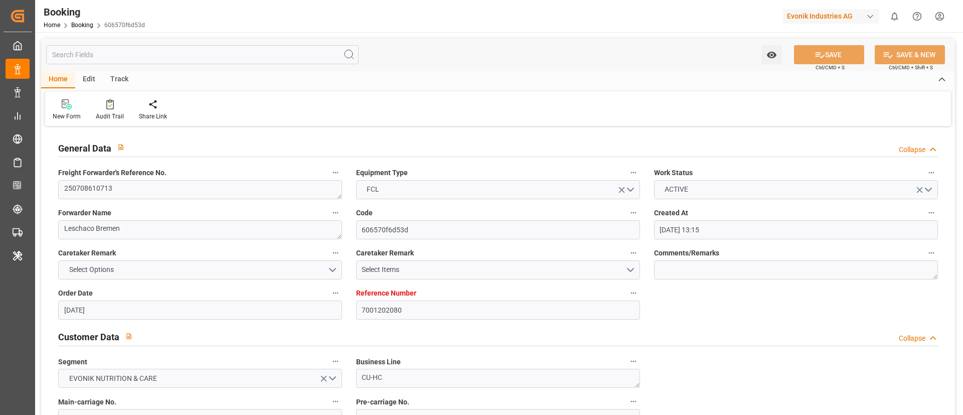
type input "20.07.2025 00:00"
type input "20.07.2025 18:36"
type input "15.07.2025 18:59"
type input "12.09.2025 15:00"
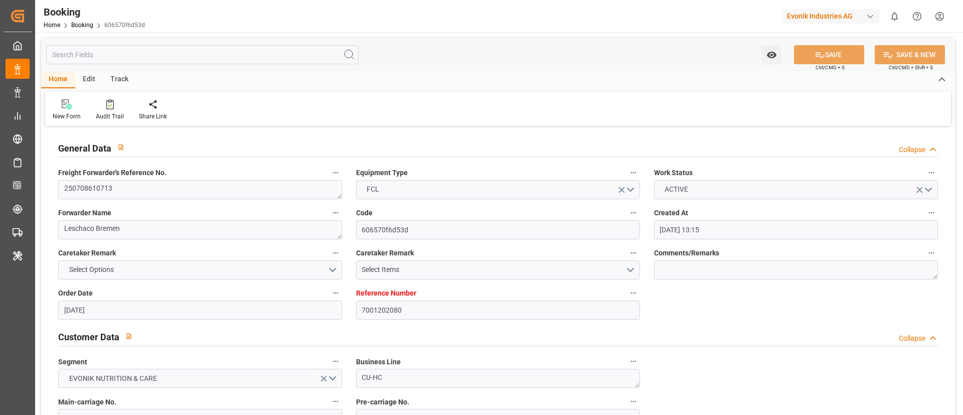
type input "12.09.2025 00:00"
type input "26.08.2025 07:00"
type input "26.08.2025 00:00"
type input "29.08.2025 15:00"
type input "29.08.2025 00:00"
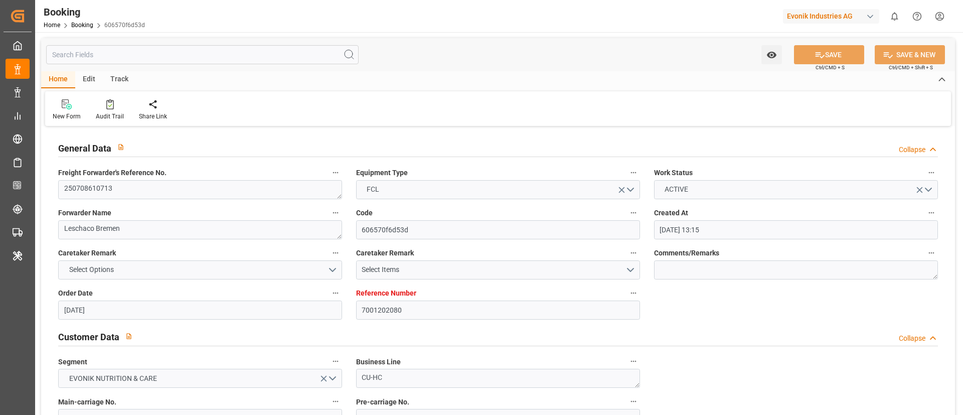
type input "07.09.2025 00:00"
type input "11.09.2025 00:00"
type input "17.07.2025"
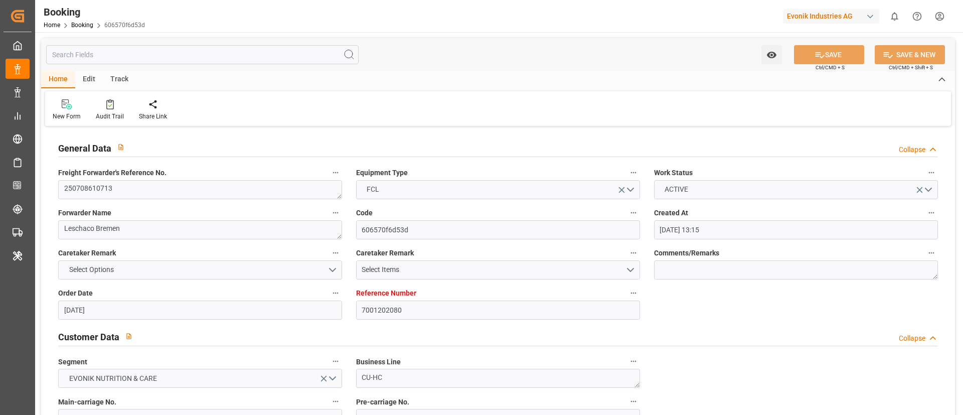
type input "[DATE] 07:46"
type input "12.08.2025"
type input "14.07.2025 17:20"
type input "19.07.2025 23:06"
type input "20.07.2025 19:03"
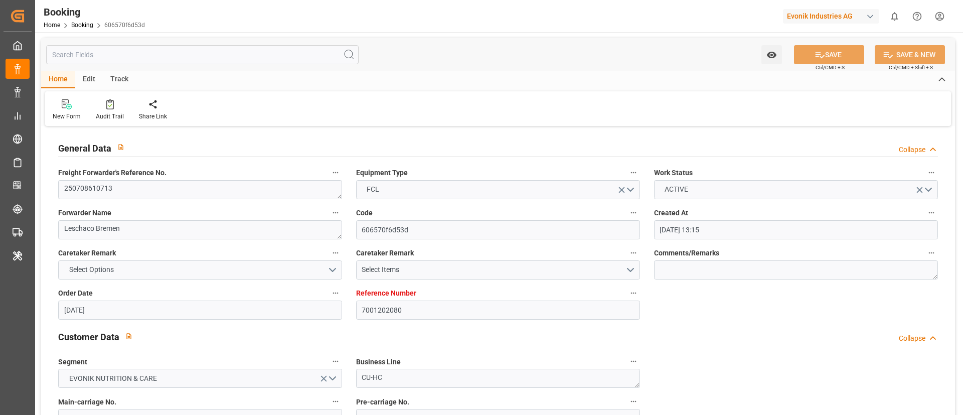
type input "26.08.2025 07:00"
type input "26.08.2025 19:22"
type input "29.08.2025 15:00"
type input "07.09.2025 15:00"
type input "08.09.2025 03:07"
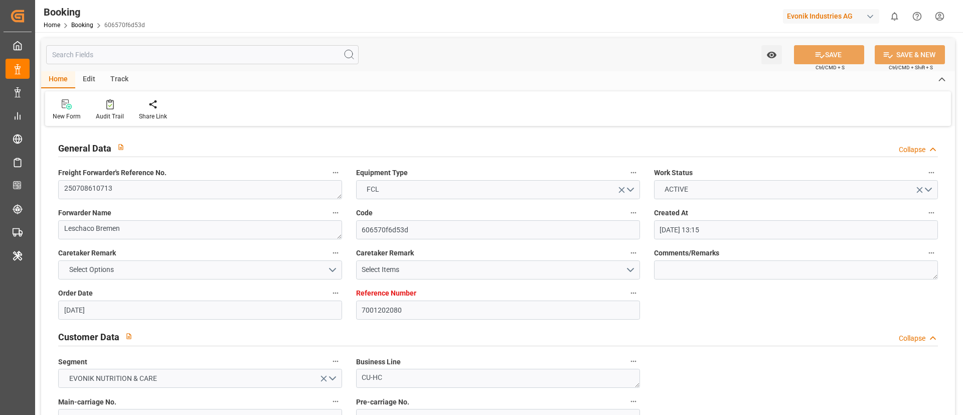
type input "11.09.2025 12:00"
type input "12.09.2025 03:07"
click at [314, 116] on div "New Form Audit Trail Share Link" at bounding box center [498, 108] width 906 height 35
click at [105, 109] on div "Audit Trail" at bounding box center [109, 110] width 43 height 22
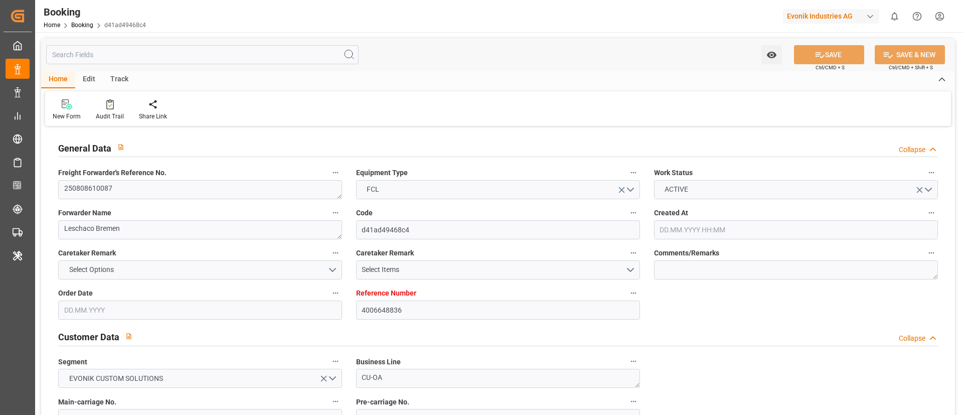
type input "4006648836"
type input "9708875"
type input "Hapag [PERSON_NAME]"
type input "Hapag [PERSON_NAME] Aktiengesellschaft"
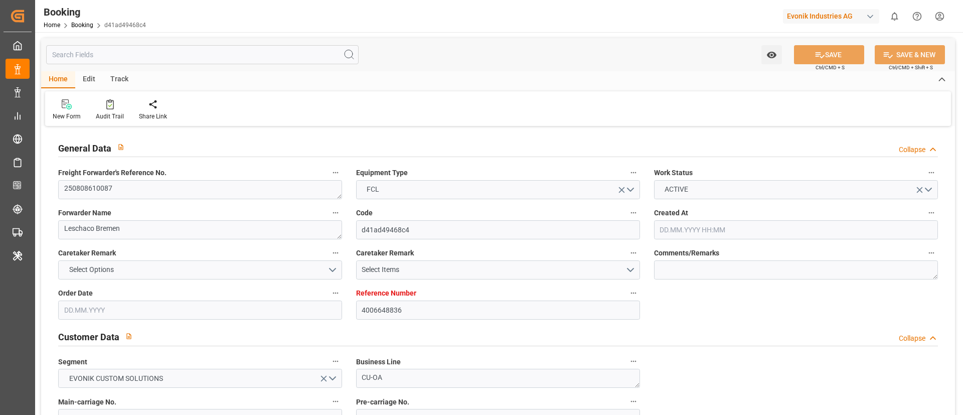
type input "NLRTM"
type input "TWKEL"
type input "SGSIN"
type input "TWKHH"
type input "0"
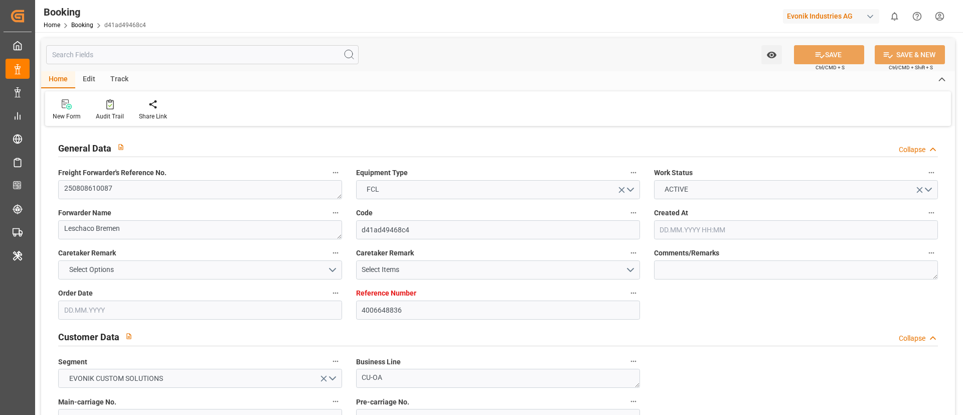
type input "DEHAM"
type input "TWKHH"
type input "9958523"
type input "30.06.2025 07:44"
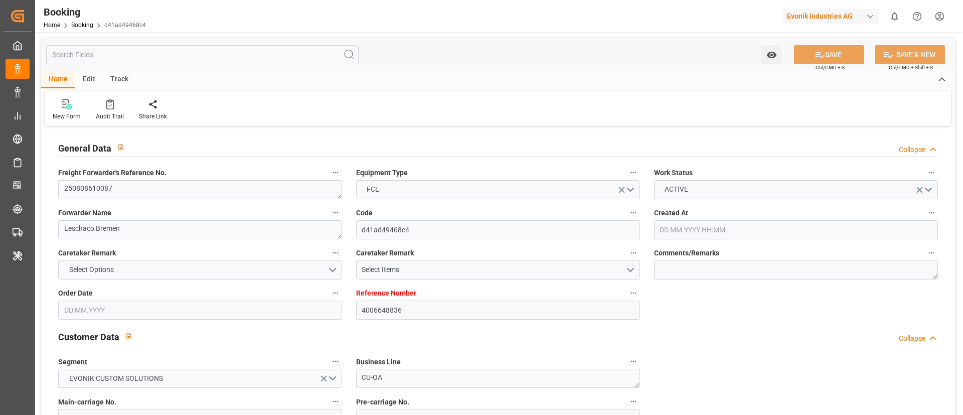
type input "30.06.2025"
type input "30.09.2025"
type input "25.07.2025"
type input "30.06.2025"
type input "31.07.2025"
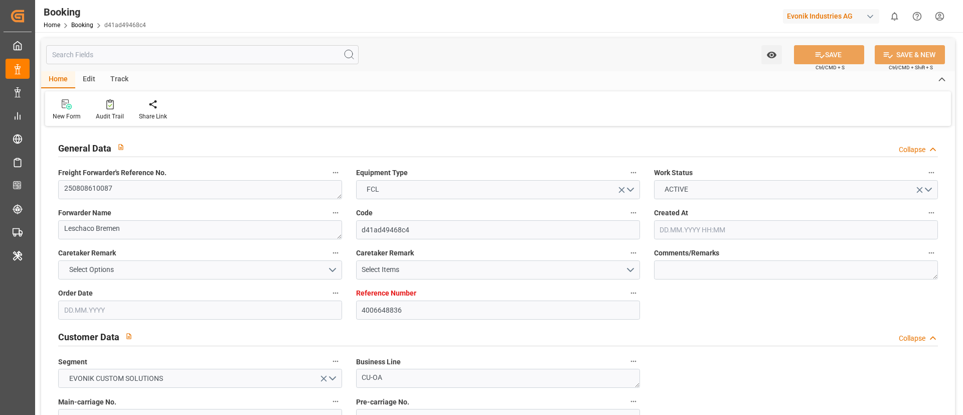
type input "13.07.2025 07:48"
type input "08.07.2025 19:59"
type input "01.09.2025 14:00"
type input "02.09.2025 00:00"
type input "18.08.2025 08:00"
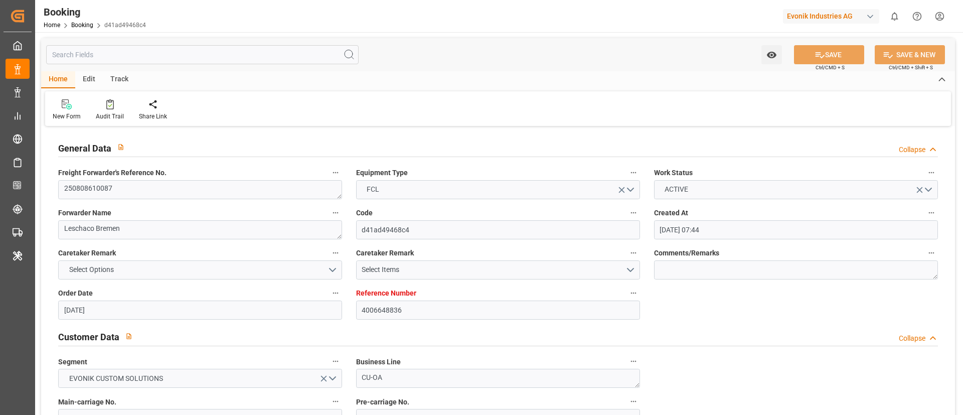
type input "19.08.2025 00:00"
type input "26.08.2025 11:00"
type input "26.08.2025 00:00"
type input "01.09.2025 00:00"
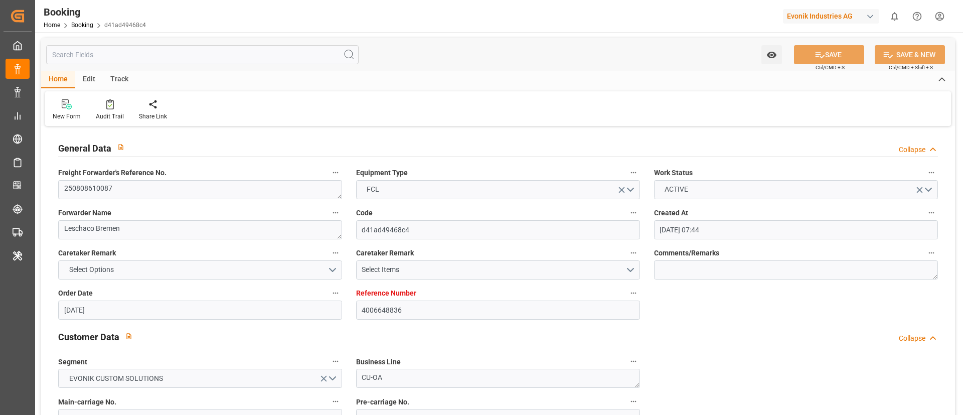
type input "01.09.2025 00:00"
type input "31.07.2025"
type input "13.08.2025 07:20"
type input "12.08.2025"
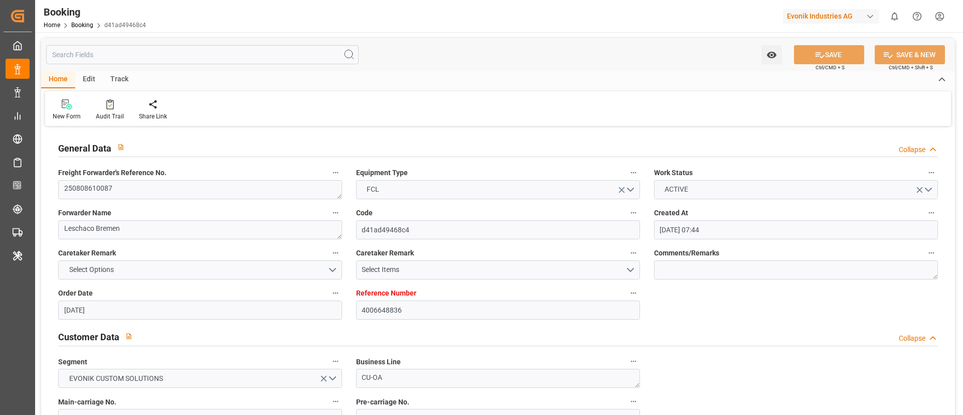
type input "07.07.2025 17:44"
type input "02.09.2025 12:00"
type input "13.07.2025 02:08"
type input "13.07.2025 08:11"
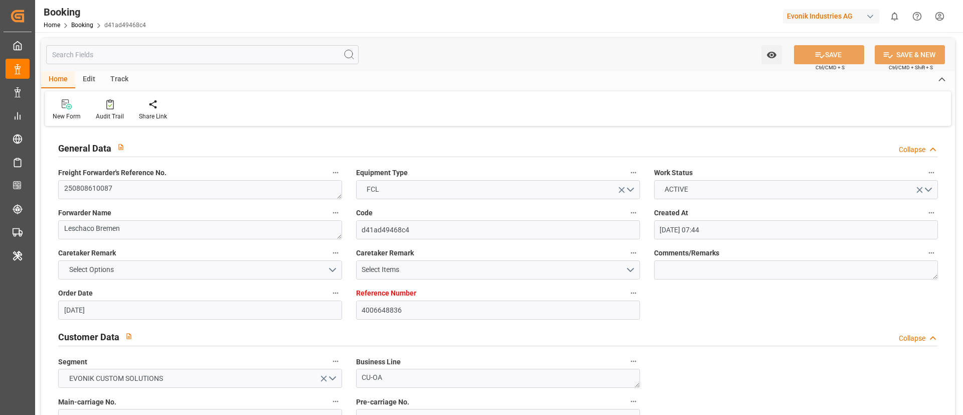
type input "18.08.2025 08:00"
type input "18.08.2025 20:22"
type input "26.08.2025 11:00"
type input "01.09.2025 14:00"
type input "02.09.2025 04:13"
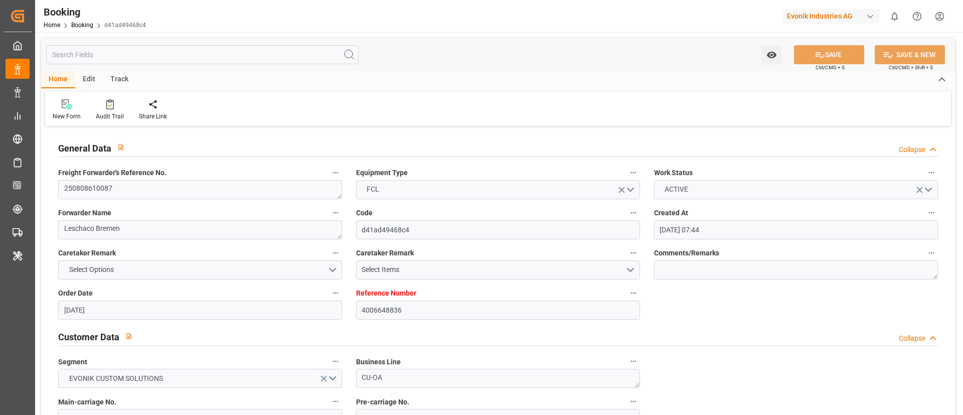
type input "01.09.2025 14:01"
type input "06.09.2025 04:13"
click at [115, 104] on div at bounding box center [110, 104] width 28 height 11
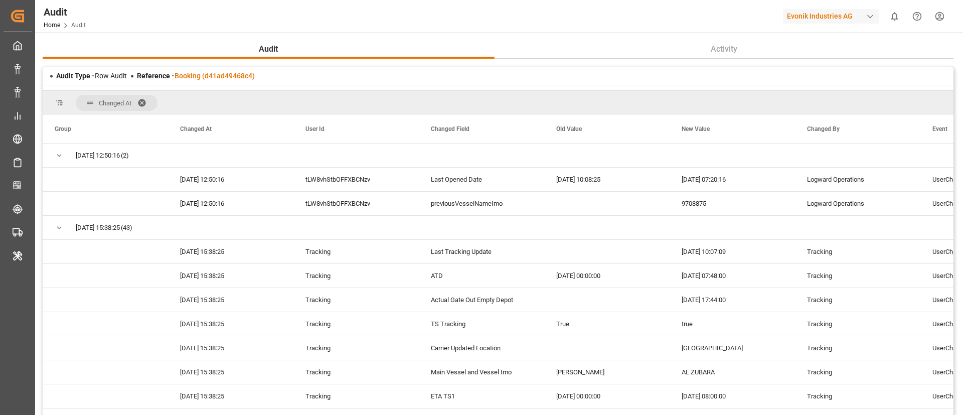
click at [237, 80] on div "Reference - Booking (d41ad49468c4)" at bounding box center [196, 76] width 118 height 11
click at [240, 71] on div "Reference - Booking (d41ad49468c4)" at bounding box center [196, 76] width 118 height 11
click at [235, 78] on link "Booking (d41ad49468c4)" at bounding box center [215, 76] width 80 height 8
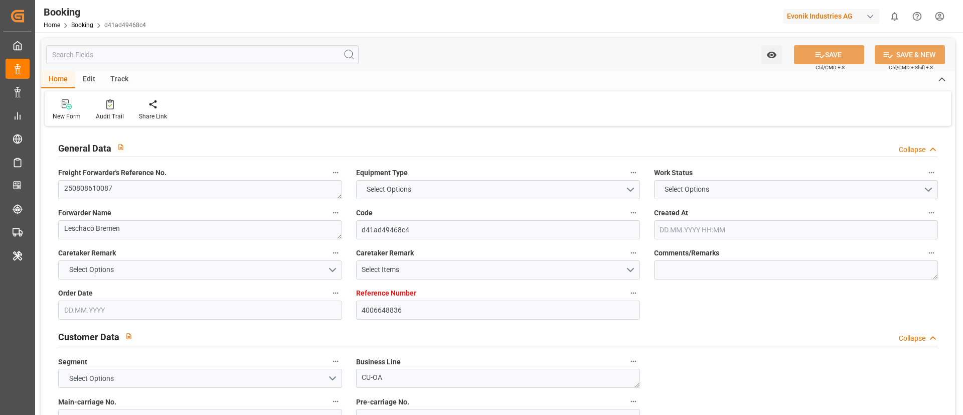
type textarea "250808610087"
type textarea "Leschaco Bremen"
type input "d41ad49468c4"
type input "4006648836"
type textarea "CU-OA"
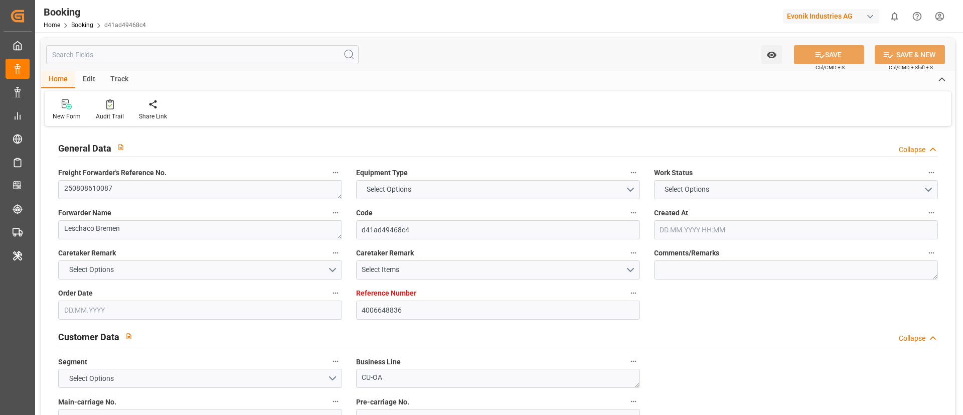
type input "4006648836"
type textarea "evelyn.chuang@evonik.com"
type textarea "CIF"
type textarea "Keelung-ETW"
type textarea "Evonik Plant 0000504055"
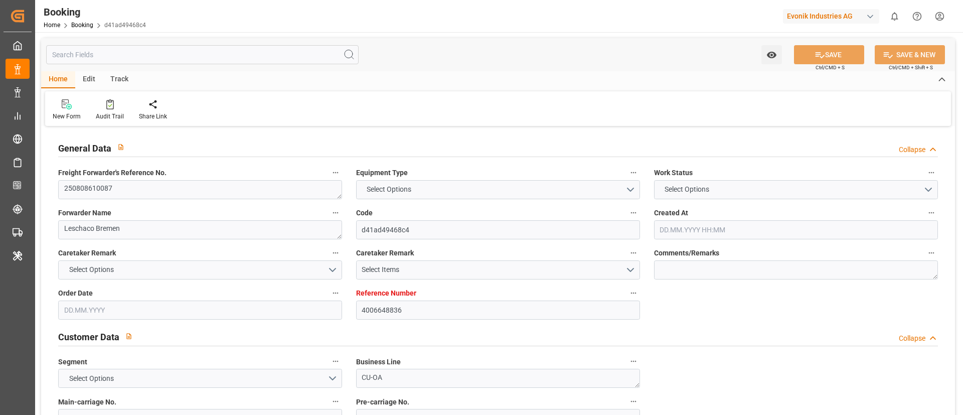
type textarea "4.1"
type textarea "3532"
type textarea "Worms"
type textarea "HLBU9100812"
type input "AL ZUBARA"
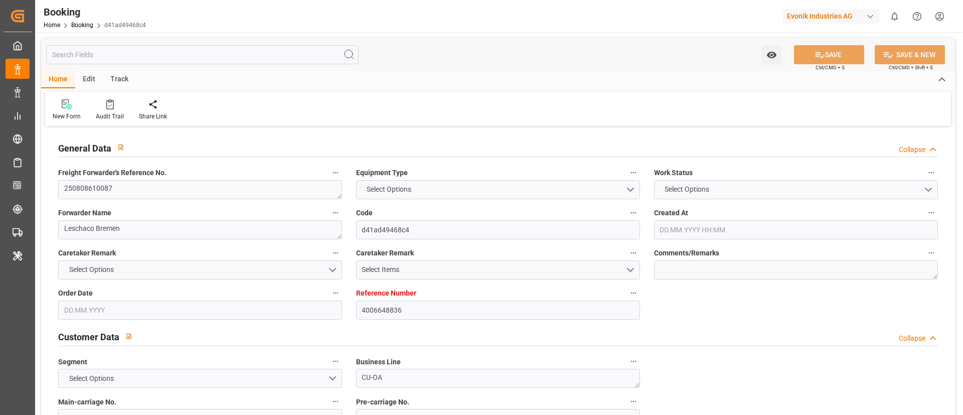
type input "Al Zubara"
type input "HLCU"
type textarea "26775474"
type input "Rotterdam"
type input "Keelung (Chilung)"
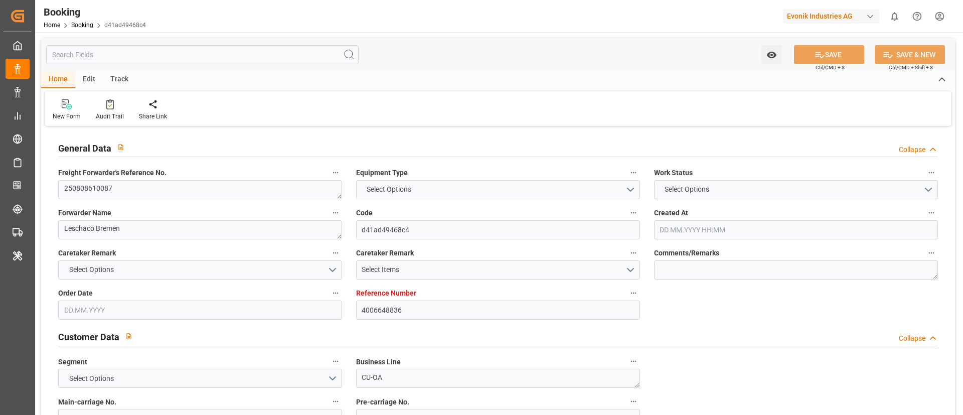
type input "SINGAPORE"
type input "Kaohsiung"
type textarea "vesselName etd [PERSON_NAME]"
type textarea "INPUT_Evonik_Seeburger_LoadTenderOcean_1003008741_20250731130735553.xml"
type textarea "NWC/UK North West Continent / UK_TWKEL_HLCU_CU-OA"
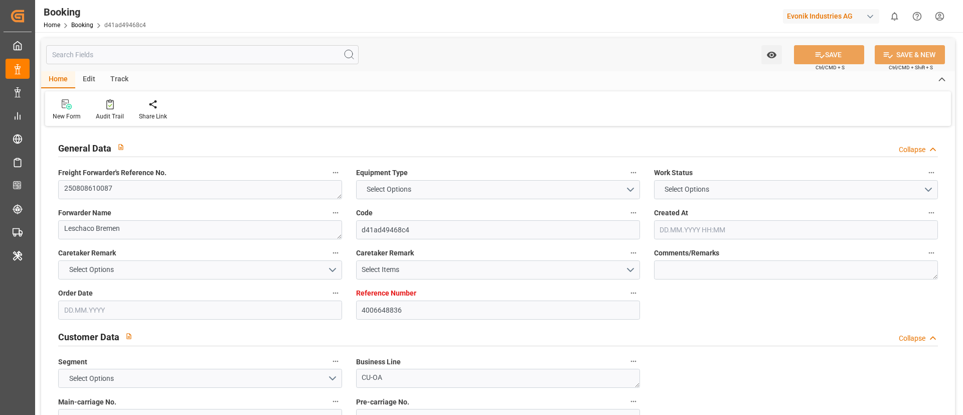
type textarea "INPUT_Evonik_Seeburger_LoadTenderOcean_1002906861_20250630094050577.xml,INPUT_E…"
type textarea "1003008741"
type textarea "varshini suresh"
type textarea "businessDivision-businessLine-"
type textarea "IFTSTA"
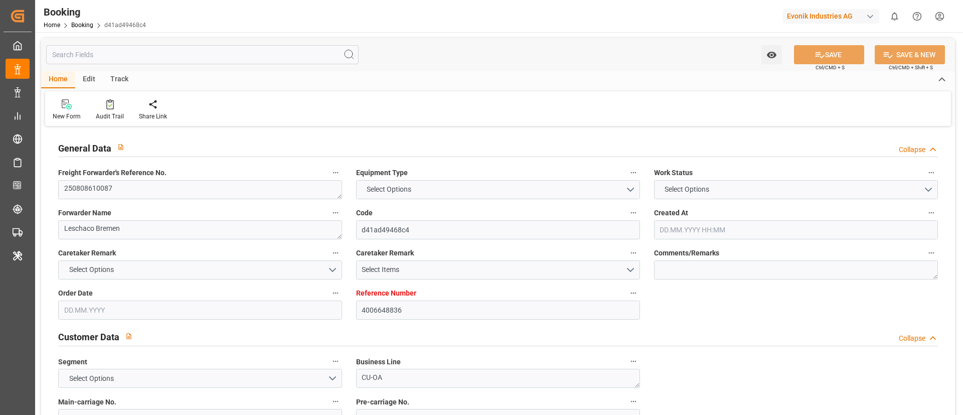
type textarea "a011t00000LcJC5AAN"
type textarea "Yes"
type input "[GEOGRAPHIC_DATA]"
type input "KAOHSIUNG"
type input "[GEOGRAPHIC_DATA]"
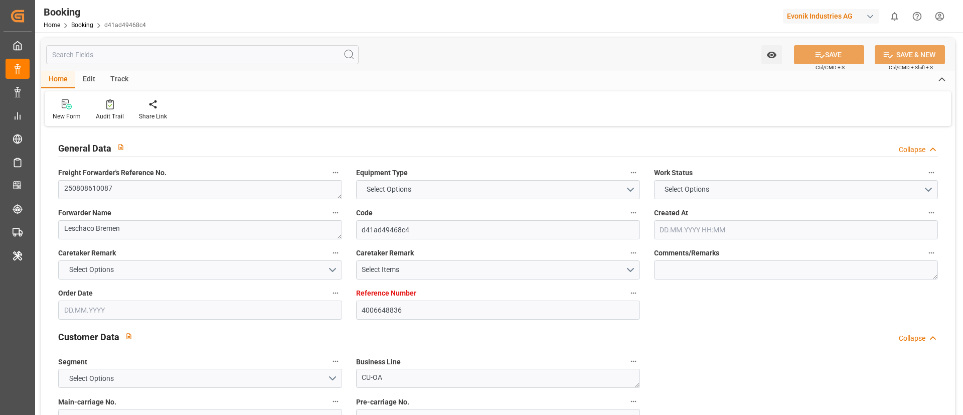
type input "DE"
type input "TRUCK"
type input "528E"
type input "VESSEL"
type input "LITTLE CONCERT"
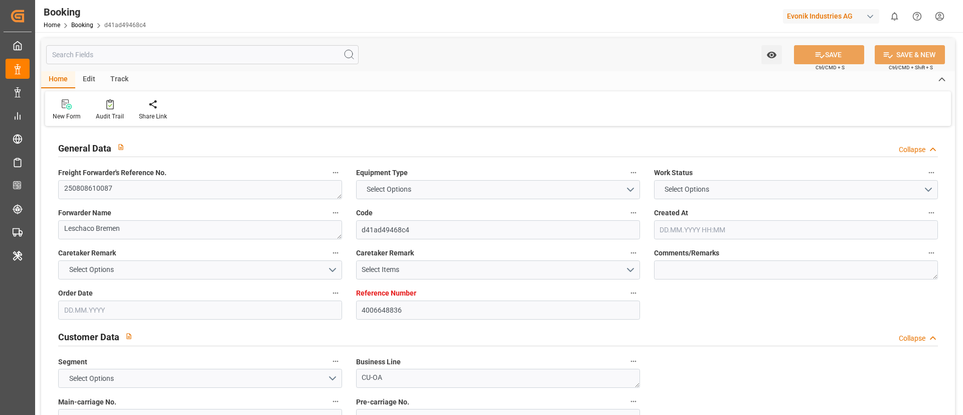
type input "535N"
type input "LITTLE CONCERT"
type input "TRUCK"
type input "4006648836"
type input "9708875"
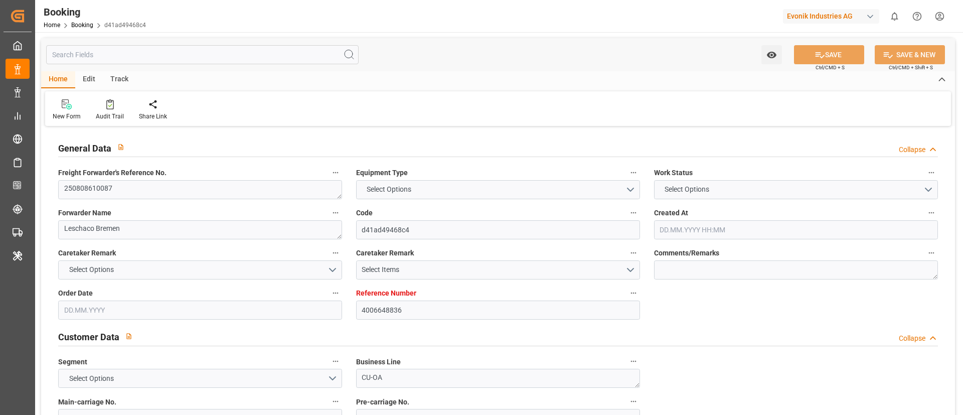
type input "9708875"
type input "Hapag [PERSON_NAME]"
type input "Hapag [PERSON_NAME] Aktiengesellschaft"
type input "NLRTM"
type input "TWKEL"
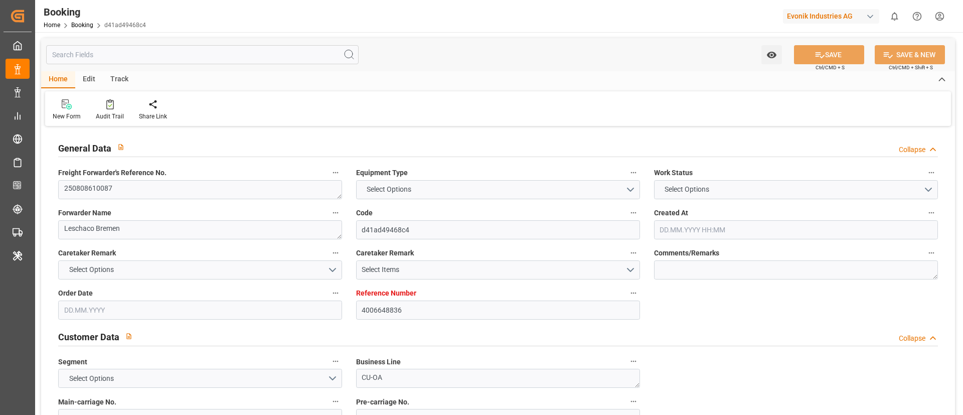
type input "SGSIN"
type input "TWKHH"
type input "0"
type input "DEHAM"
type input "TWKHH"
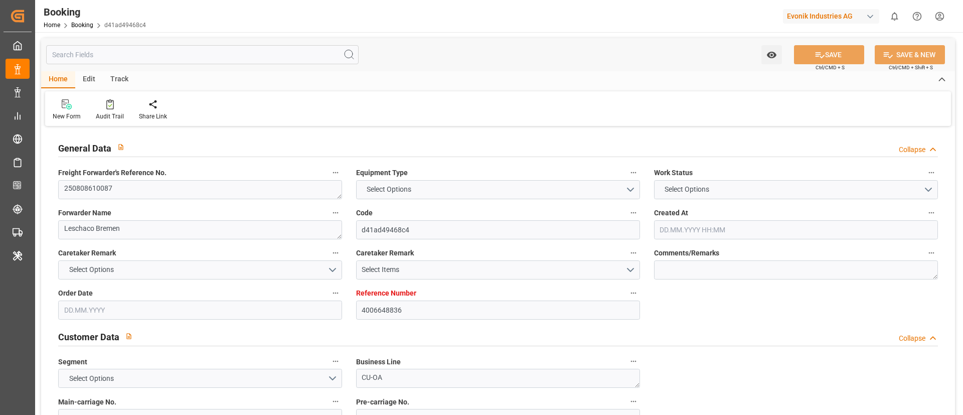
type input "9958523"
type input "30.06.2025 07:44"
type input "30.06.2025"
type input "30.09.2025"
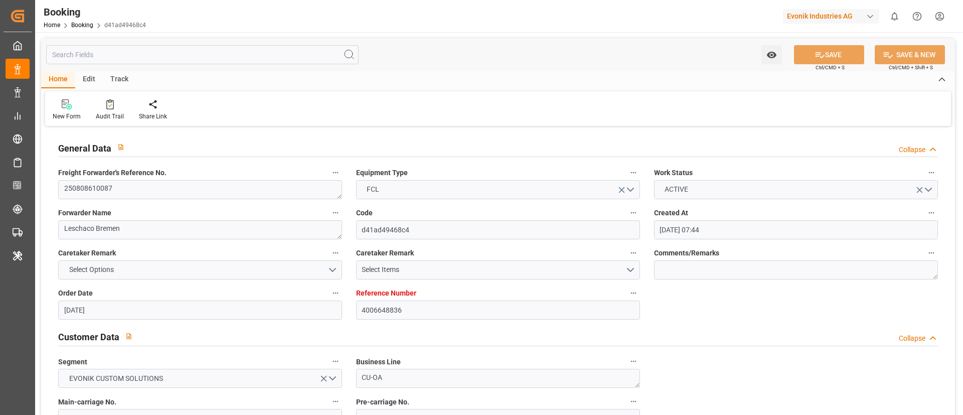
type input "25.07.2025"
type input "30.06.2025"
type input "31.07.2025"
type input "13.07.2025 07:48"
type input "08.07.2025 19:59"
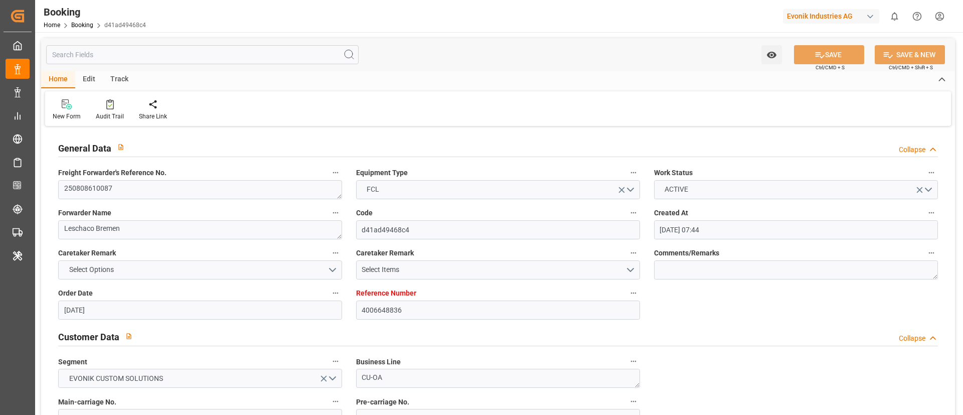
type input "01.09.2025 14:00"
type input "02.09.2025 00:00"
type input "18.08.2025 08:00"
type input "19.08.2025 00:00"
type input "26.08.2025 11:00"
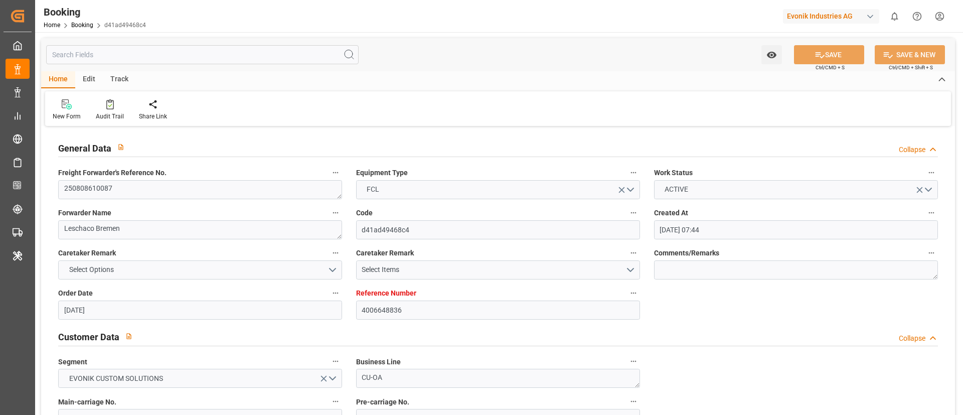
type input "26.08.2025 00:00"
type input "01.09.2025 00:00"
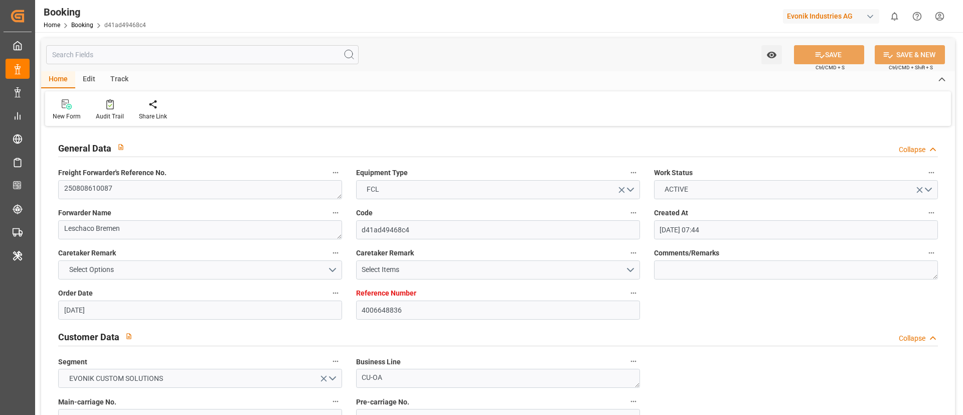
type input "31.07.2025"
type input "13.08.2025 07:20"
type input "12.08.2025"
type input "07.07.2025 17:44"
type input "02.09.2025 12:00"
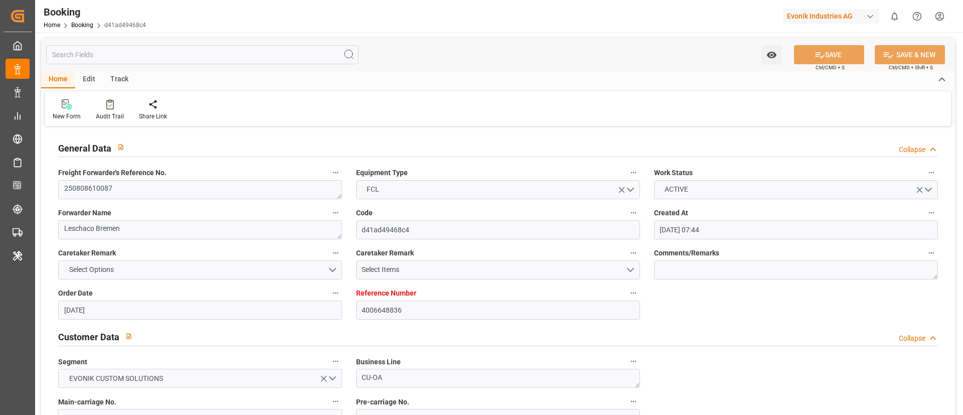
type input "02.09.2025 12:00"
type input "13.07.2025 02:08"
type input "13.07.2025 08:11"
type input "18.08.2025 08:00"
type input "18.08.2025 20:22"
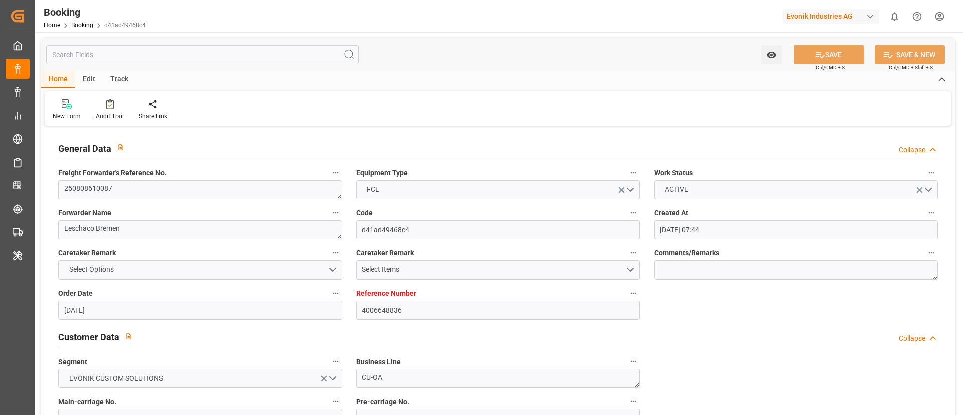
type input "26.08.2025 11:00"
type input "01.09.2025 14:00"
type input "02.09.2025 04:13"
type input "01.09.2025 14:01"
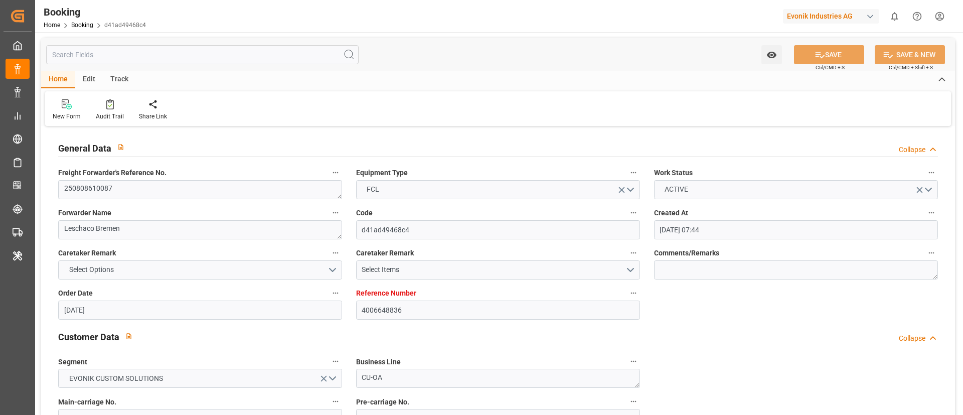
type input "06.09.2025 04:13"
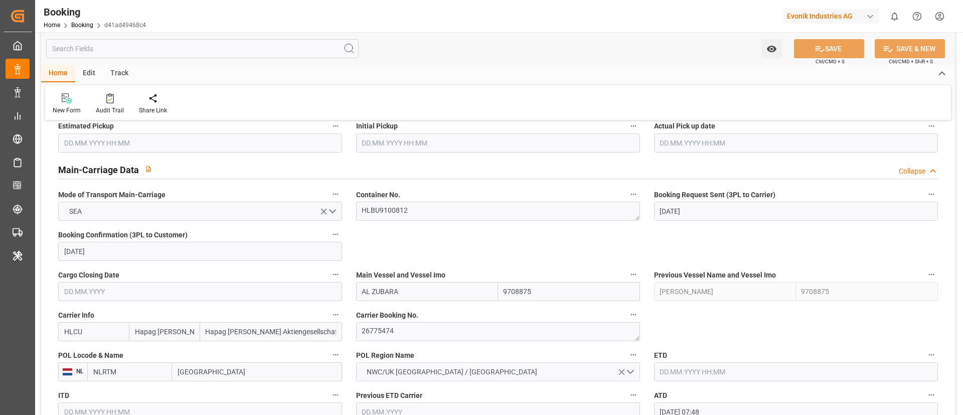
scroll to position [677, 0]
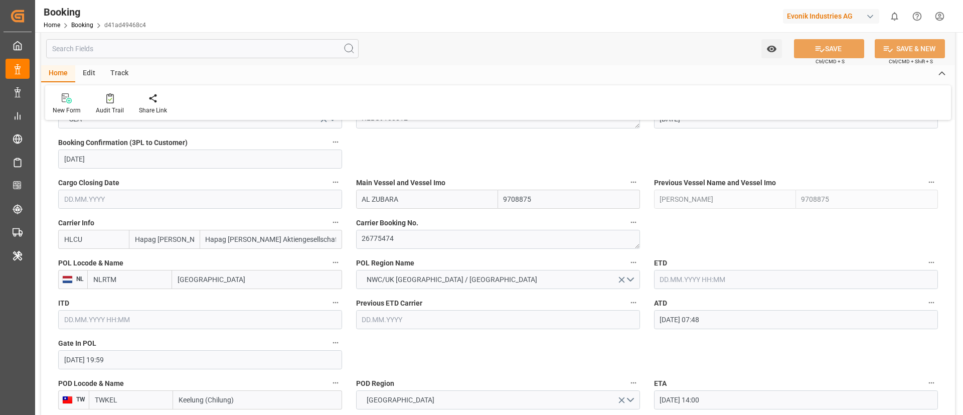
click at [685, 279] on input "text" at bounding box center [796, 279] width 284 height 19
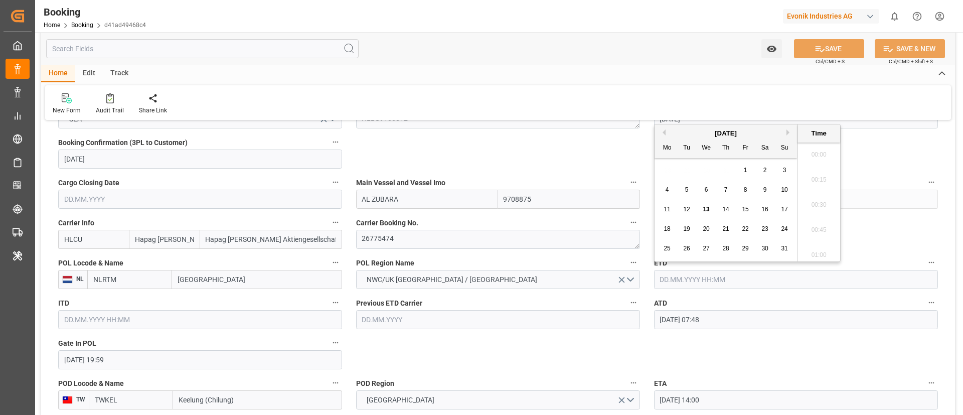
scroll to position [1458, 0]
click at [665, 131] on button "Previous Month" at bounding box center [663, 132] width 6 height 6
click at [788, 191] on div "13" at bounding box center [784, 190] width 13 height 12
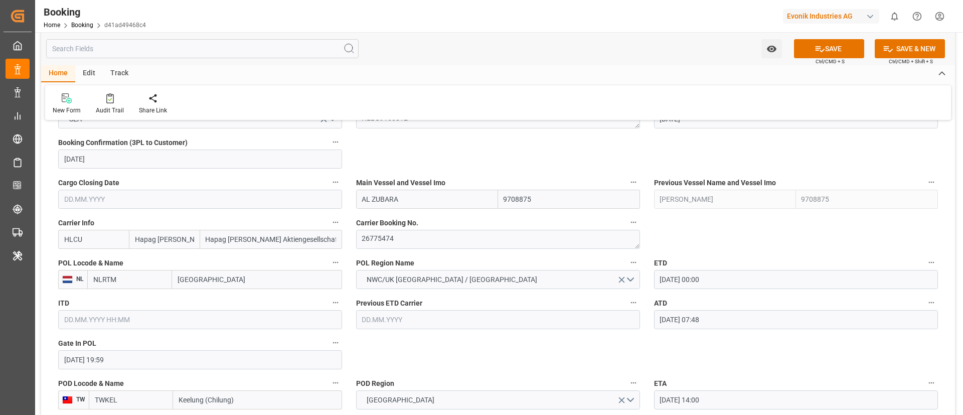
type input "13.07.2025 00:00"
click at [824, 47] on button "SAVE" at bounding box center [829, 48] width 70 height 19
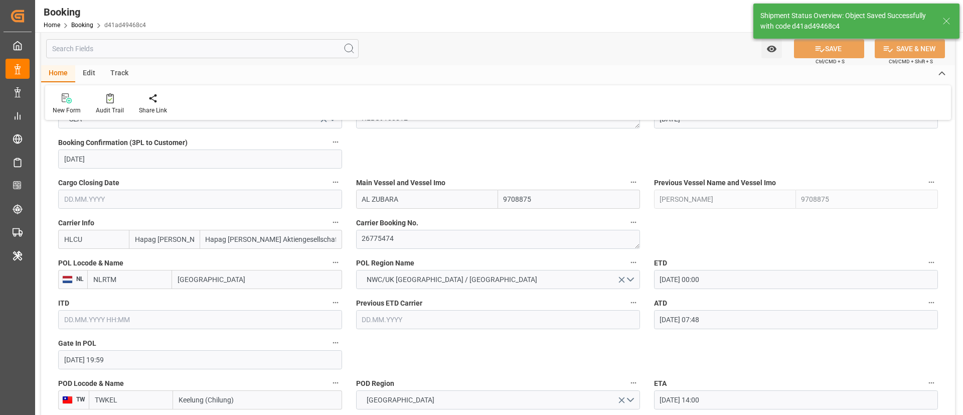
type textarea "Vismitha Mahadev"
type input "13.07.2025 00:00"
type input "13.08.2025 09:38"
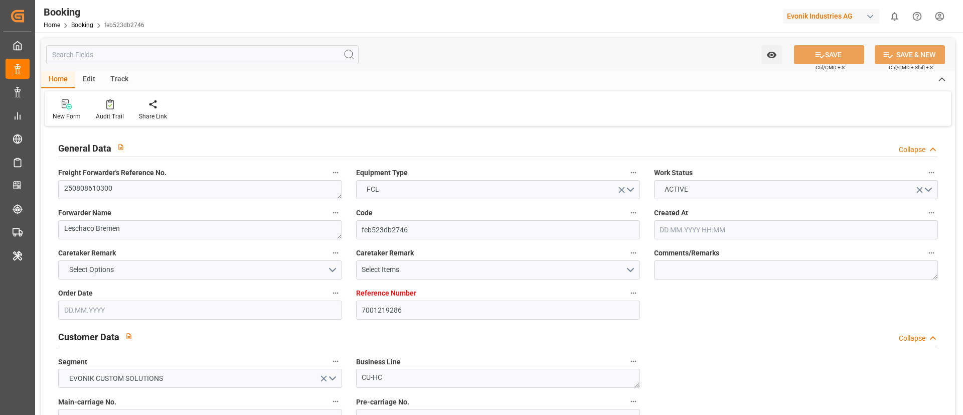
type input "7001219286"
type input "9619933"
type input "Hapag [PERSON_NAME]"
type input "Hapag [PERSON_NAME] Aktiengesellschaft"
type input "DEHAM"
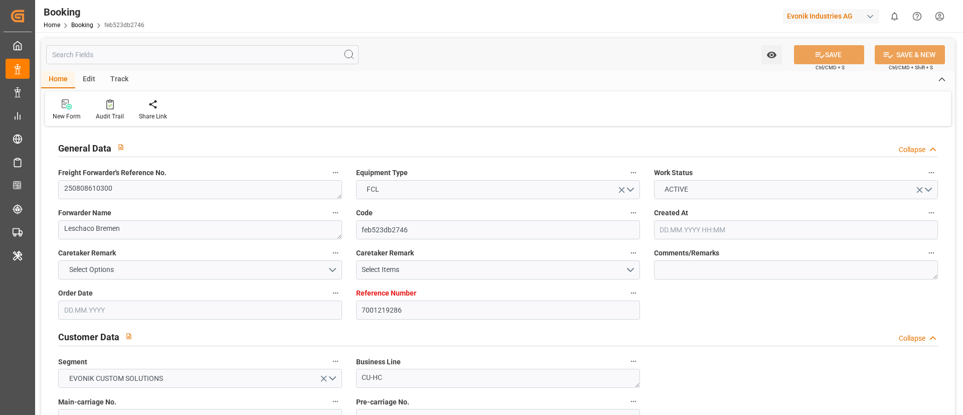
type input "THBKK"
type input "MYTPP"
type input "THLCH"
type input "0"
type input "DEHAM"
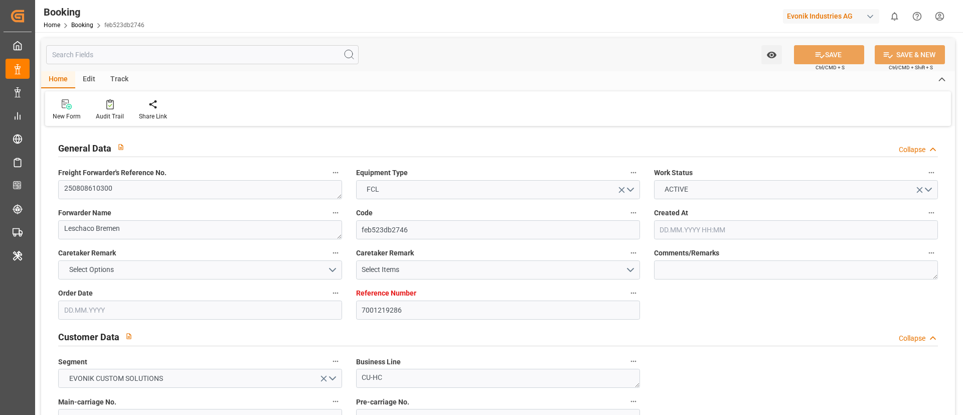
type input "THLCH"
type input "9351036"
type input "[DATE] 12:31"
type input "[DATE]"
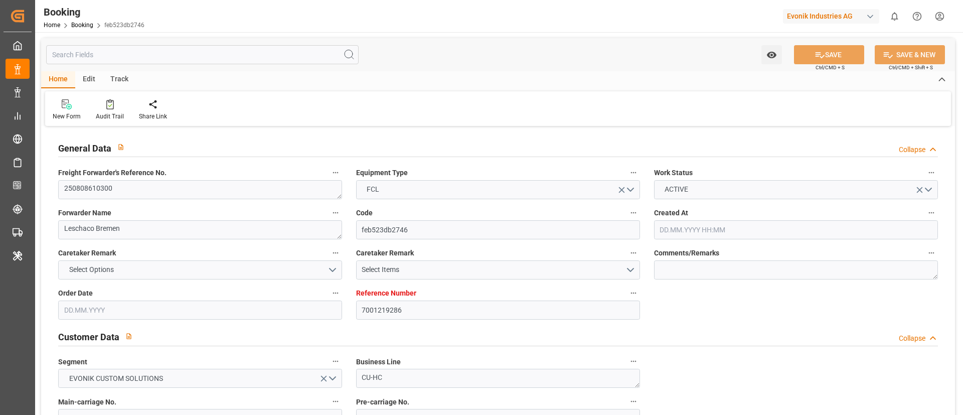
type input "[DATE]"
type input "[DATE] 00:00"
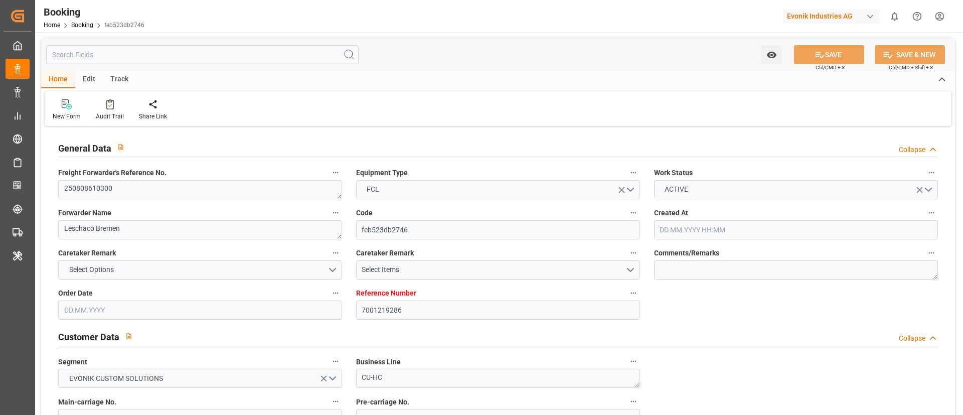
type input "[DATE] 00:00"
type input "[DATE] 00:24"
type input "[DATE] 07:21"
type input "[DATE] 12:00"
type input "[DATE] 00:00"
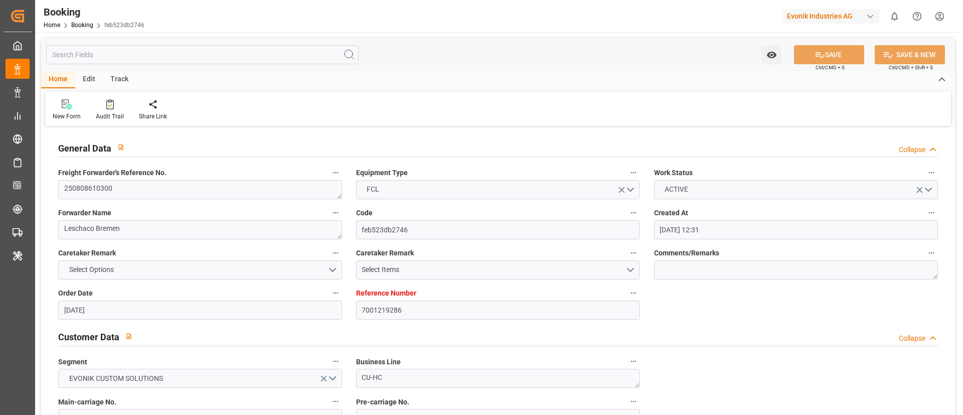
type input "[DATE] 12:00"
type input "[DATE] 00:00"
type input "[DATE] 07:00"
type input "[DATE] 00:00"
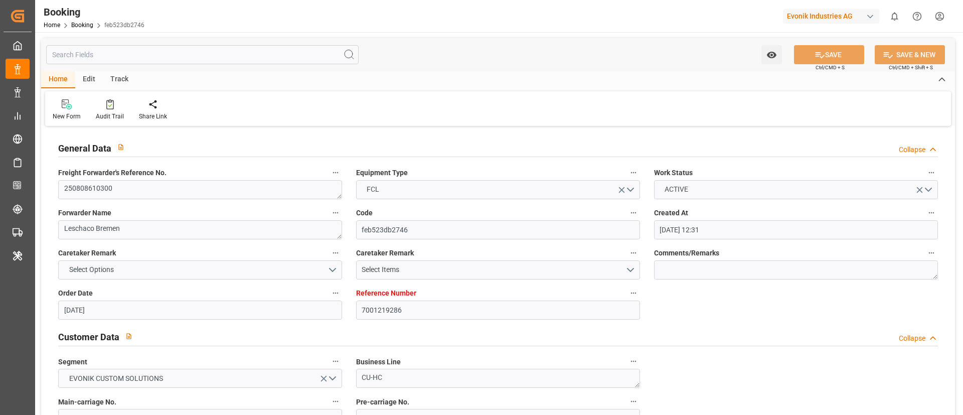
type input "[DATE] 00:00"
type input "[DATE]"
type input "[DATE] 07:46"
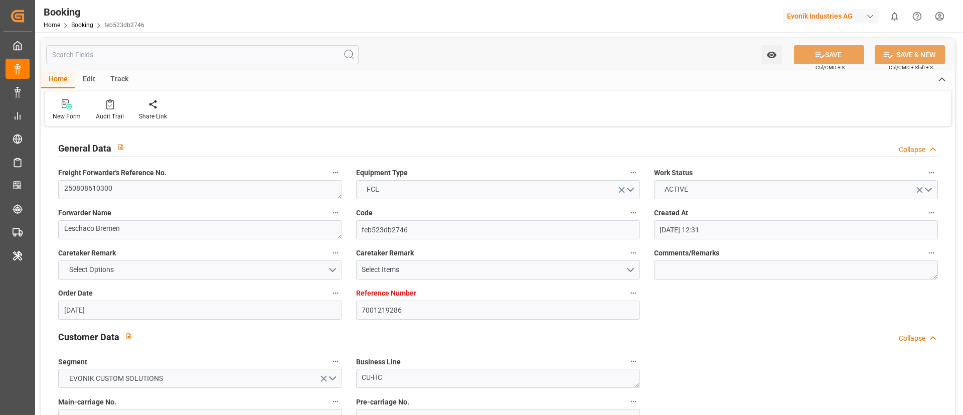
type input "[DATE]"
type input "[DATE] 11:31"
type input "[DATE] 03:32"
type input "[DATE] 00:46"
type input "[DATE] 12:00"
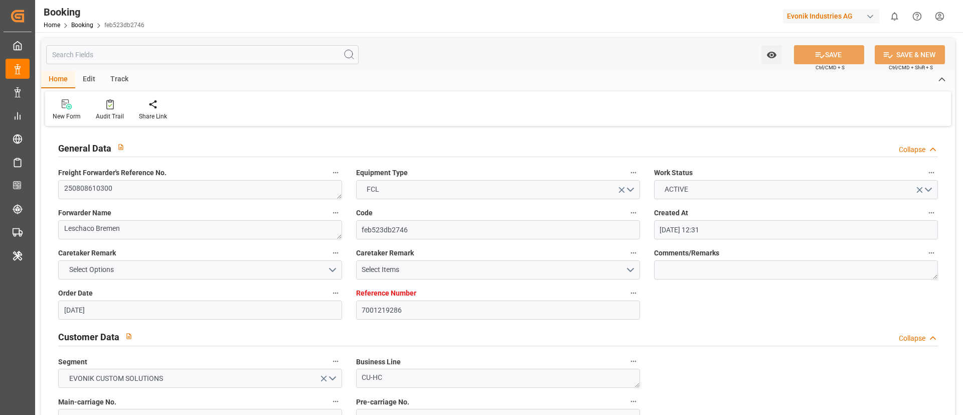
type input "[DATE] 05:11"
type input "[DATE] 07:00"
type input "[DATE] 12:00"
type input "[DATE] 02:42"
type input "[DATE] 12:00"
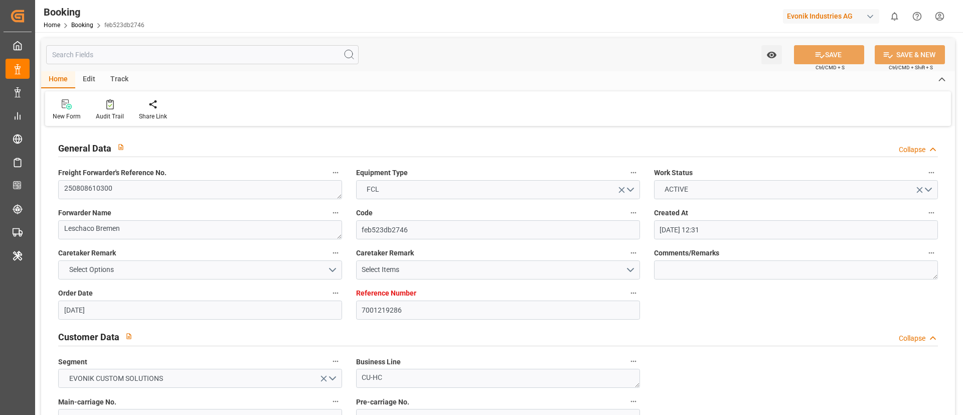
type input "[DATE] 12:00"
type input "[DATE] 02:42"
click at [106, 113] on div "Audit Trail" at bounding box center [110, 116] width 28 height 9
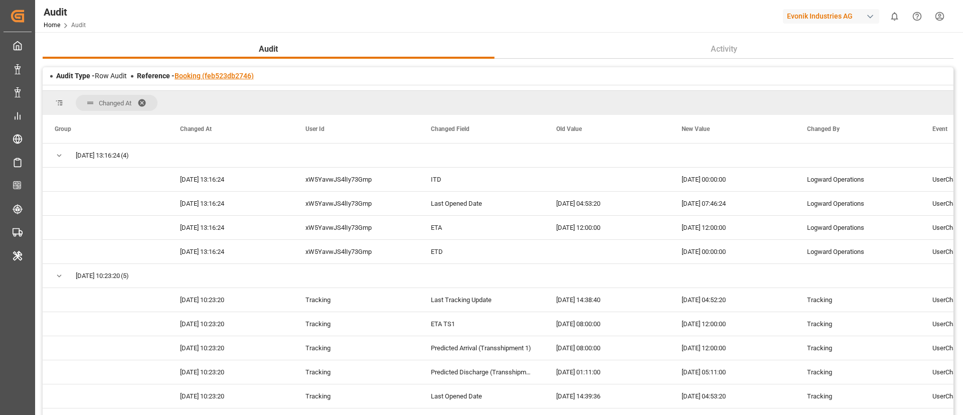
click at [231, 74] on link "Booking (feb523db2746)" at bounding box center [214, 76] width 79 height 8
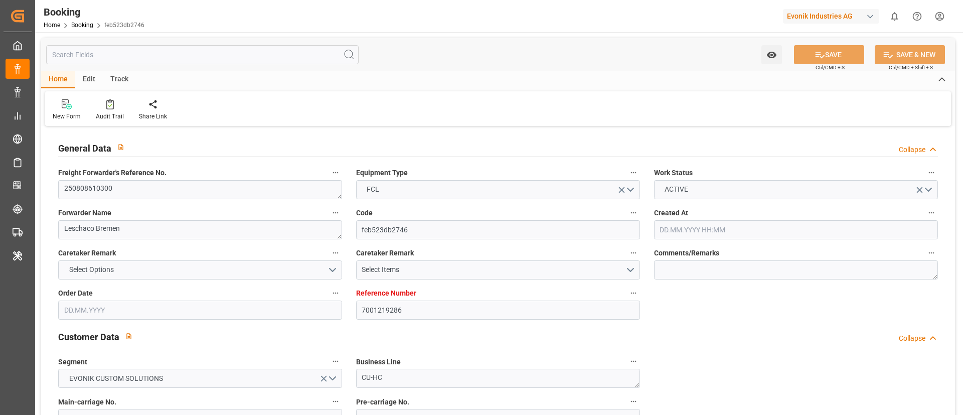
type input "7001219286"
type input "9619933"
type input "Hapag [PERSON_NAME]"
type input "Hapag [PERSON_NAME] Aktiengesellschaft"
type input "DEHAM"
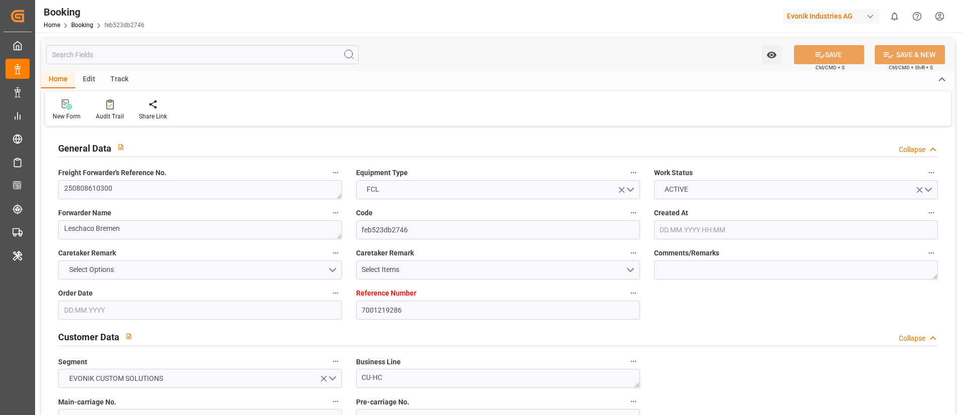
type input "THBKK"
type input "MYTPP"
type input "THLCH"
type input "0"
type input "DEHAM"
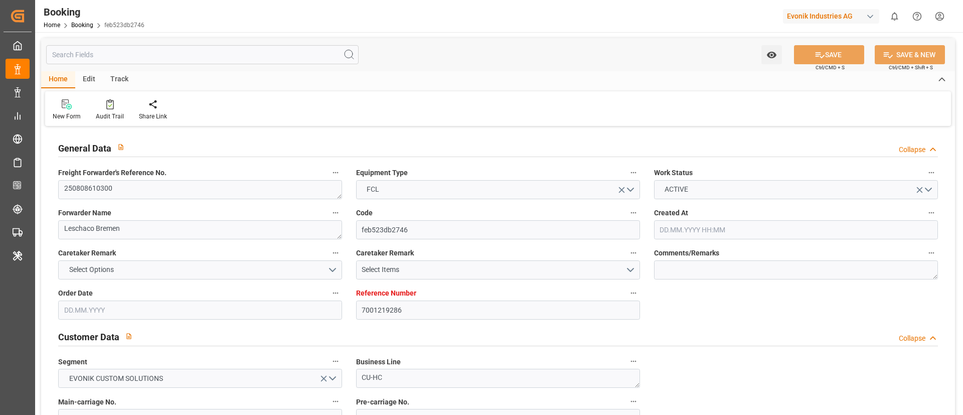
type input "THLCH"
type input "9351036"
type input "[DATE] 12:31"
type input "[DATE]"
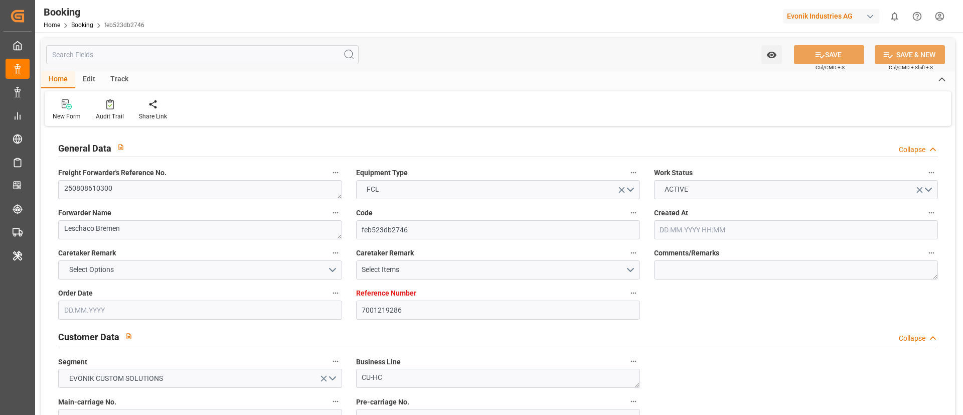
type input "[DATE]"
type input "[DATE] 00:00"
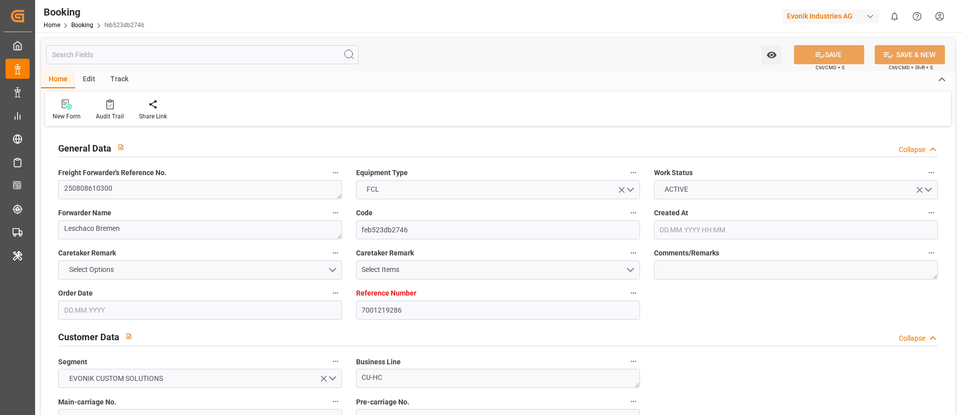
type input "[DATE] 00:00"
type input "[DATE] 00:24"
type input "[DATE] 07:21"
type input "[DATE] 12:00"
type input "[DATE] 00:00"
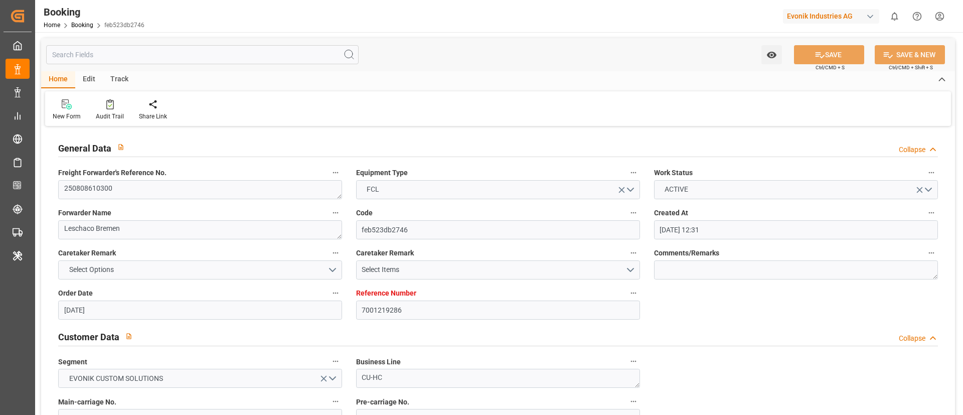
type input "[DATE] 12:00"
type input "[DATE] 00:00"
type input "[DATE] 07:00"
type input "[DATE] 00:00"
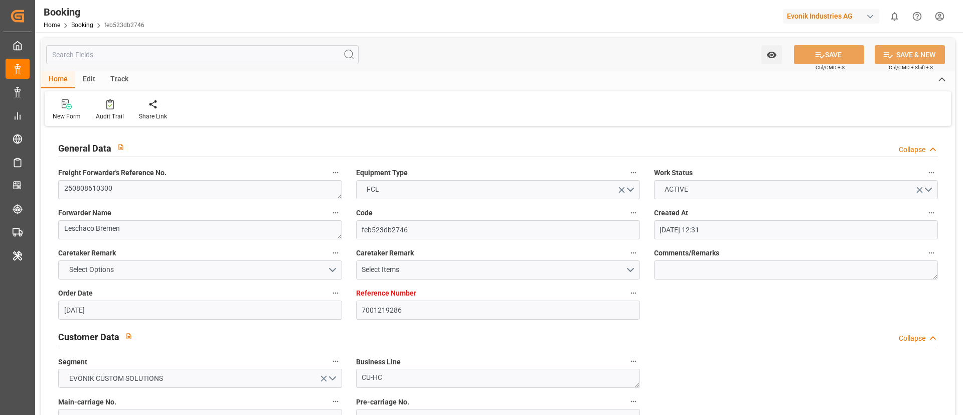
type input "[DATE] 00:00"
type input "[DATE]"
type input "[DATE] 07:46"
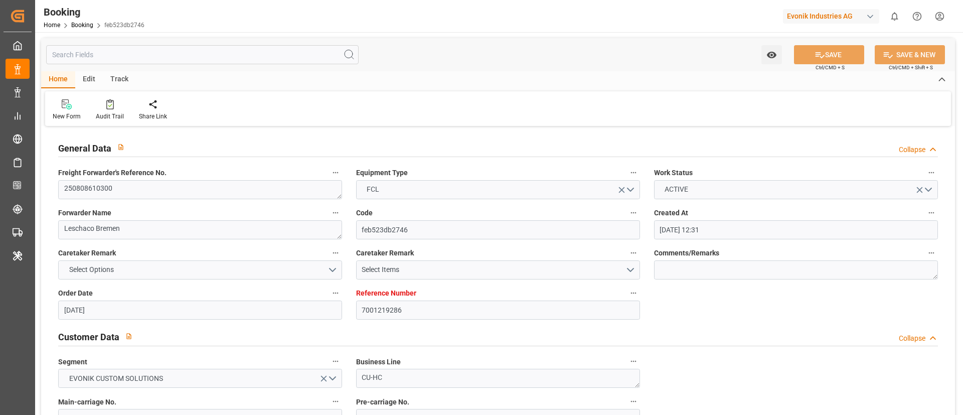
type input "[DATE]"
type input "[DATE] 11:31"
type input "[DATE] 03:32"
type input "[DATE] 00:46"
type input "[DATE] 12:00"
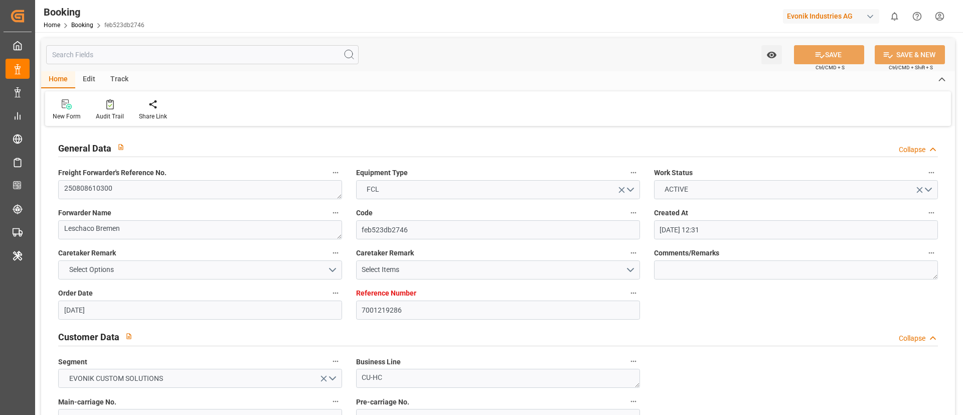
type input "[DATE] 05:11"
type input "[DATE] 07:00"
type input "[DATE] 12:00"
type input "[DATE] 02:42"
type input "[DATE] 12:00"
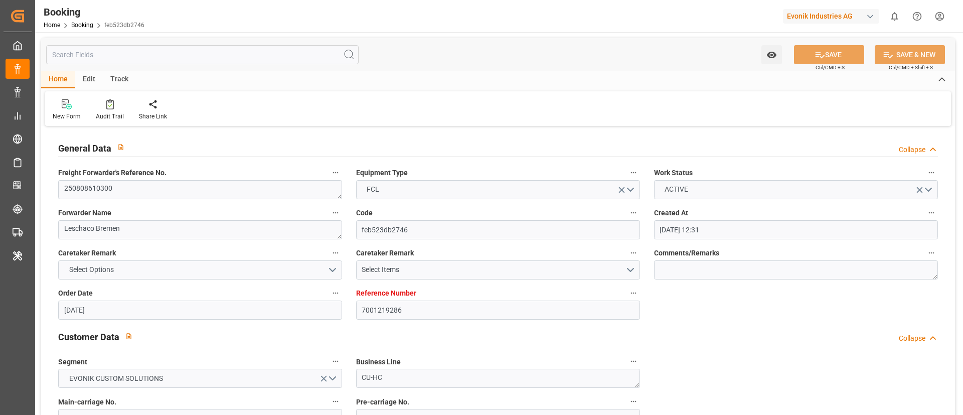
type input "[DATE] 12:00"
type input "[DATE] 02:42"
click at [495, 19] on div "Booking Home Booking feb523db2746 Evonik Industries AG 0 Notifications Only sho…" at bounding box center [495, 16] width 935 height 32
click at [115, 110] on div "Audit Trail" at bounding box center [109, 110] width 43 height 22
